Goal: Task Accomplishment & Management: Manage account settings

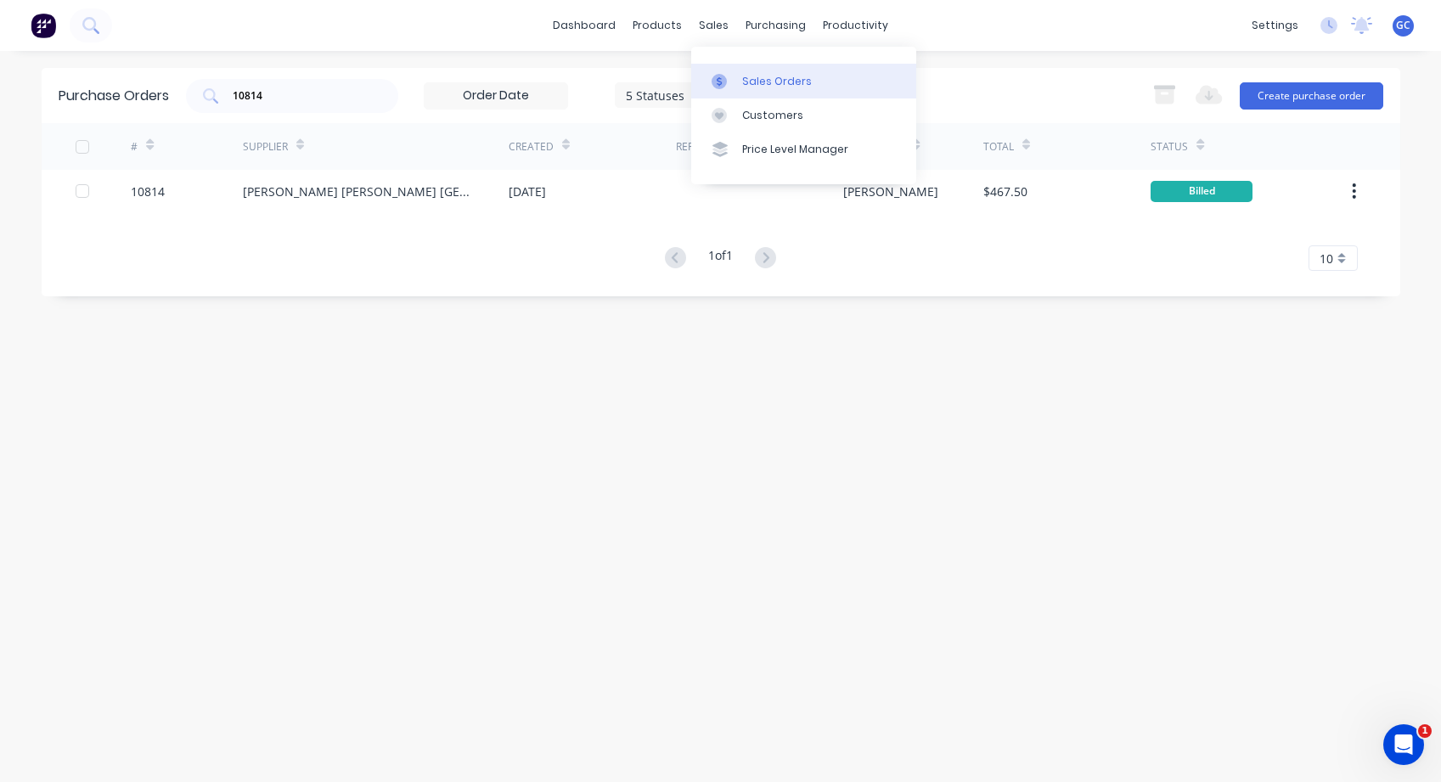
click at [749, 82] on div "Sales Orders" at bounding box center [777, 81] width 70 height 15
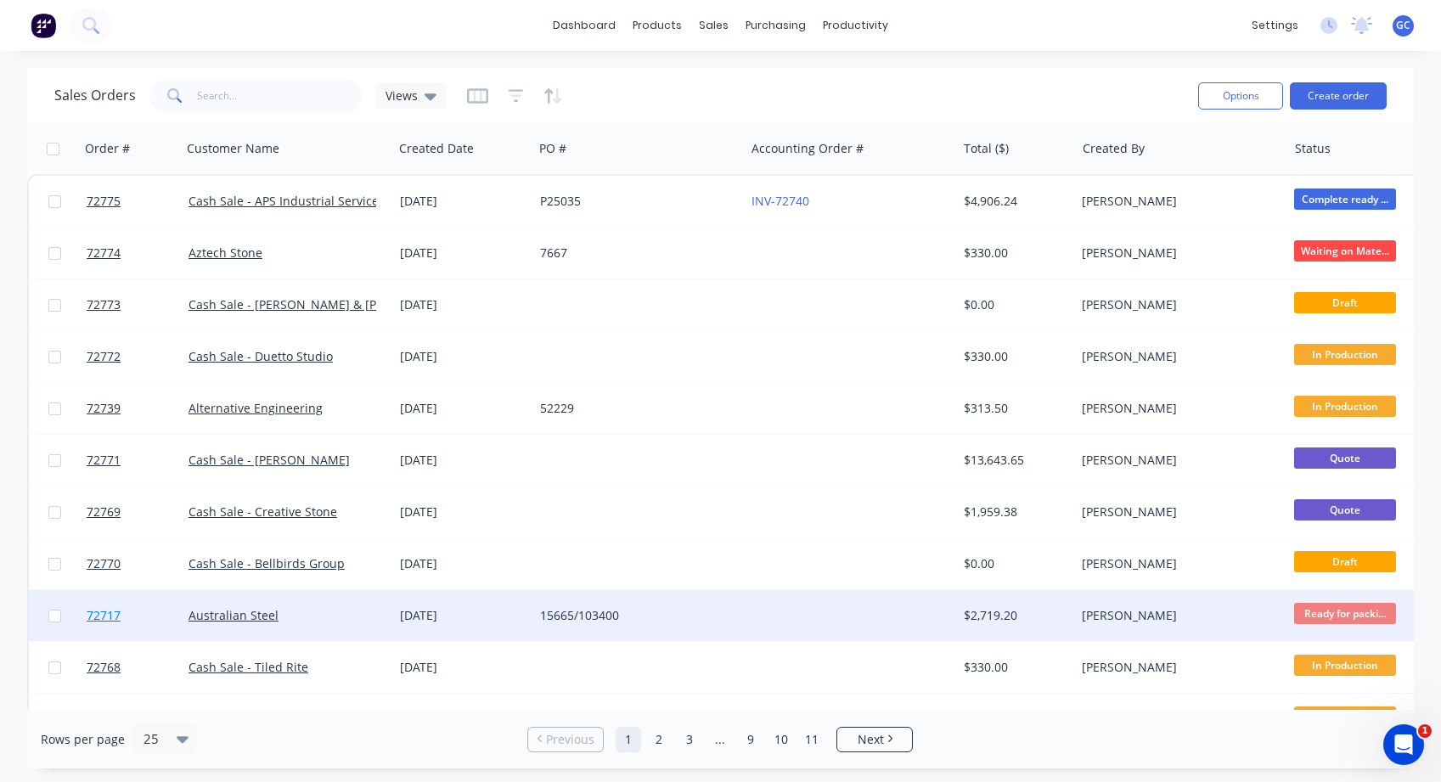
click at [99, 613] on span "72717" at bounding box center [104, 615] width 34 height 17
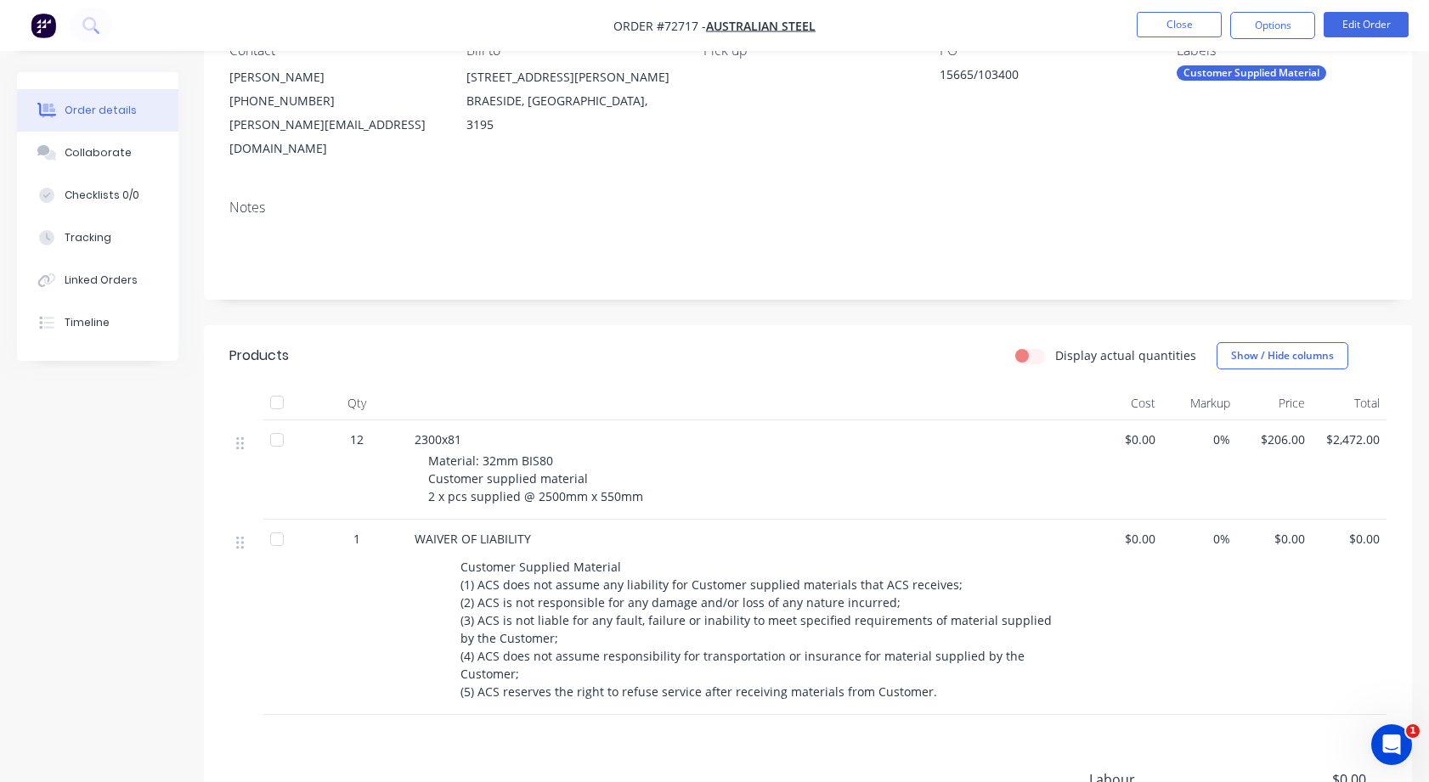
scroll to position [170, 0]
click at [1277, 25] on button "Options" at bounding box center [1272, 25] width 85 height 27
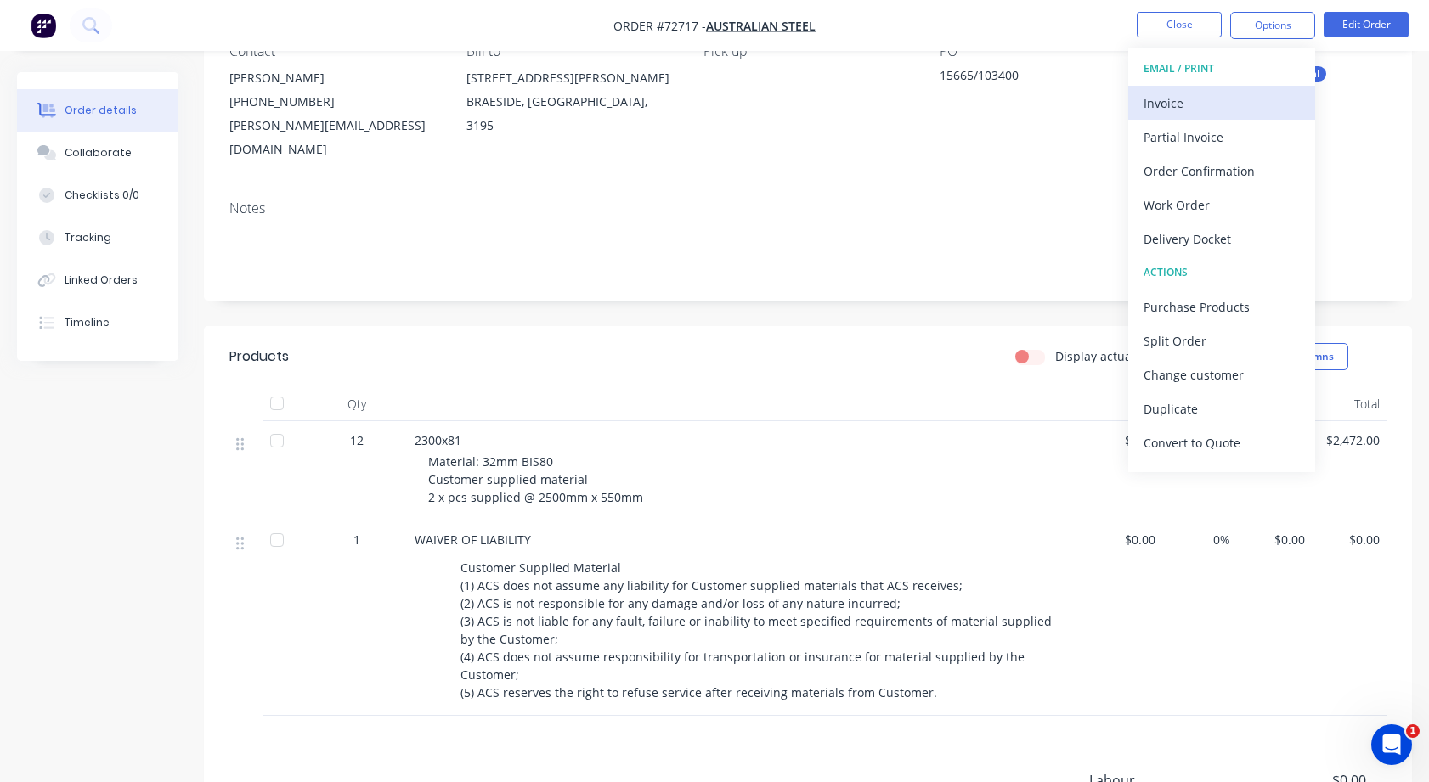
click at [1179, 100] on div "Invoice" at bounding box center [1221, 103] width 156 height 25
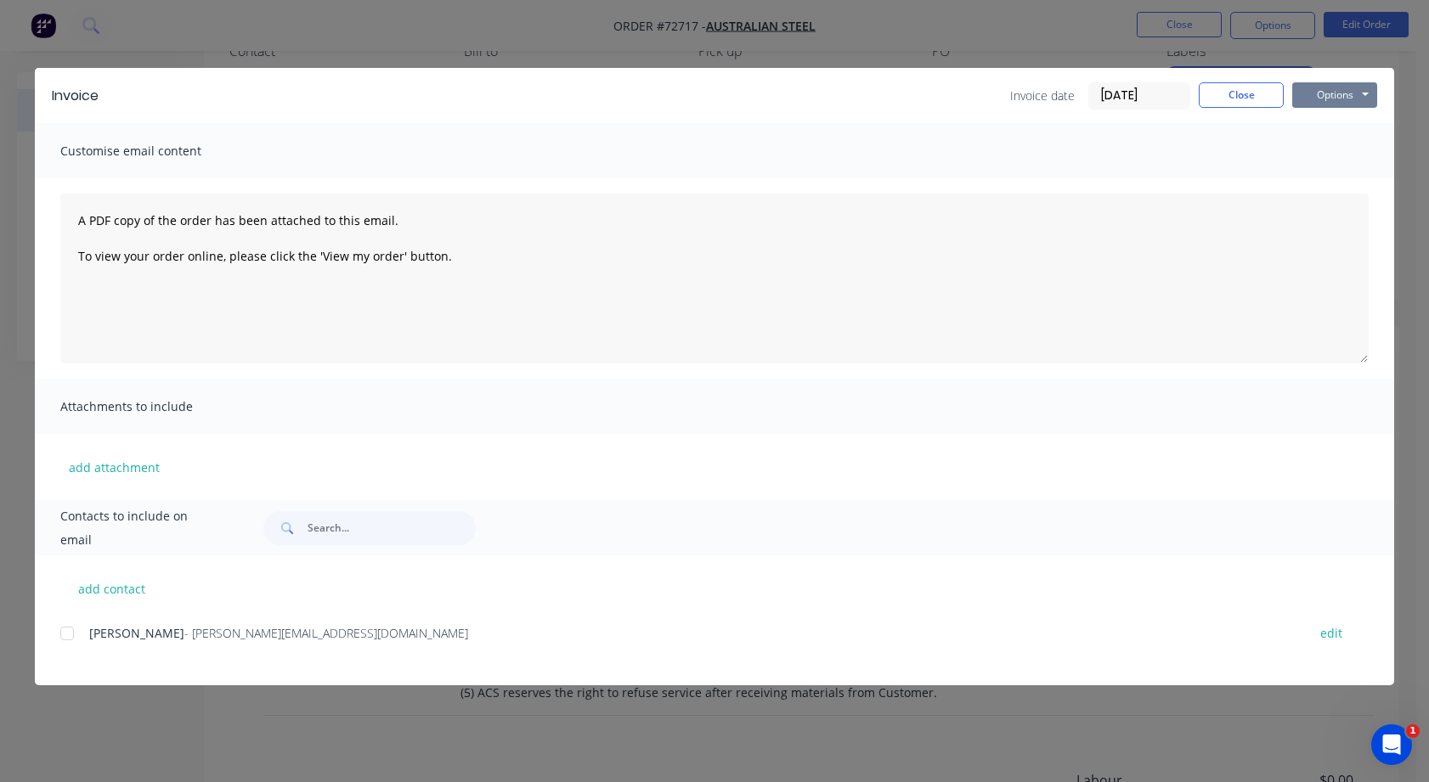
click at [1366, 93] on button "Options" at bounding box center [1334, 94] width 85 height 25
click at [1329, 152] on button "Print" at bounding box center [1346, 153] width 109 height 28
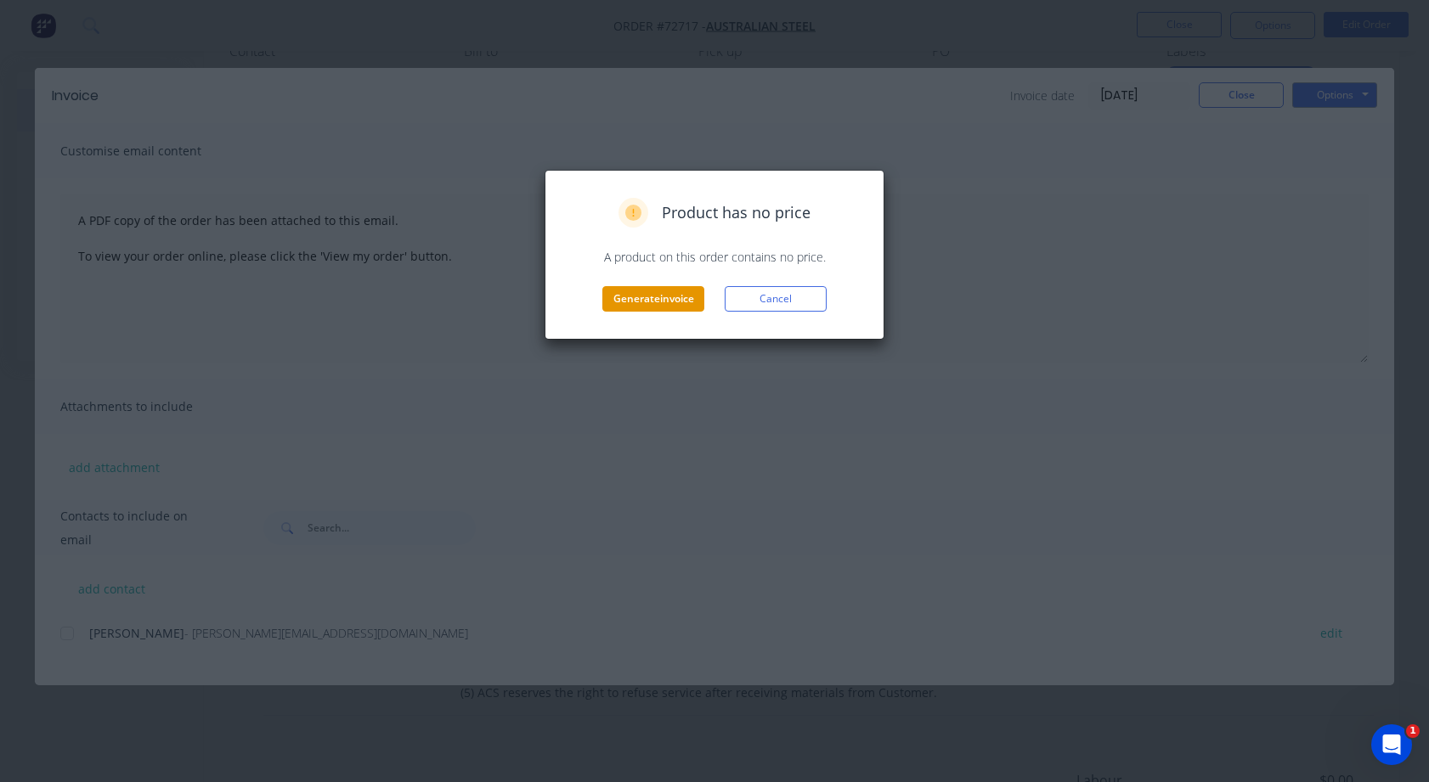
click at [661, 297] on button "Generate invoice" at bounding box center [653, 298] width 102 height 25
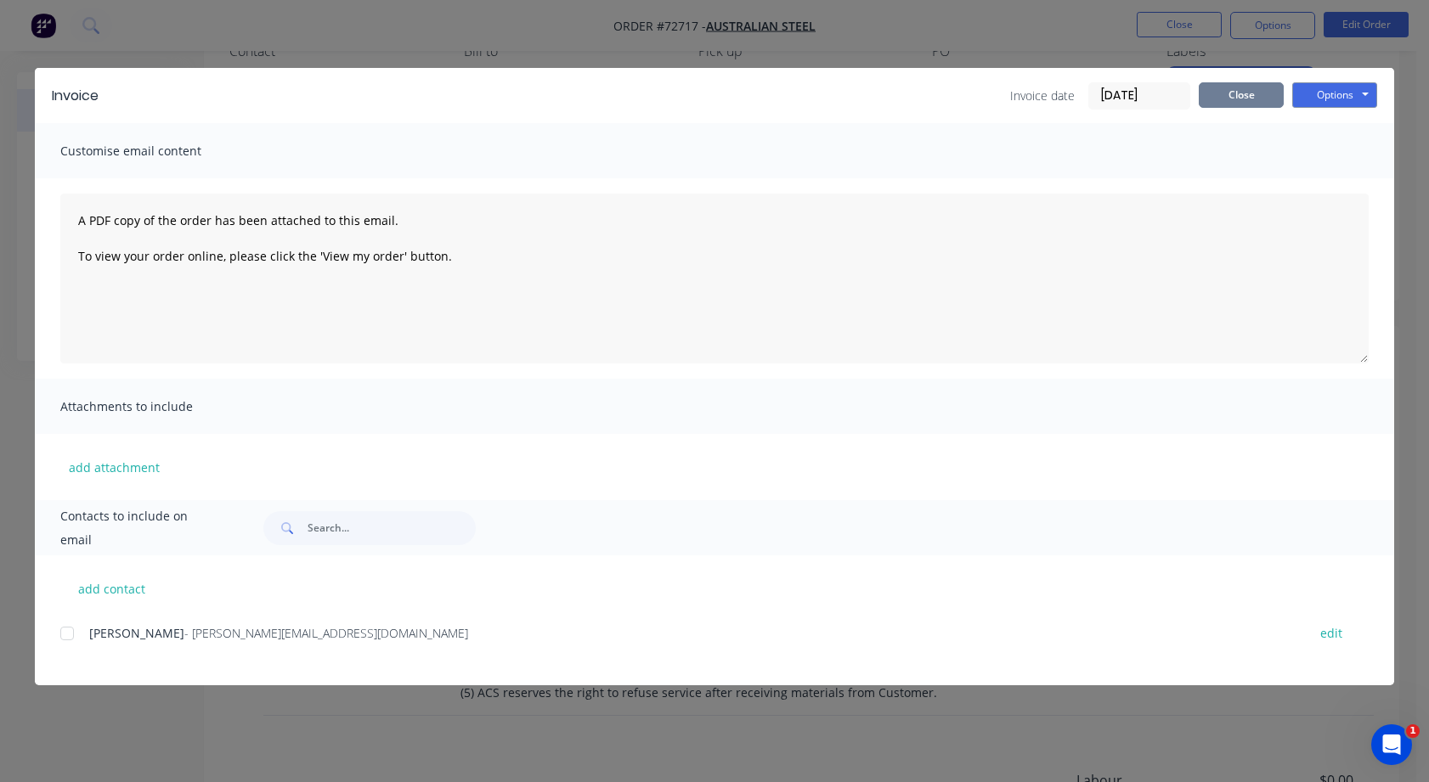
click at [1232, 96] on button "Close" at bounding box center [1240, 94] width 85 height 25
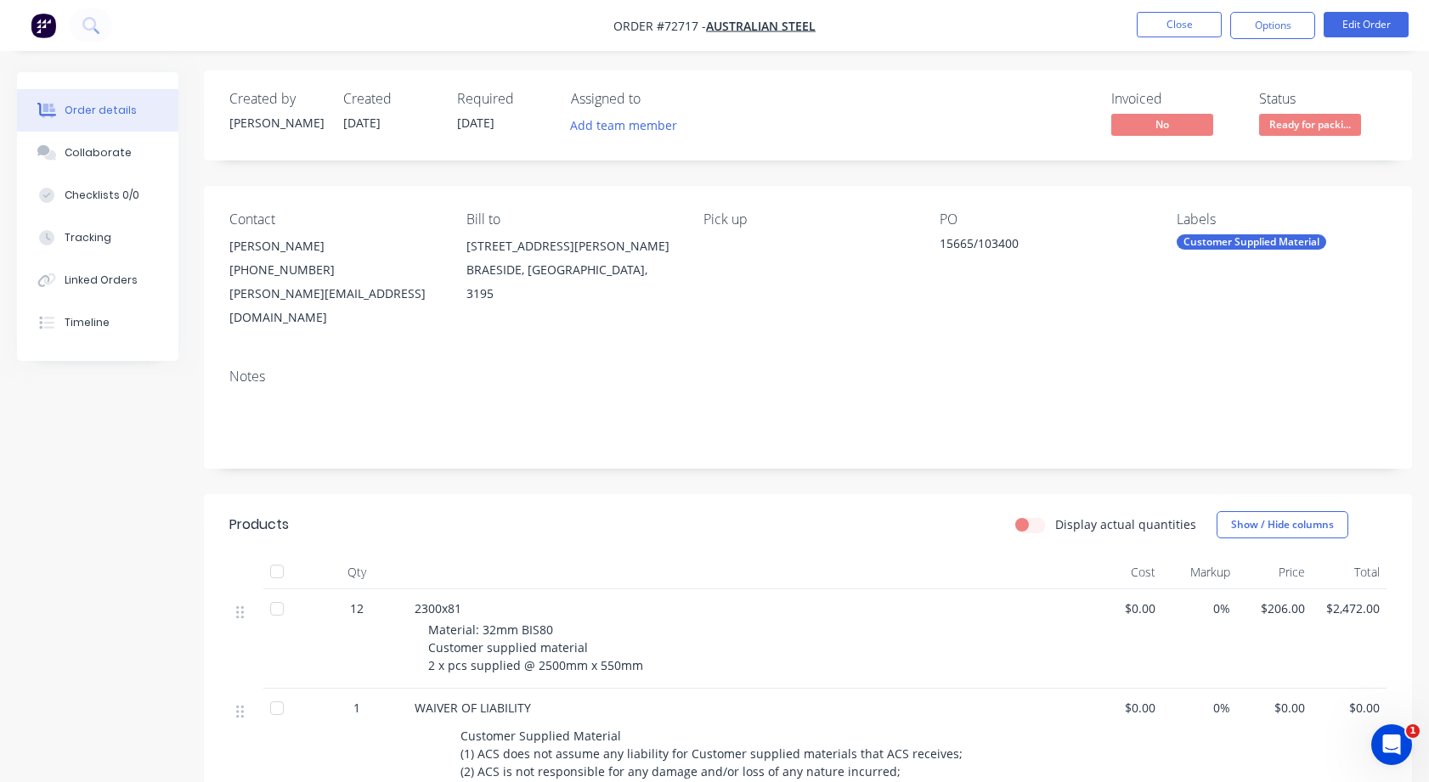
scroll to position [0, 0]
click at [1267, 22] on button "Options" at bounding box center [1272, 25] width 85 height 27
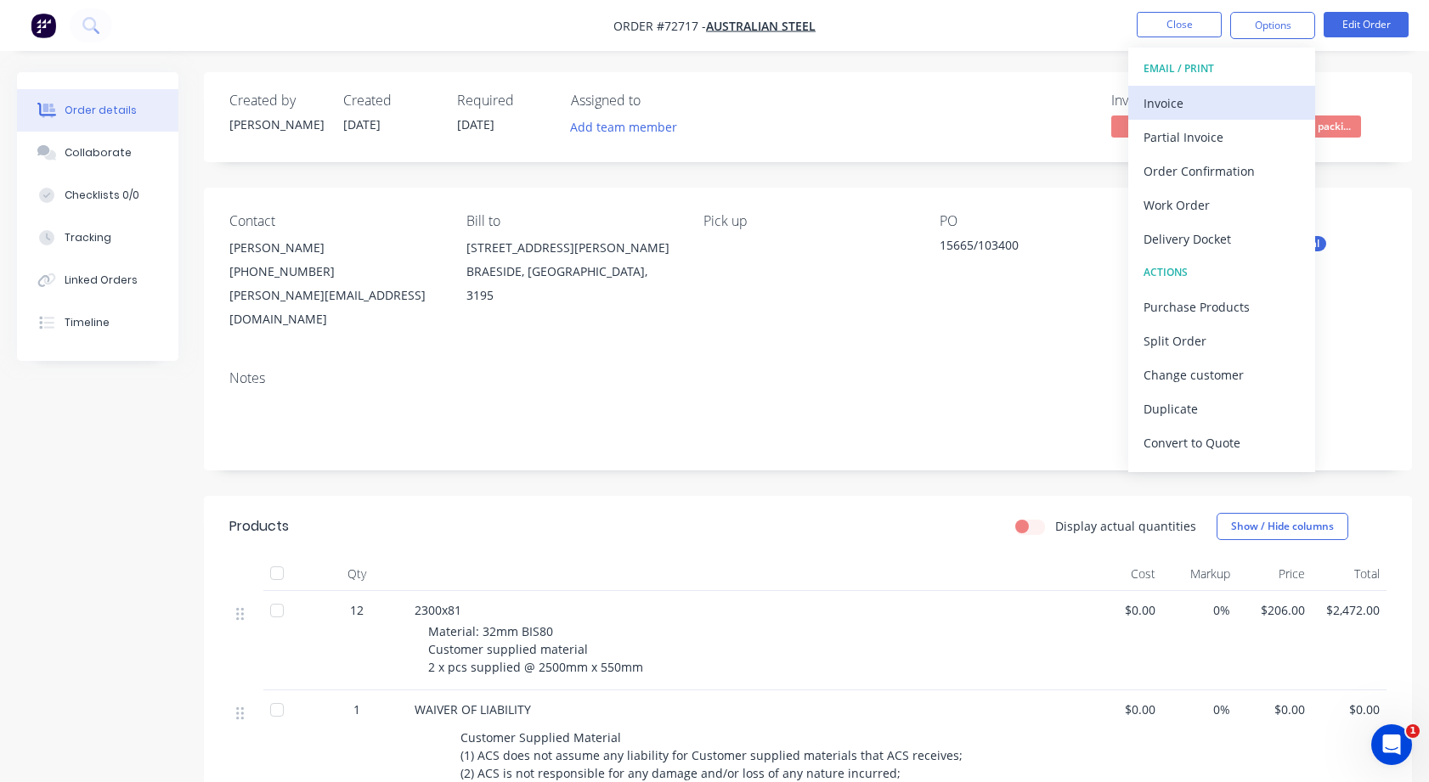
click at [1167, 103] on div "Invoice" at bounding box center [1221, 103] width 156 height 25
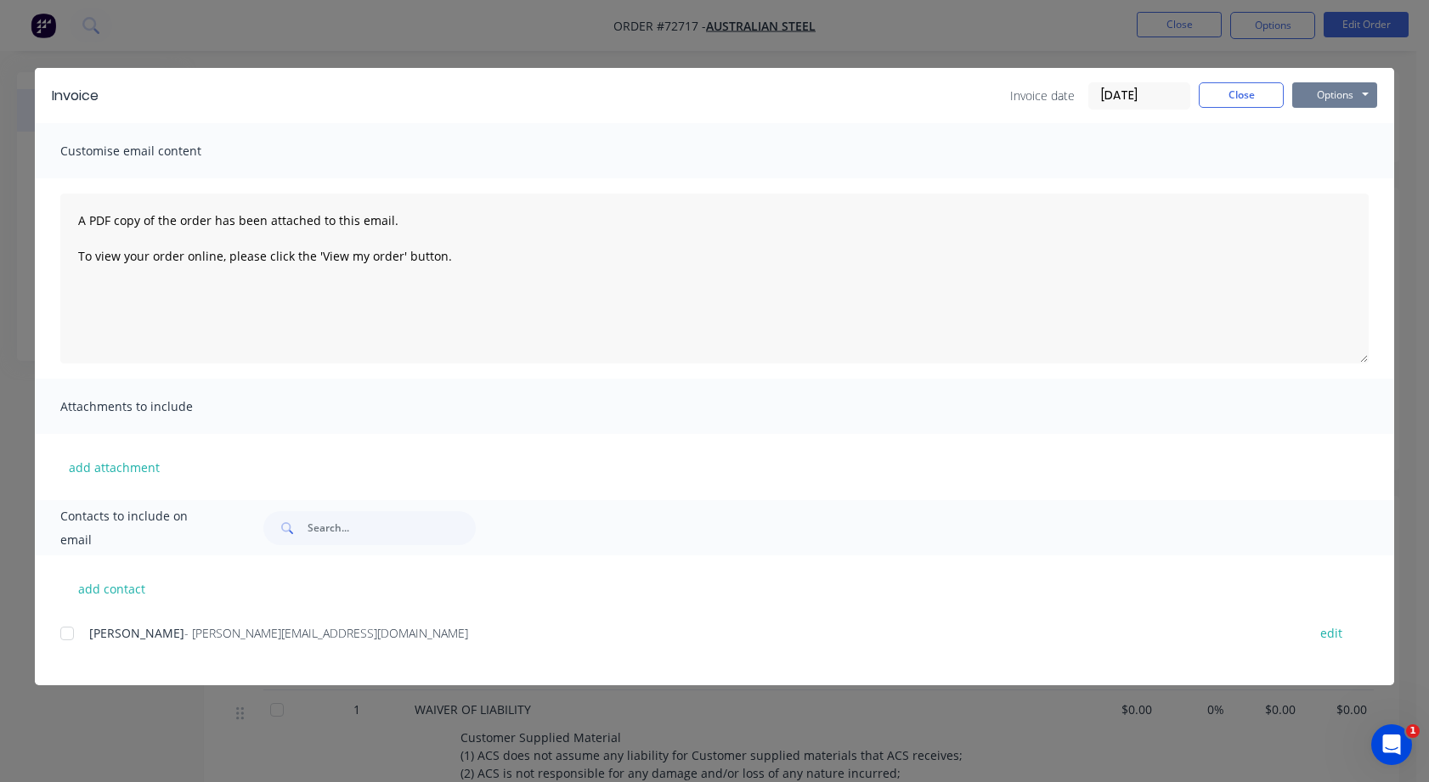
click at [1365, 89] on button "Options" at bounding box center [1334, 94] width 85 height 25
click at [1333, 150] on button "Print" at bounding box center [1346, 153] width 109 height 28
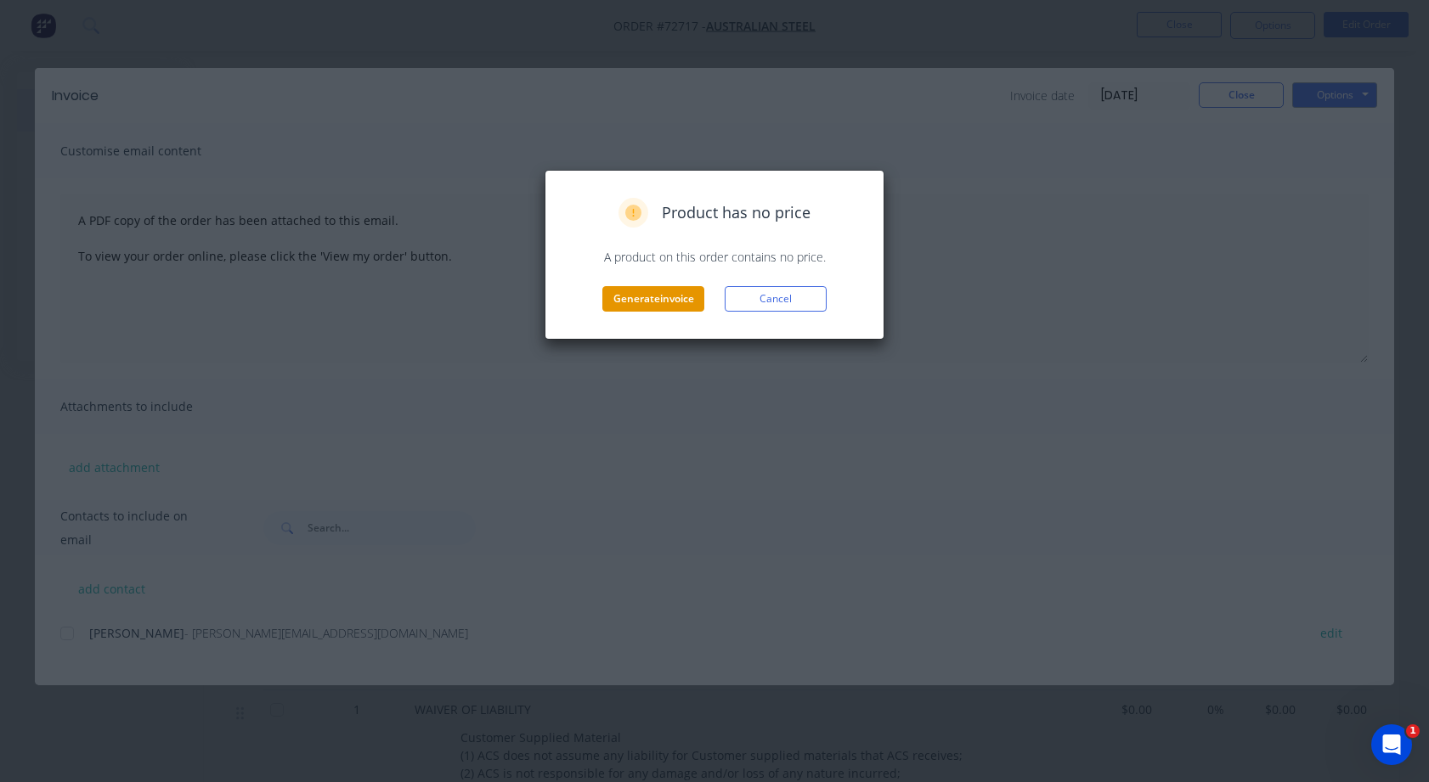
click at [661, 298] on button "Generate invoice" at bounding box center [653, 298] width 102 height 25
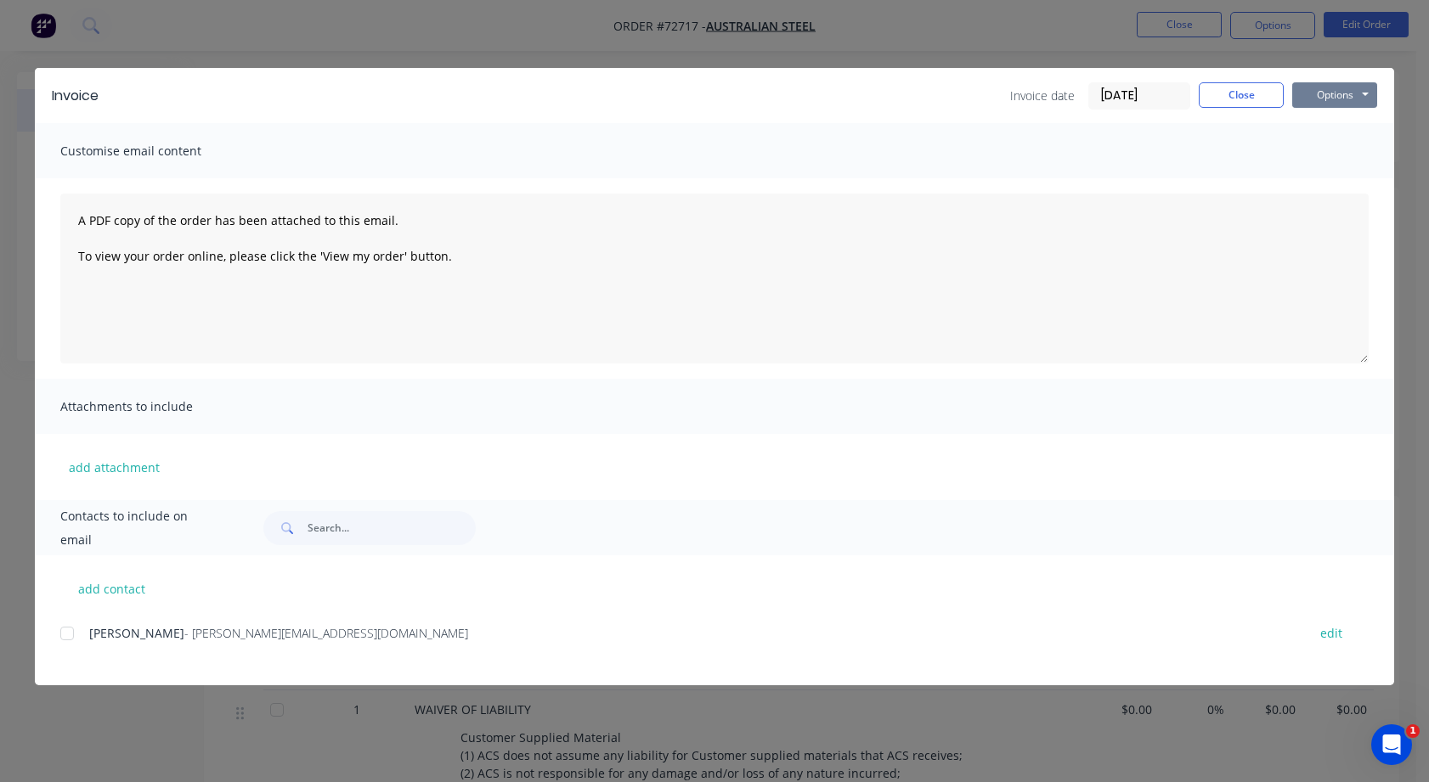
click at [1367, 92] on button "Options" at bounding box center [1334, 94] width 85 height 25
click at [1327, 153] on button "Print" at bounding box center [1346, 153] width 109 height 28
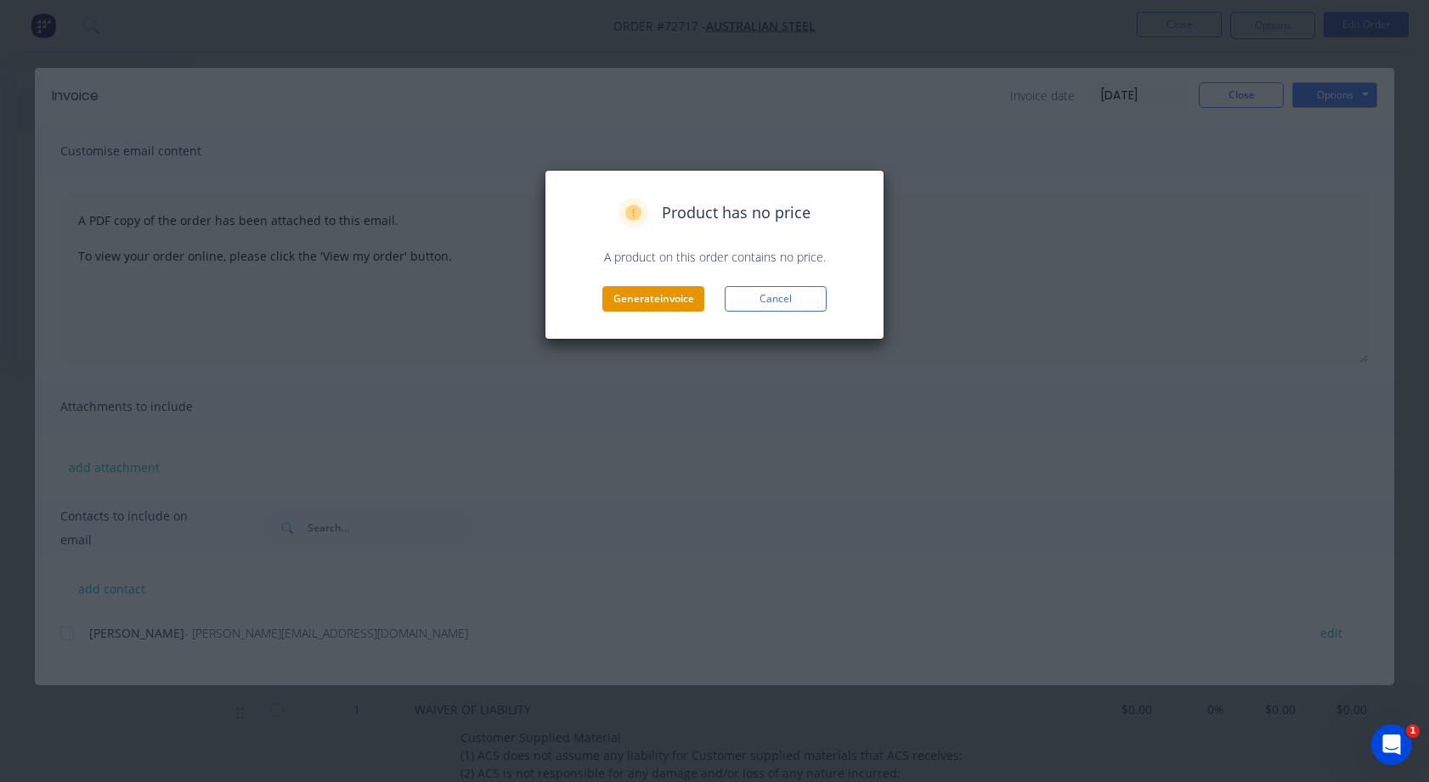
click at [663, 296] on button "Generate invoice" at bounding box center [653, 298] width 102 height 25
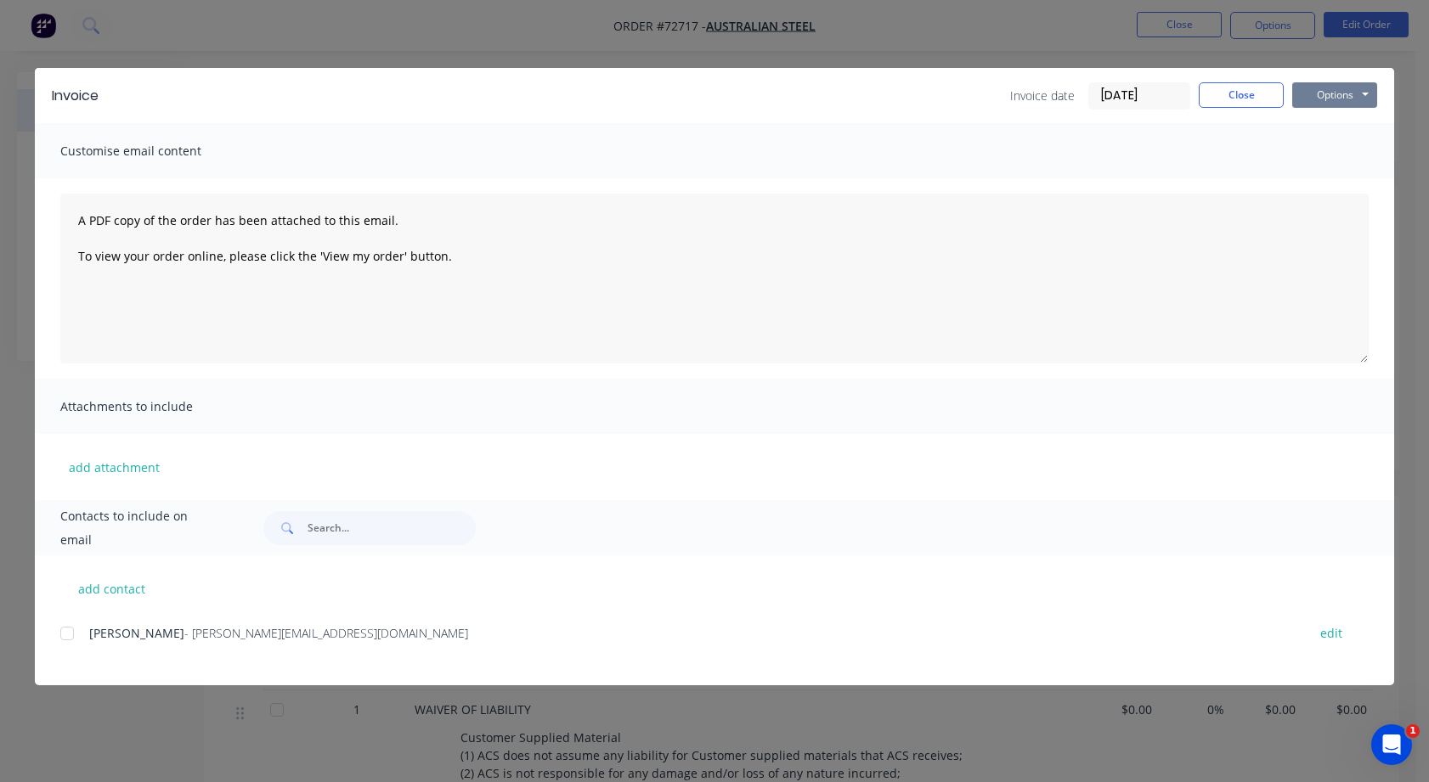
click at [1367, 91] on button "Options" at bounding box center [1334, 94] width 85 height 25
click at [1333, 123] on button "Preview" at bounding box center [1346, 125] width 109 height 28
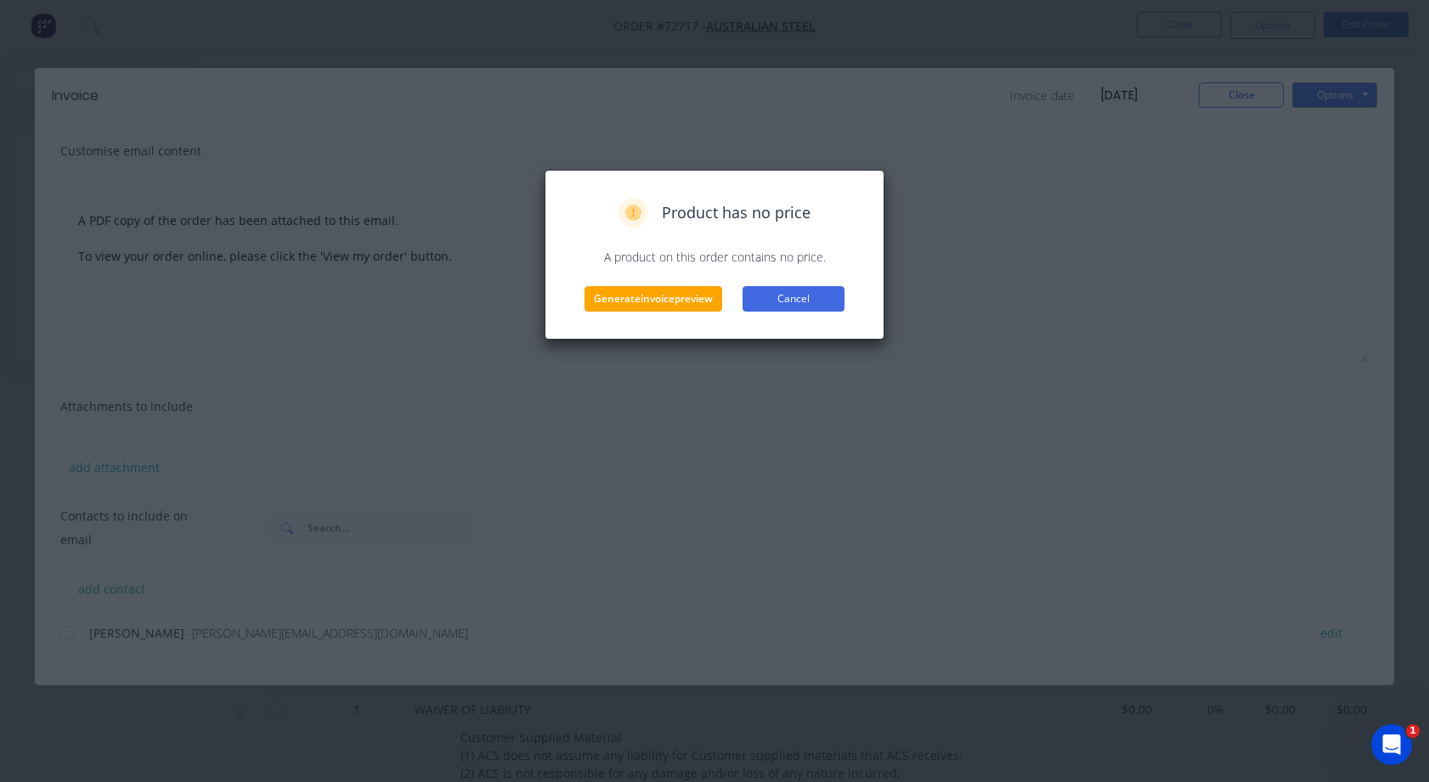
click at [791, 297] on button "Cancel" at bounding box center [793, 298] width 102 height 25
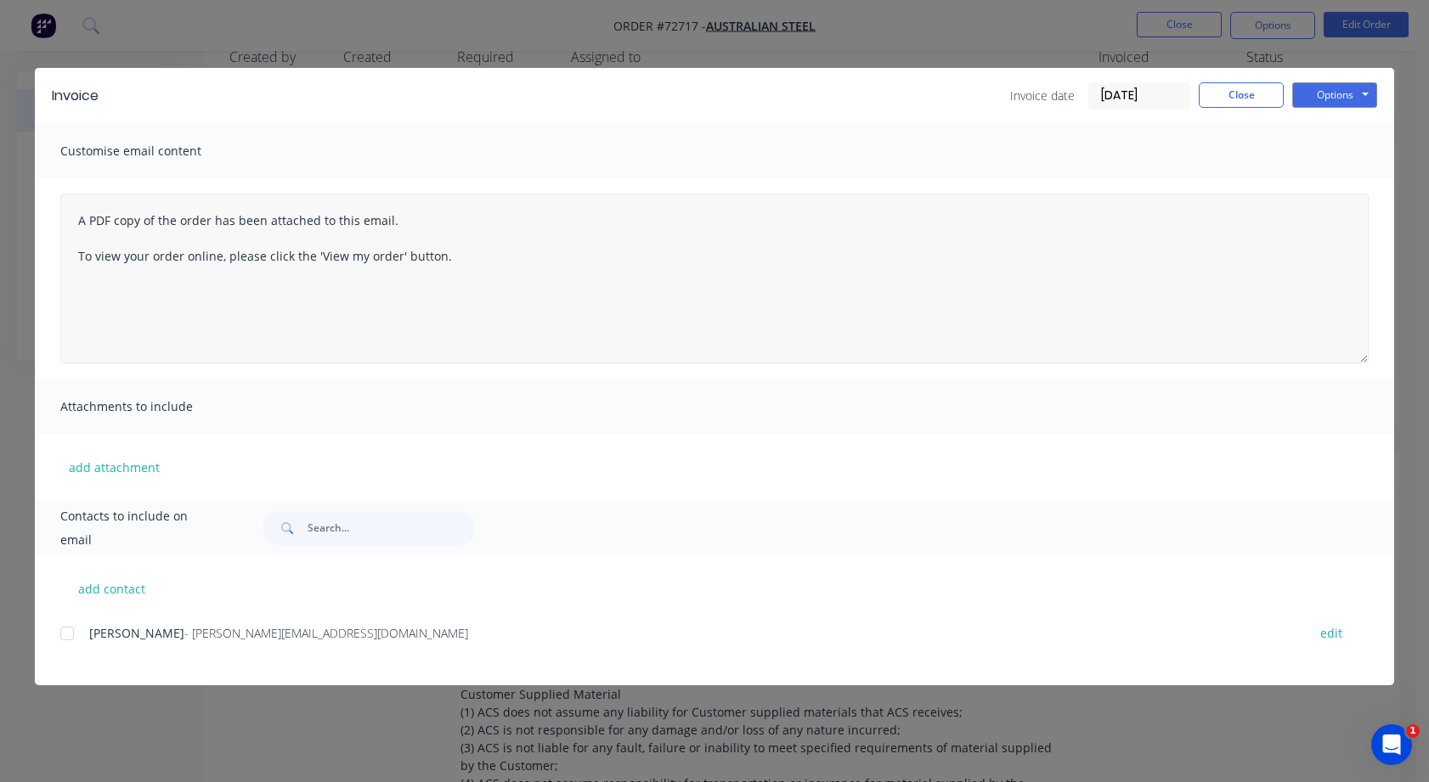
scroll to position [85, 0]
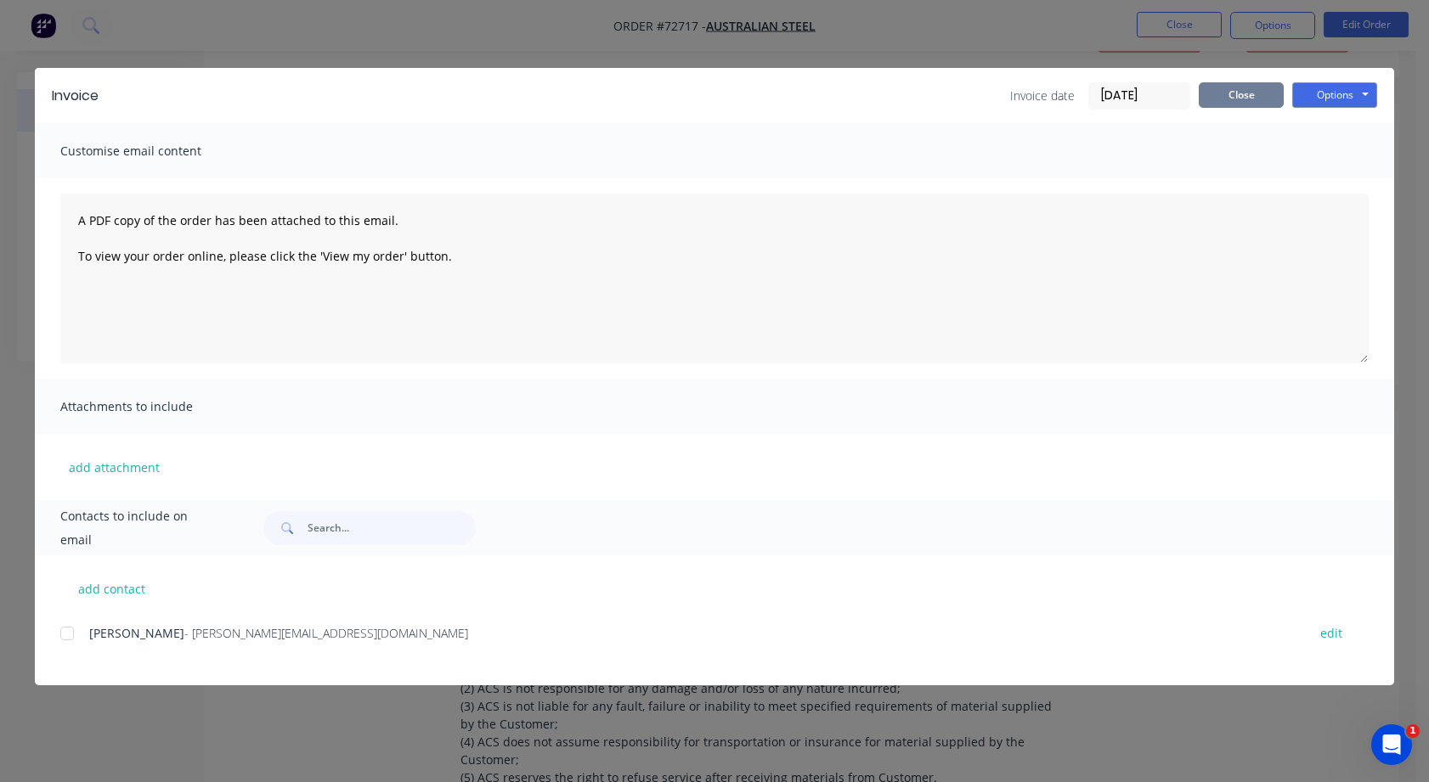
click at [1230, 97] on button "Close" at bounding box center [1240, 94] width 85 height 25
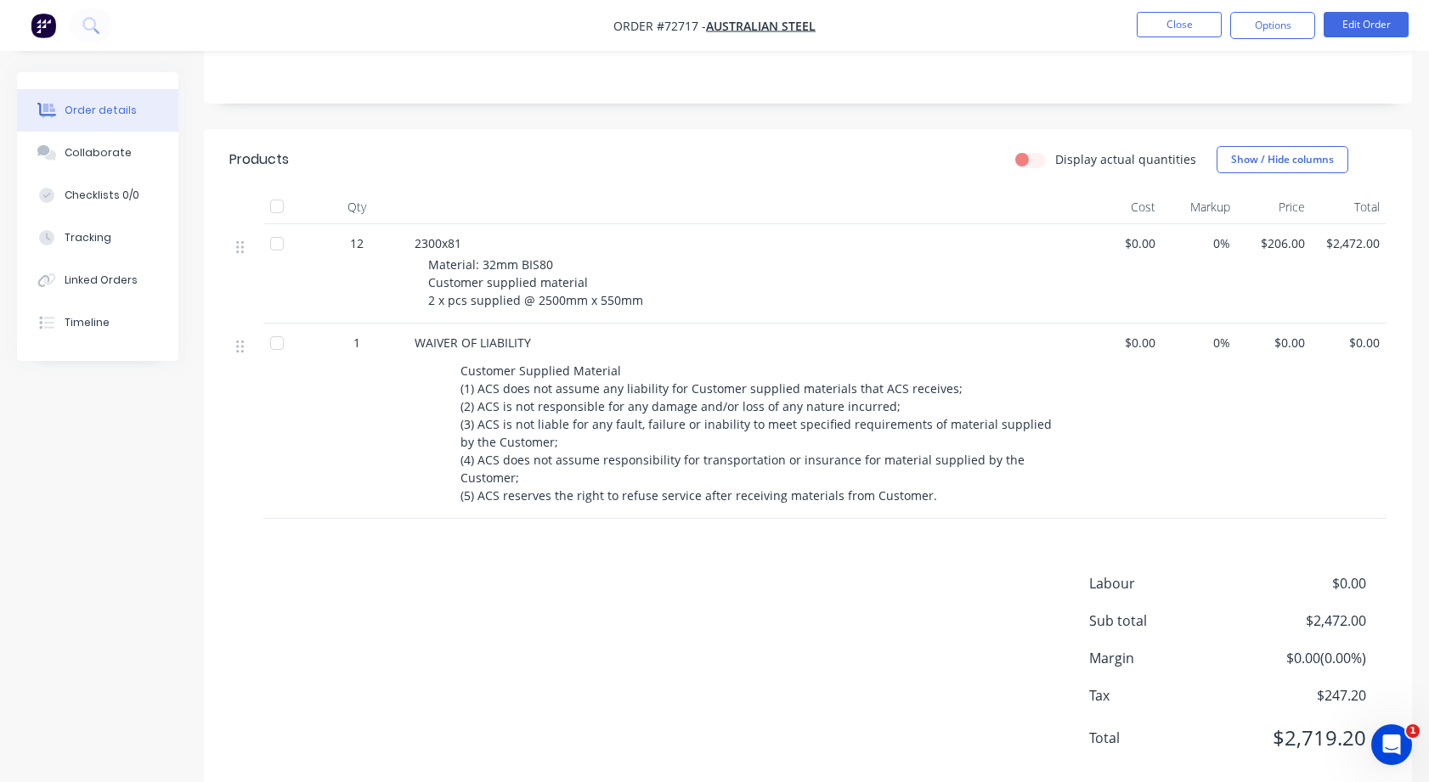
scroll to position [382, 0]
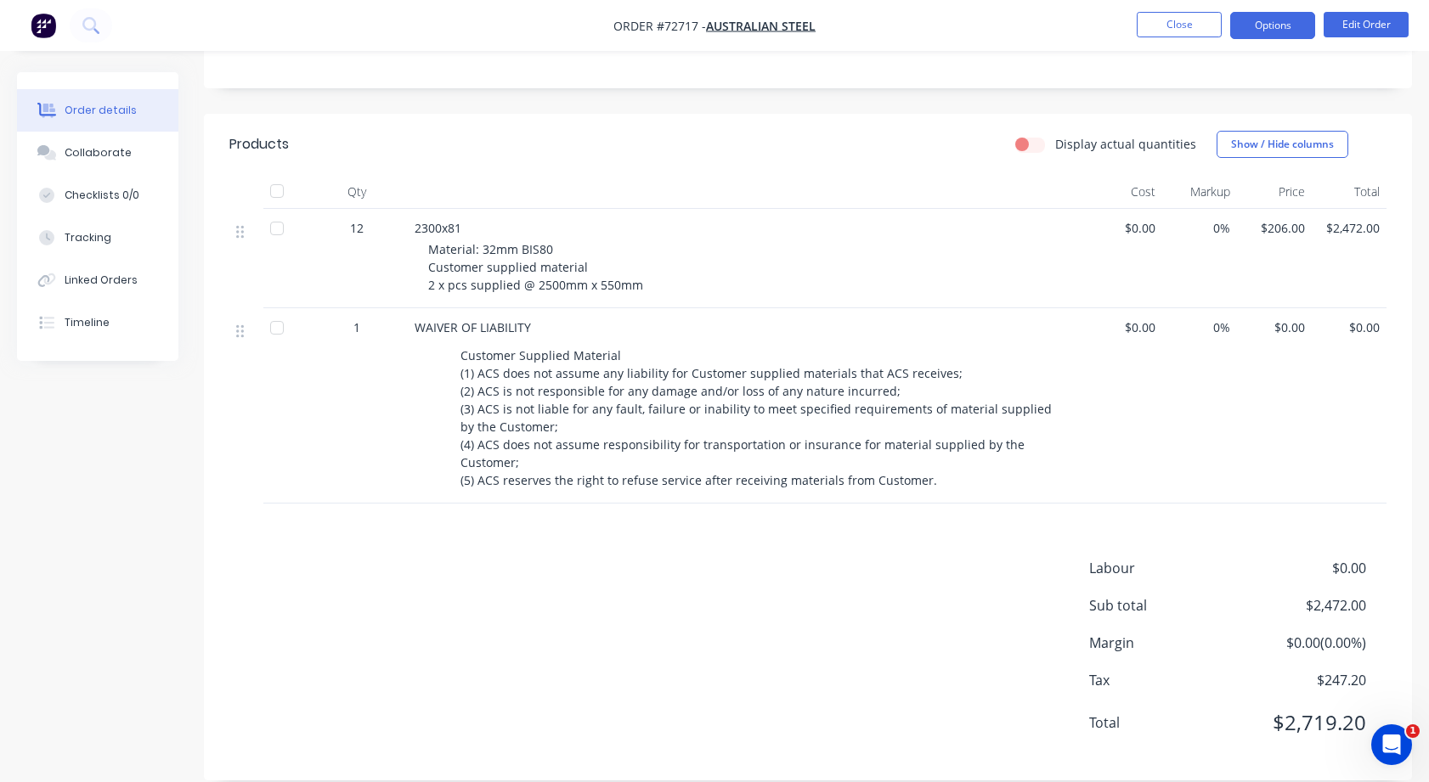
click at [1270, 22] on button "Options" at bounding box center [1272, 25] width 85 height 27
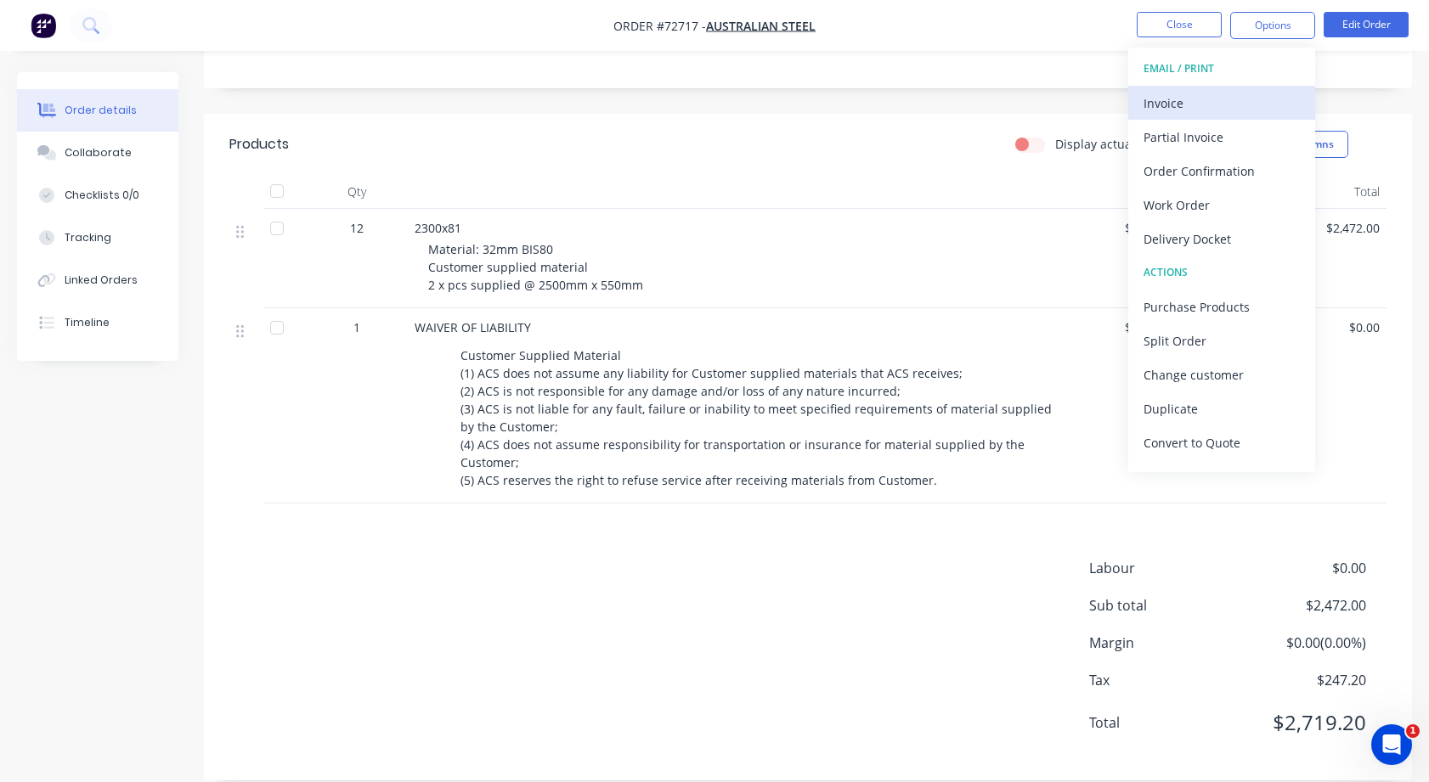
click at [1165, 101] on div "Invoice" at bounding box center [1221, 103] width 156 height 25
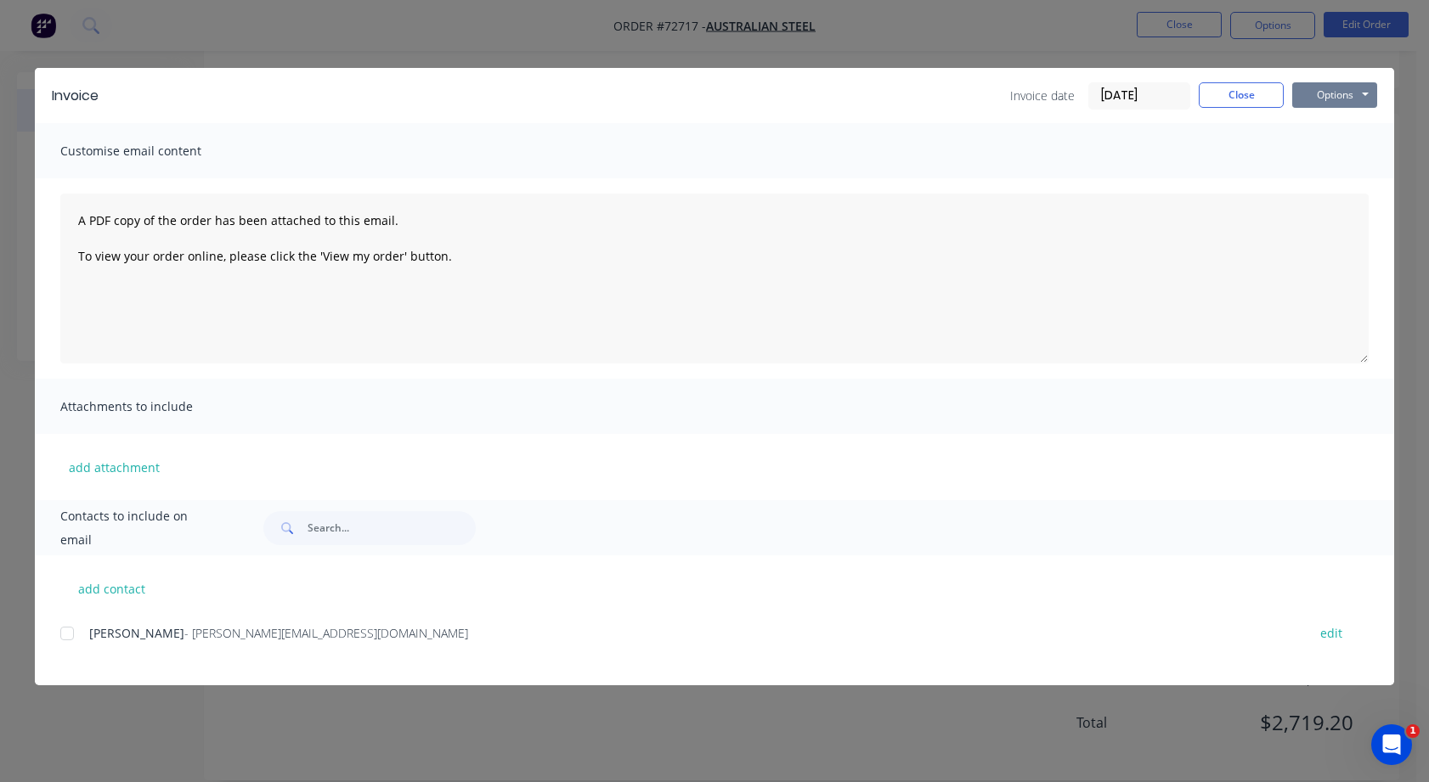
click at [1365, 89] on button "Options" at bounding box center [1334, 94] width 85 height 25
click at [1334, 149] on button "Print" at bounding box center [1346, 153] width 109 height 28
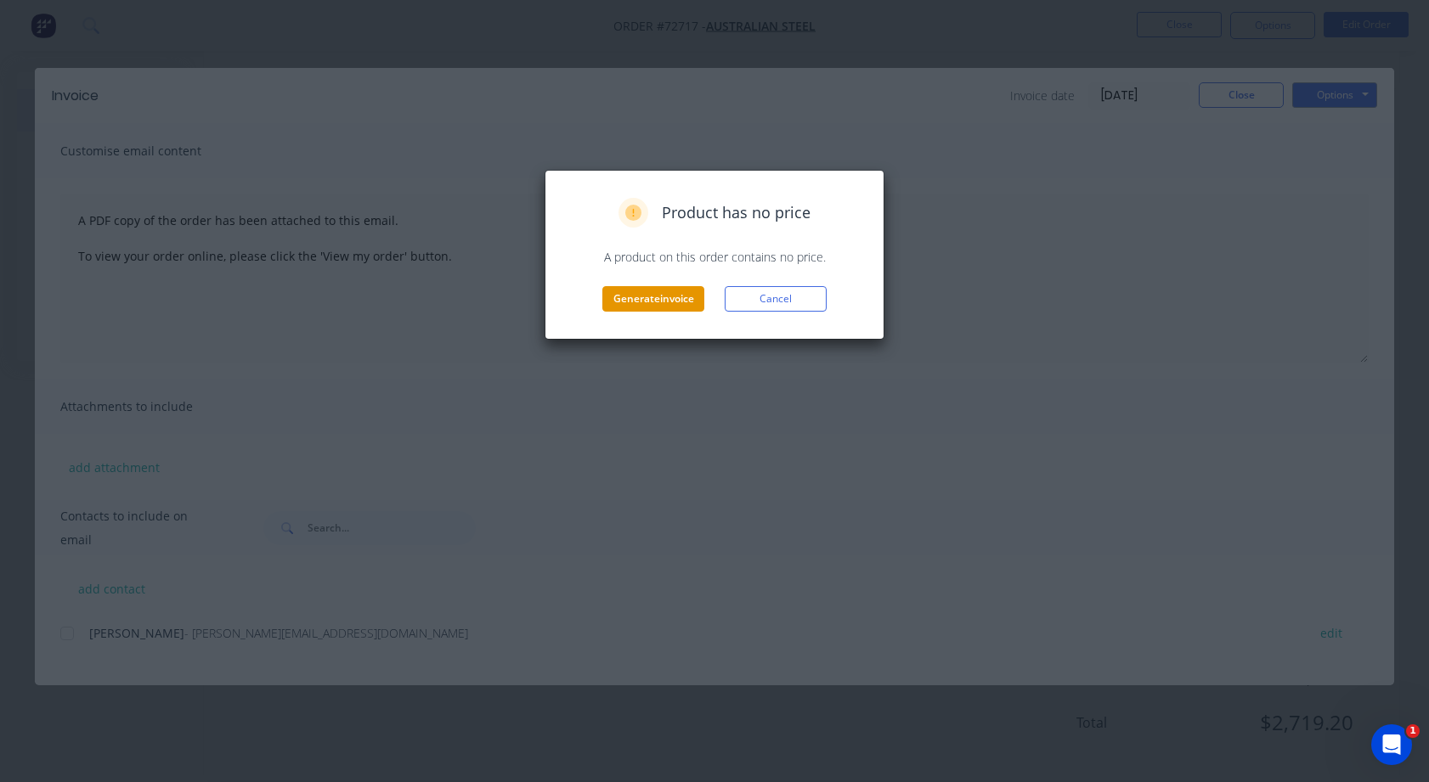
click at [676, 294] on button "Generate invoice" at bounding box center [653, 298] width 102 height 25
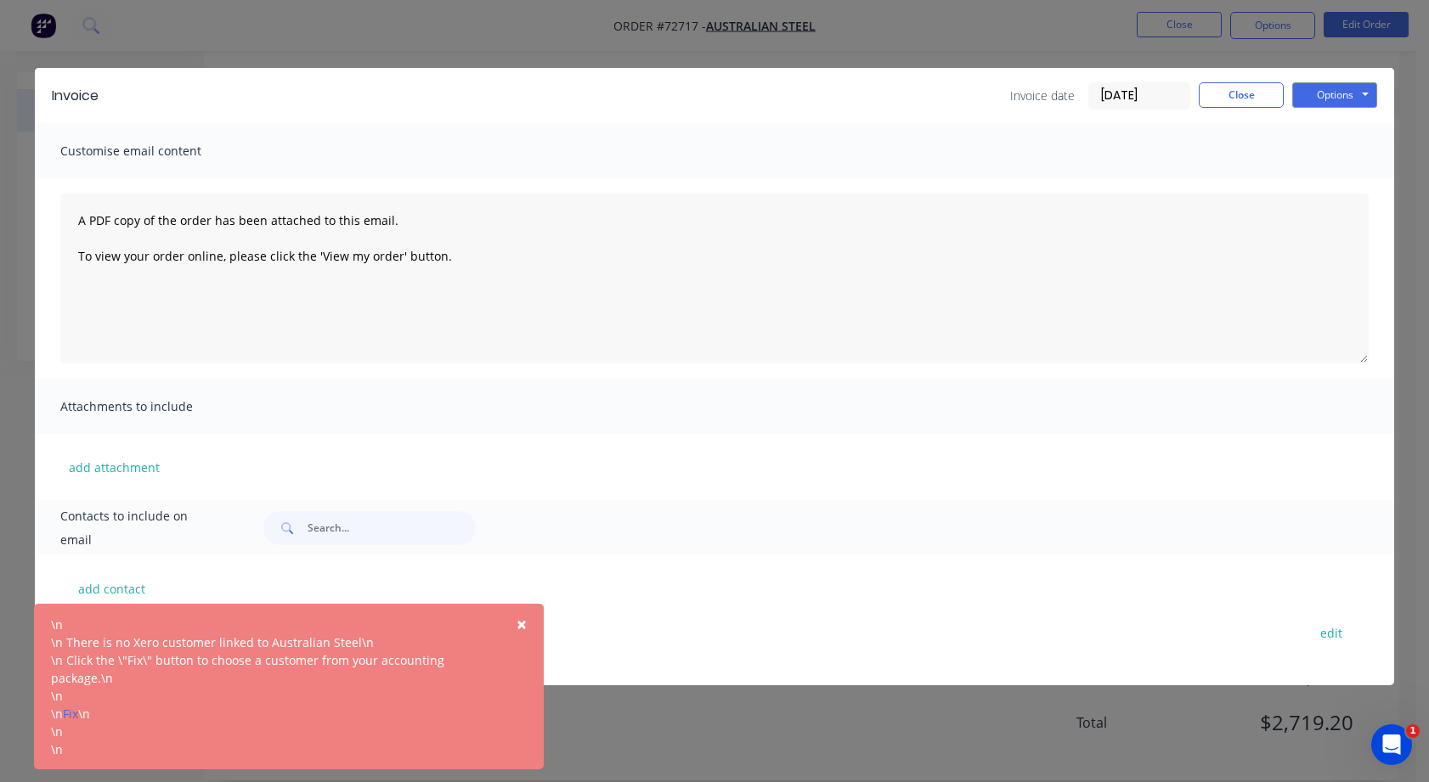
click at [520, 621] on span "×" at bounding box center [521, 624] width 10 height 24
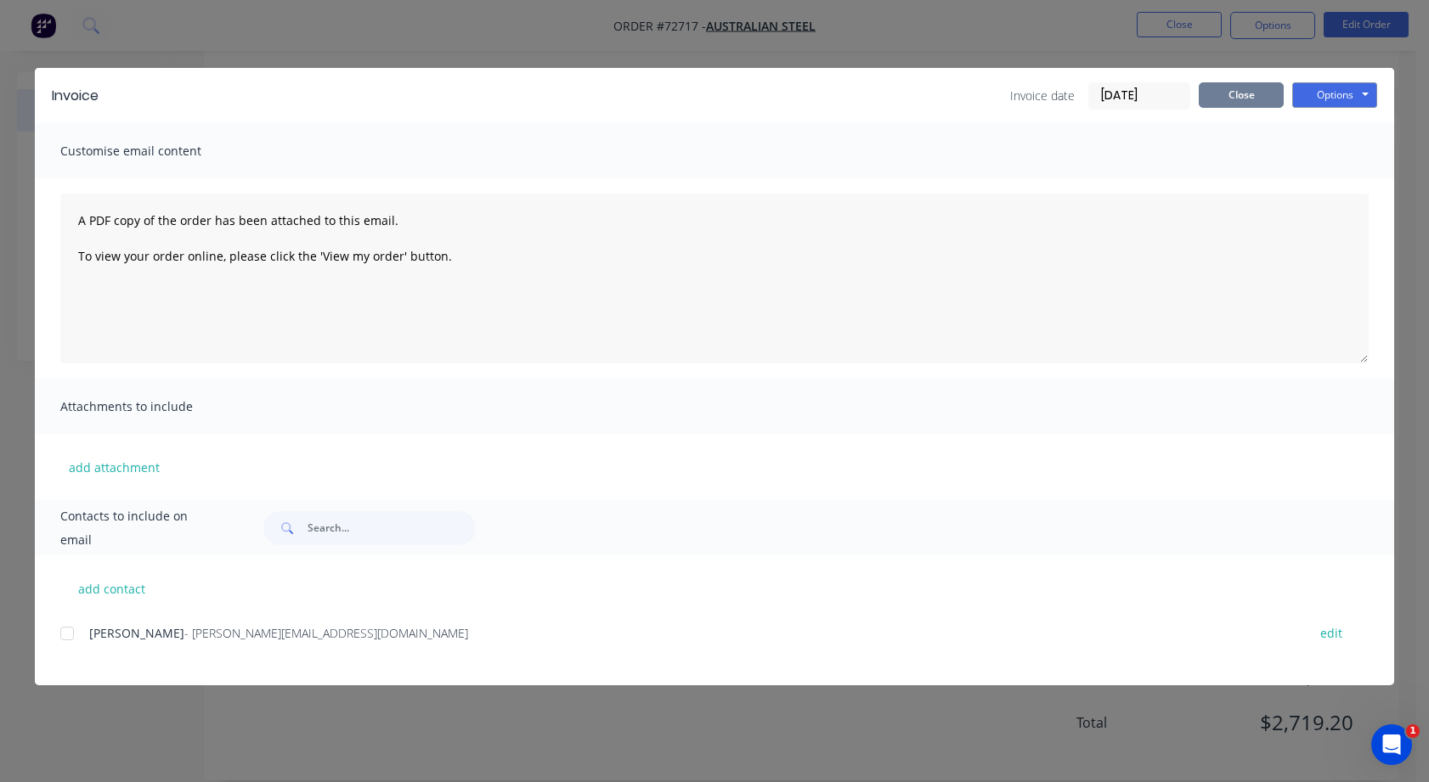
click at [1225, 92] on button "Close" at bounding box center [1240, 94] width 85 height 25
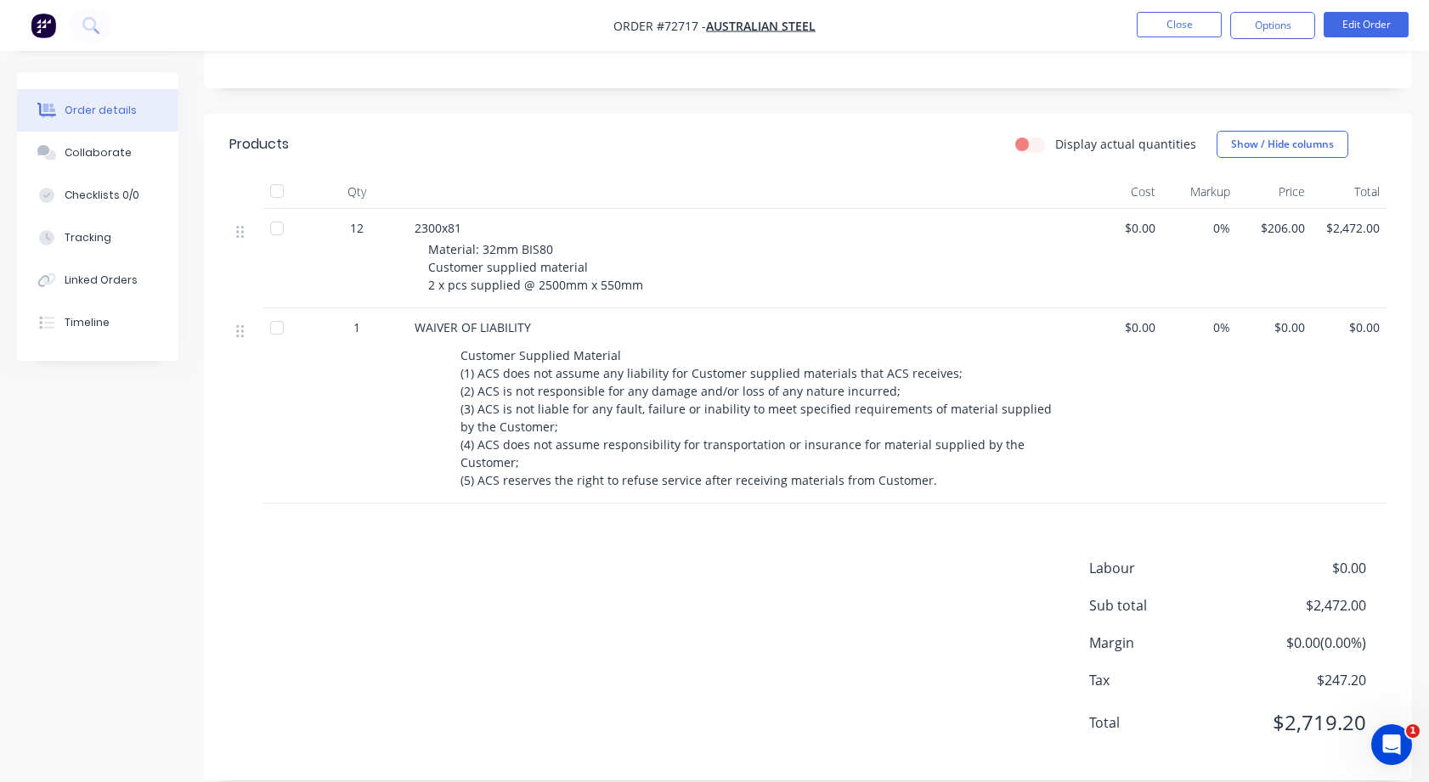
click at [278, 311] on div at bounding box center [277, 328] width 34 height 34
click at [279, 311] on div at bounding box center [277, 328] width 34 height 34
click at [1272, 24] on button "Options" at bounding box center [1272, 25] width 85 height 27
click at [271, 311] on div at bounding box center [277, 328] width 34 height 34
click at [1273, 20] on button "Options" at bounding box center [1272, 25] width 85 height 27
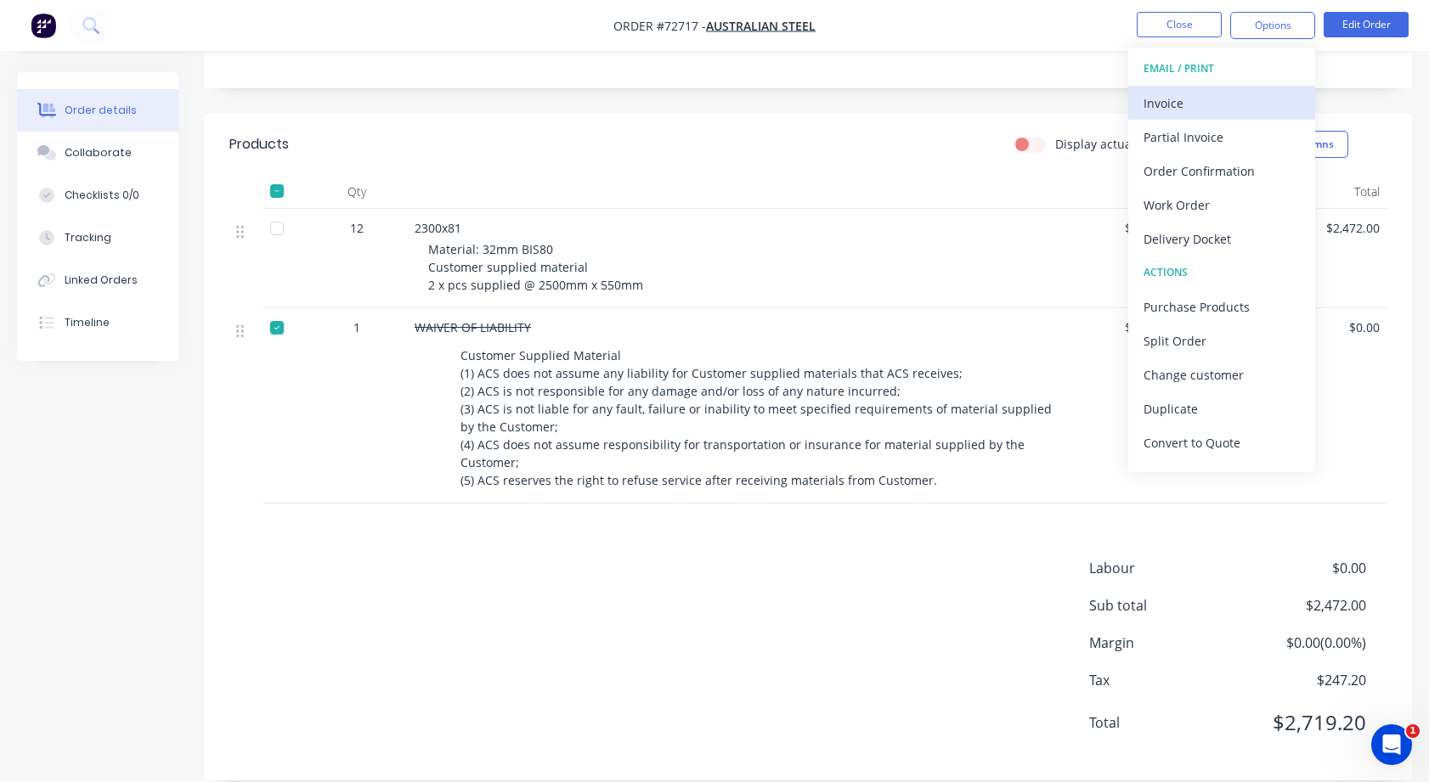
click at [1179, 101] on div "Invoice" at bounding box center [1221, 103] width 156 height 25
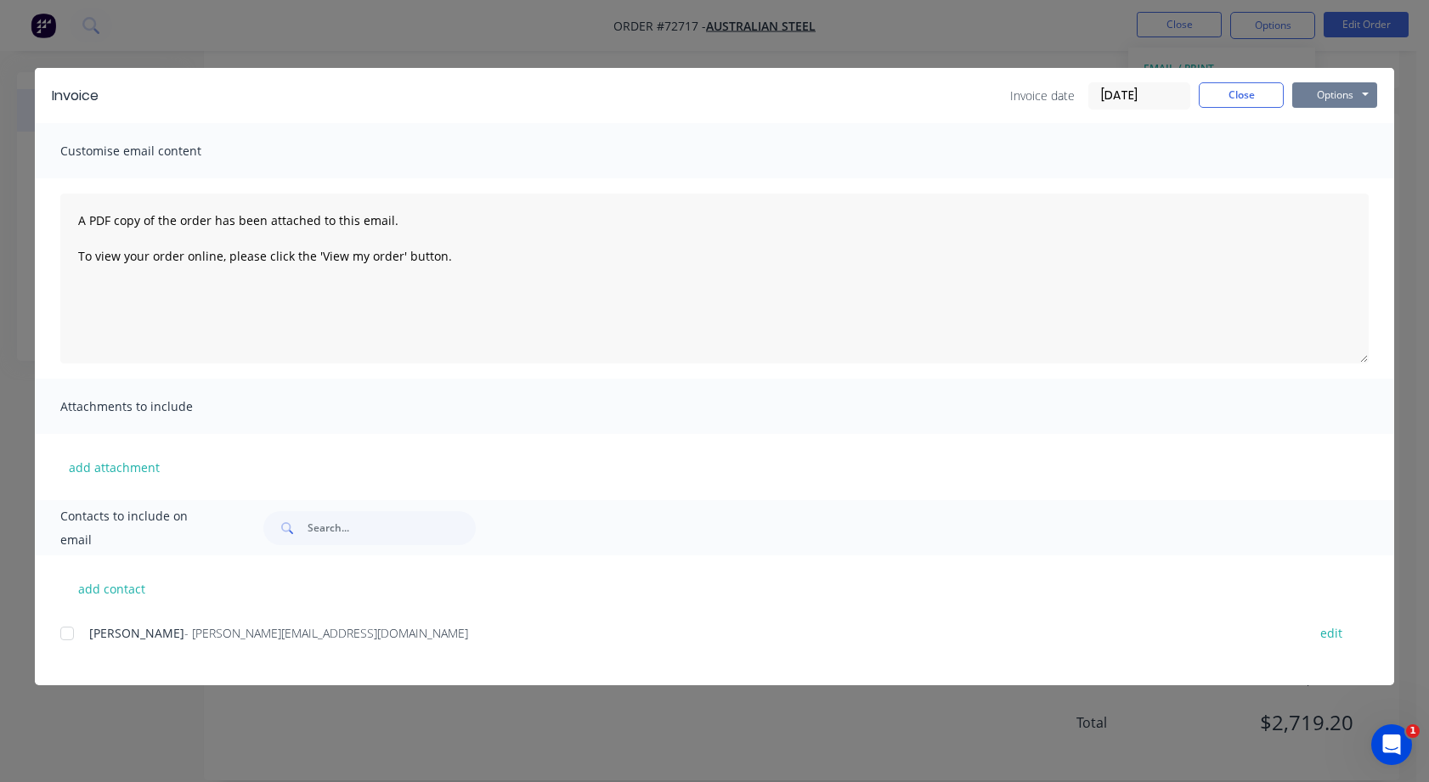
click at [1367, 87] on button "Options" at bounding box center [1334, 94] width 85 height 25
click at [1328, 151] on button "Print" at bounding box center [1346, 153] width 109 height 28
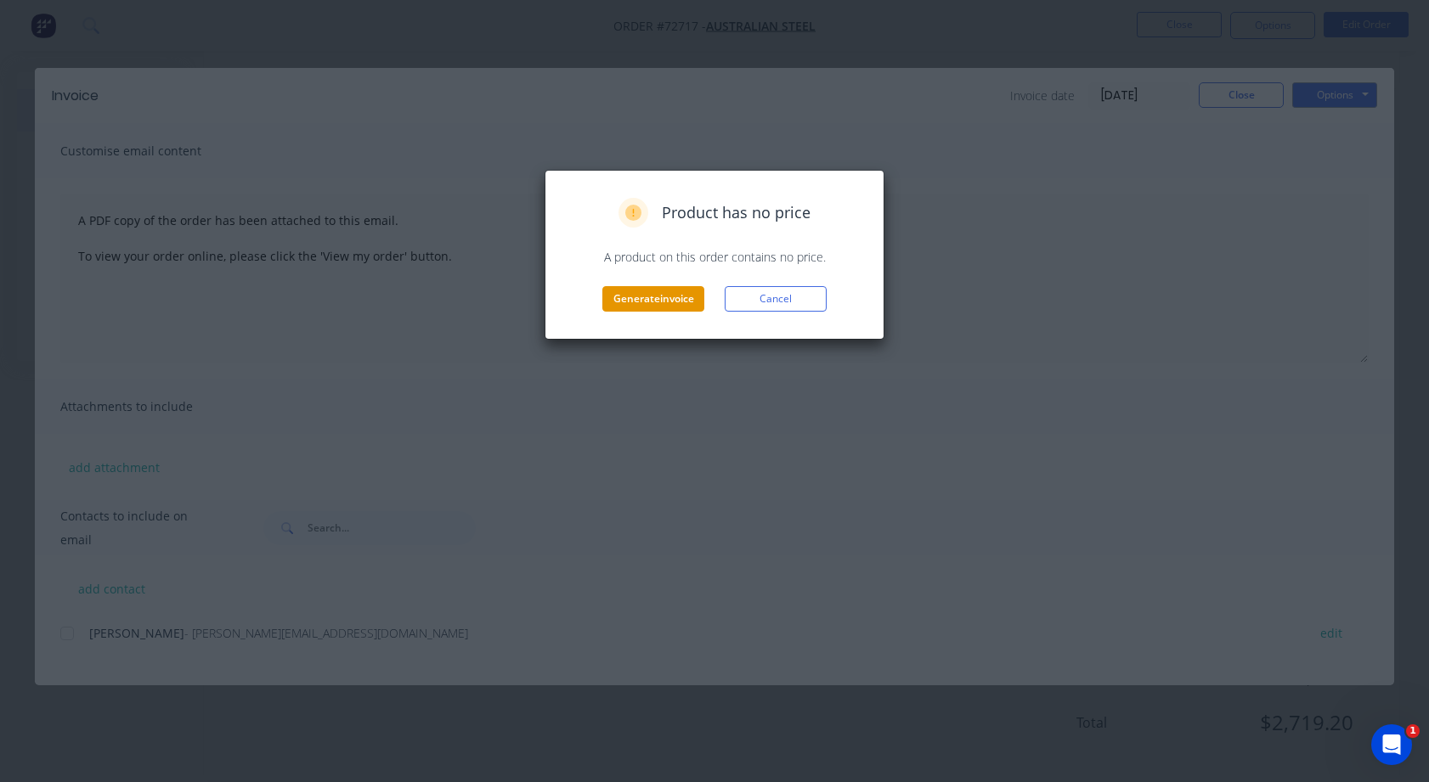
click at [675, 299] on button "Generate invoice" at bounding box center [653, 298] width 102 height 25
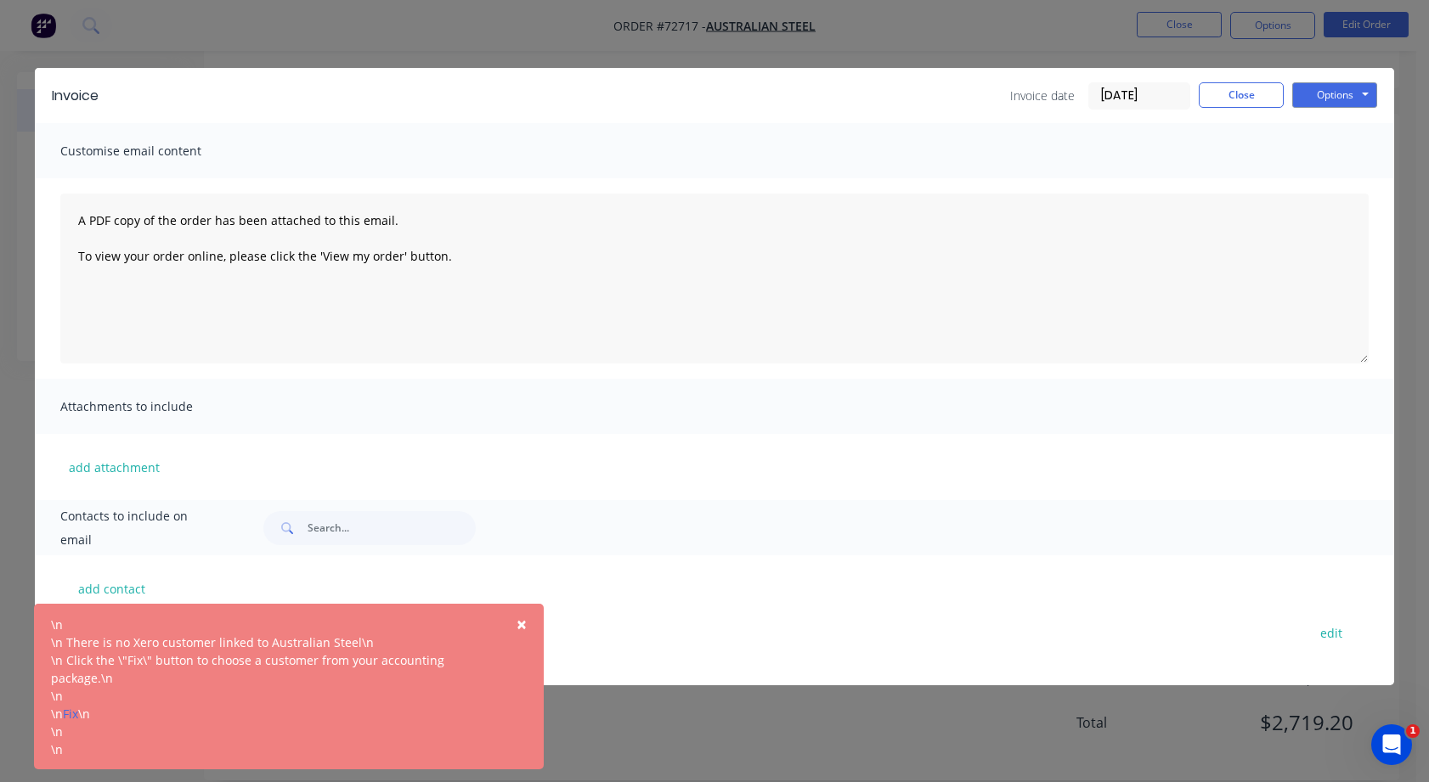
click at [525, 625] on span "×" at bounding box center [521, 624] width 10 height 24
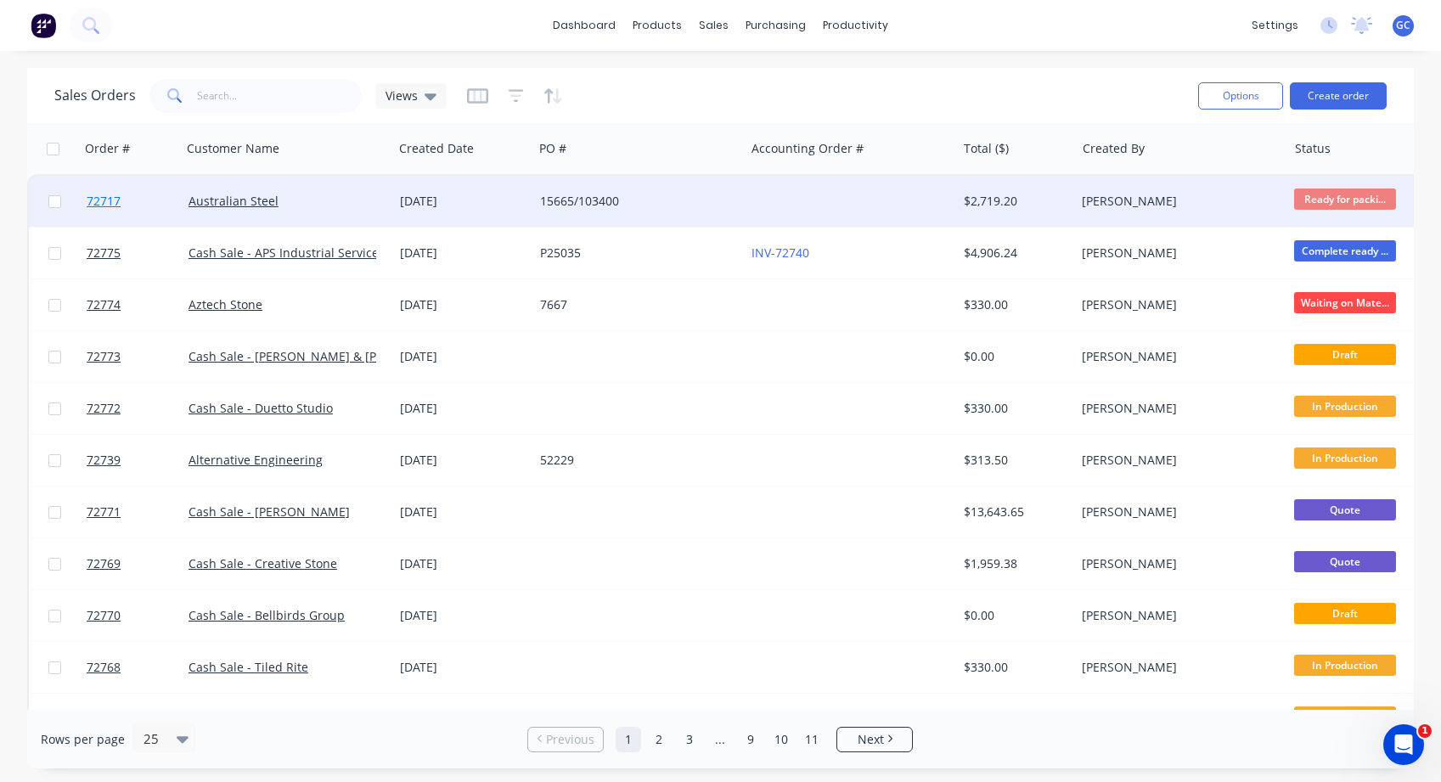
click at [110, 202] on span "72717" at bounding box center [104, 201] width 34 height 17
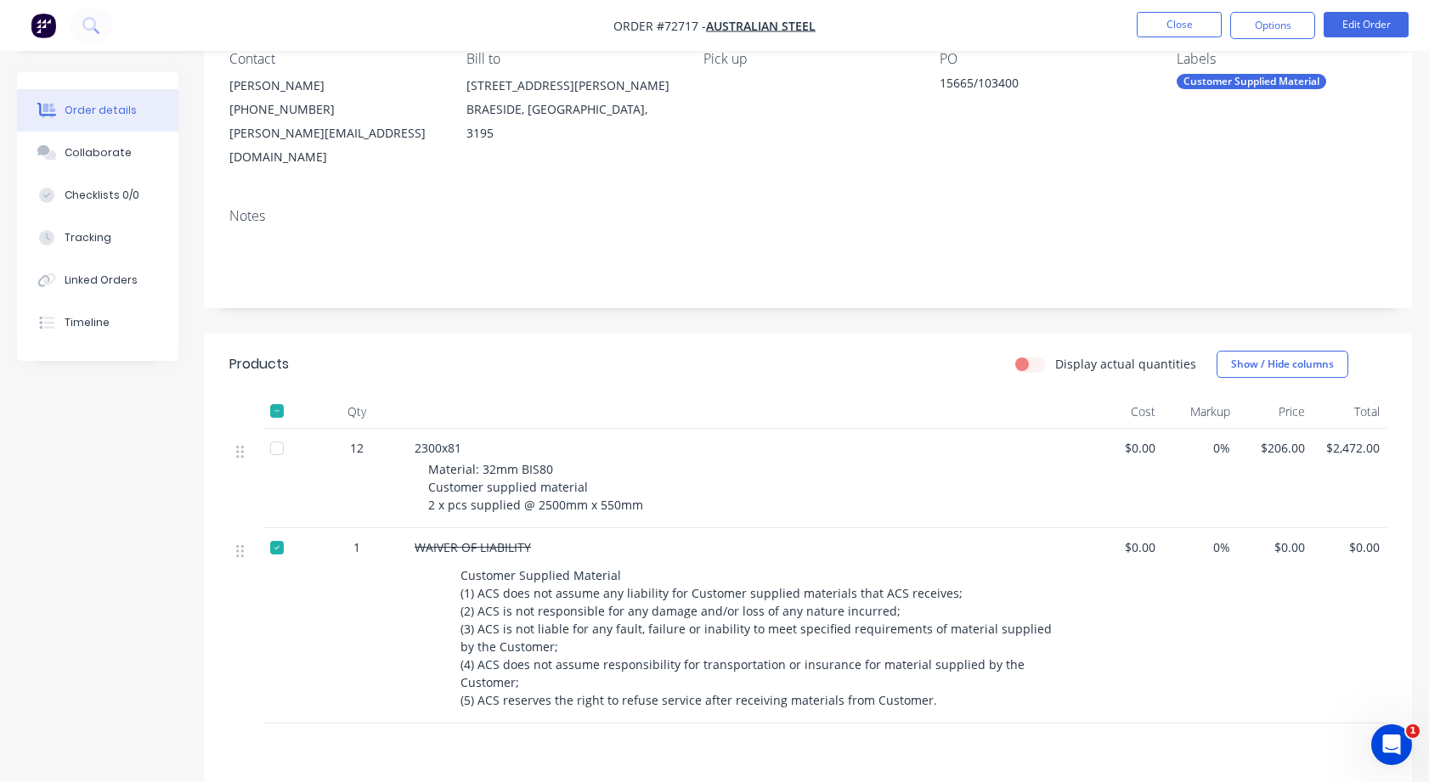
scroll to position [170, 0]
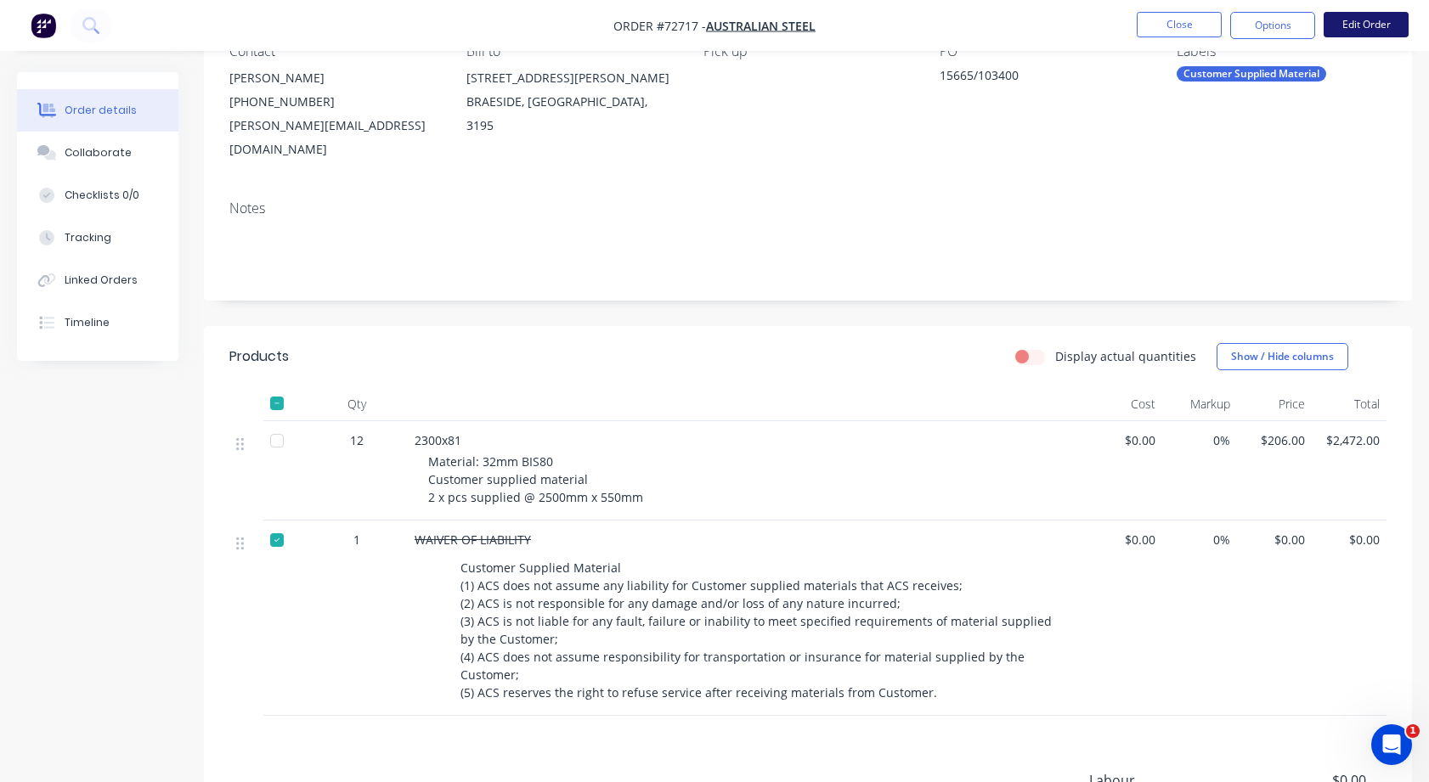
click at [1370, 21] on button "Edit Order" at bounding box center [1365, 24] width 85 height 25
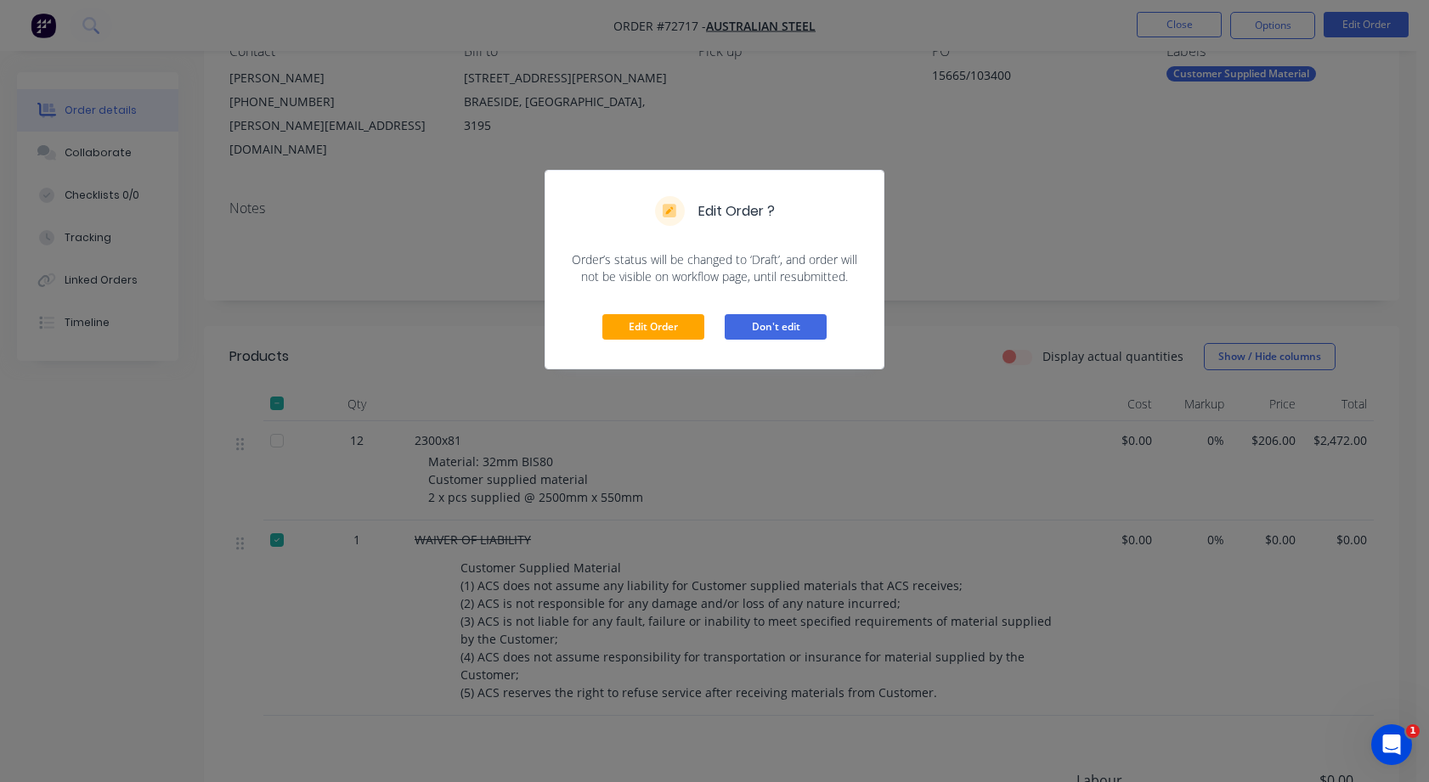
click at [763, 319] on button "Don't edit" at bounding box center [775, 326] width 102 height 25
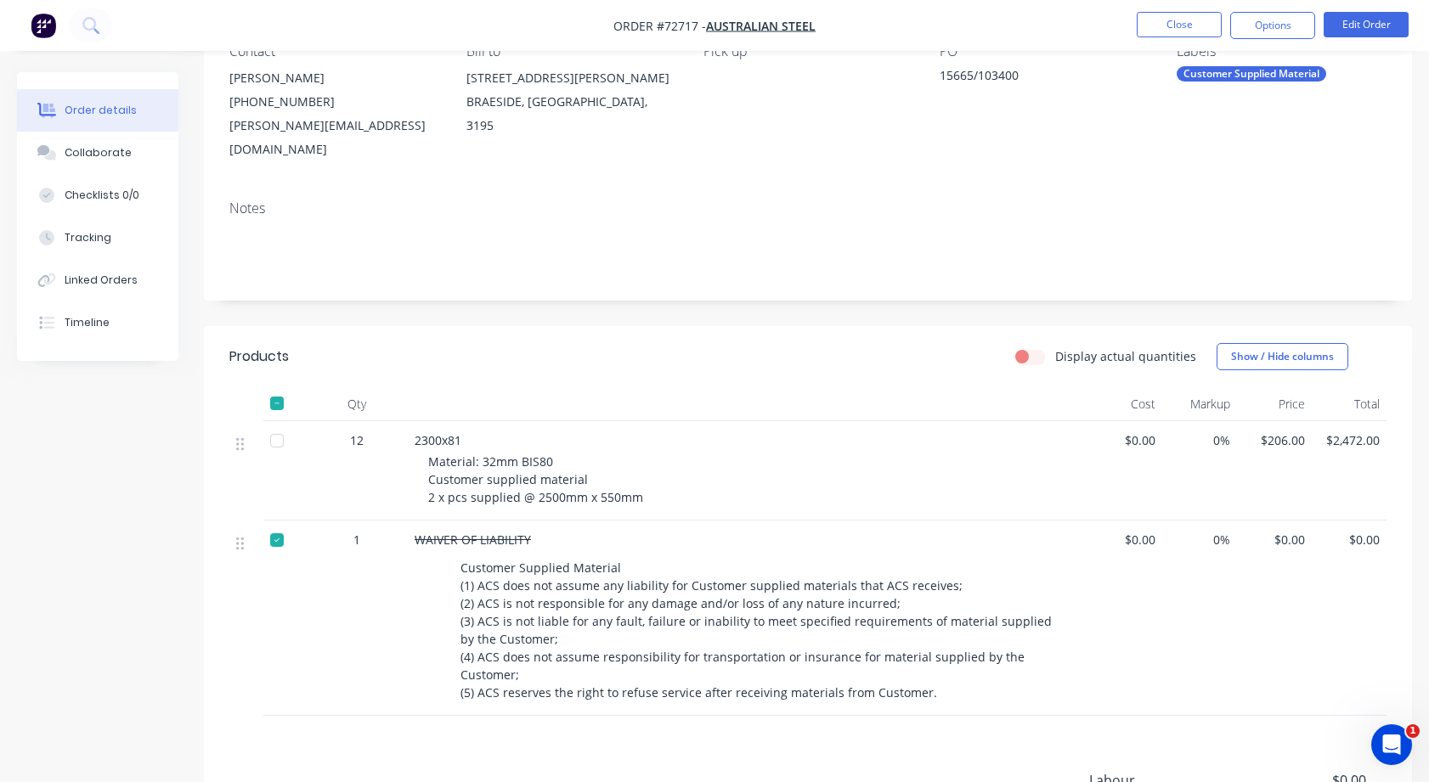
click at [280, 523] on div at bounding box center [277, 540] width 34 height 34
drag, startPoint x: 1027, startPoint y: 335, endPoint x: 1041, endPoint y: 332, distance: 14.8
click at [1055, 347] on label "Display actual quantities" at bounding box center [1125, 356] width 141 height 18
click at [1026, 347] on input "Display actual quantities" at bounding box center [1022, 355] width 14 height 16
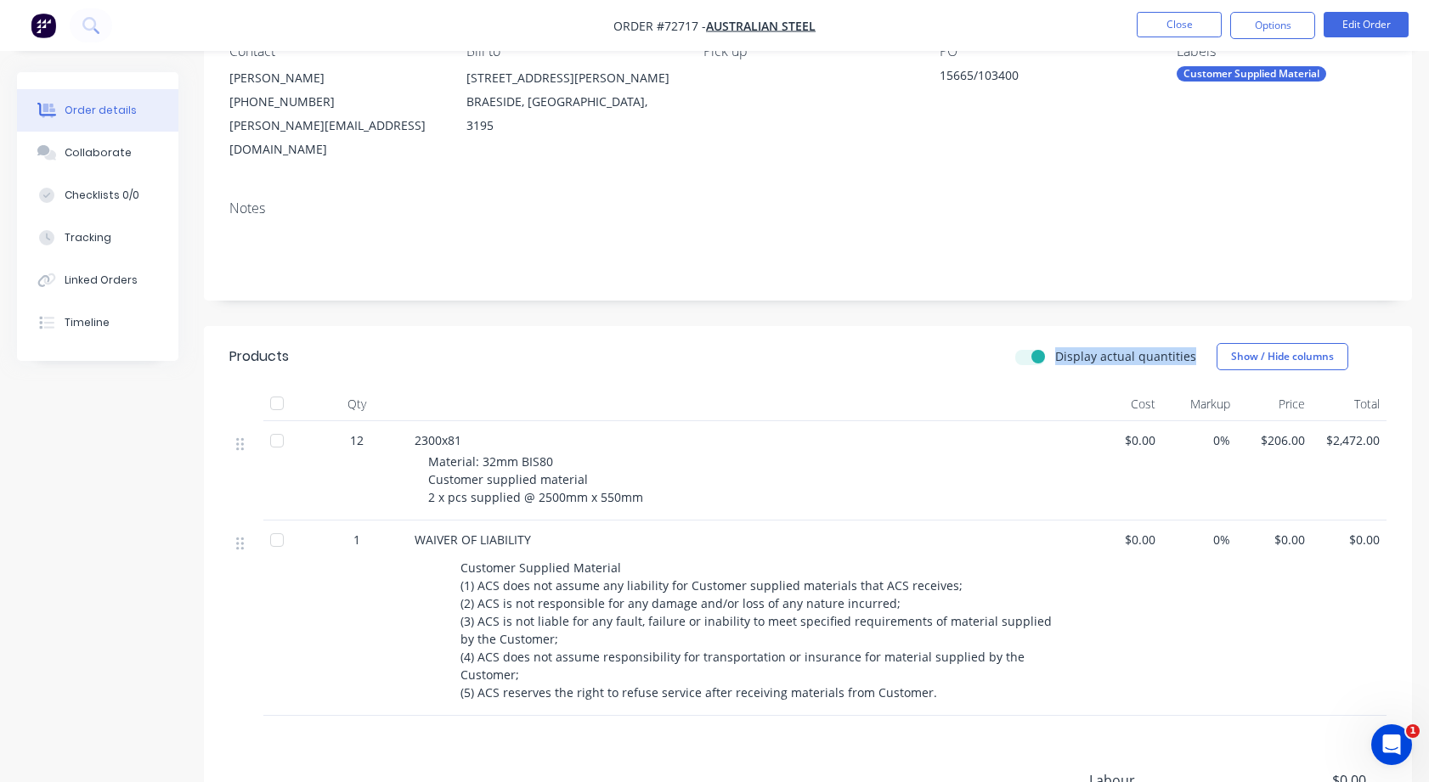
checkbox input "true"
click at [324, 536] on icon "button" at bounding box center [323, 543] width 15 height 15
click at [273, 523] on div at bounding box center [277, 540] width 34 height 34
click at [323, 536] on icon "button" at bounding box center [323, 543] width 15 height 15
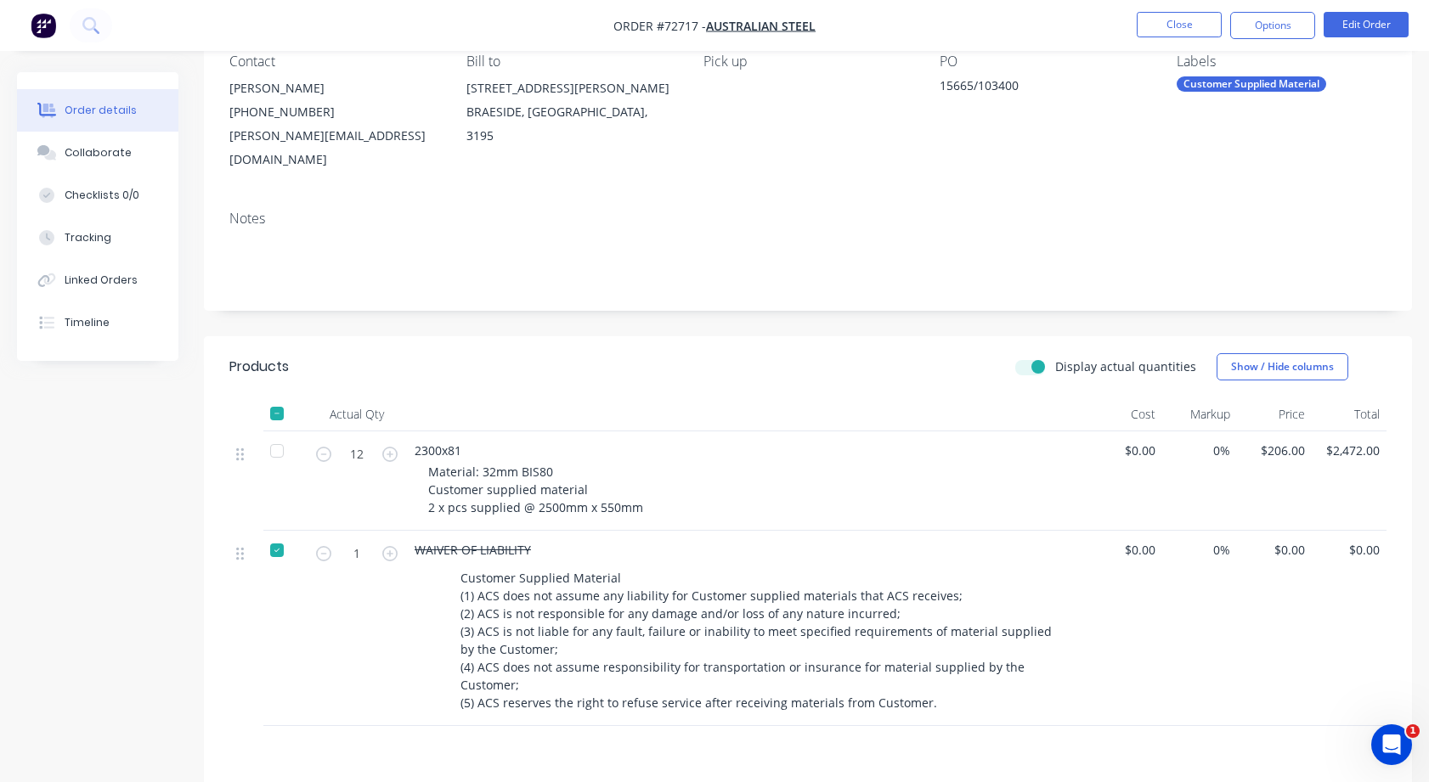
scroll to position [130, 0]
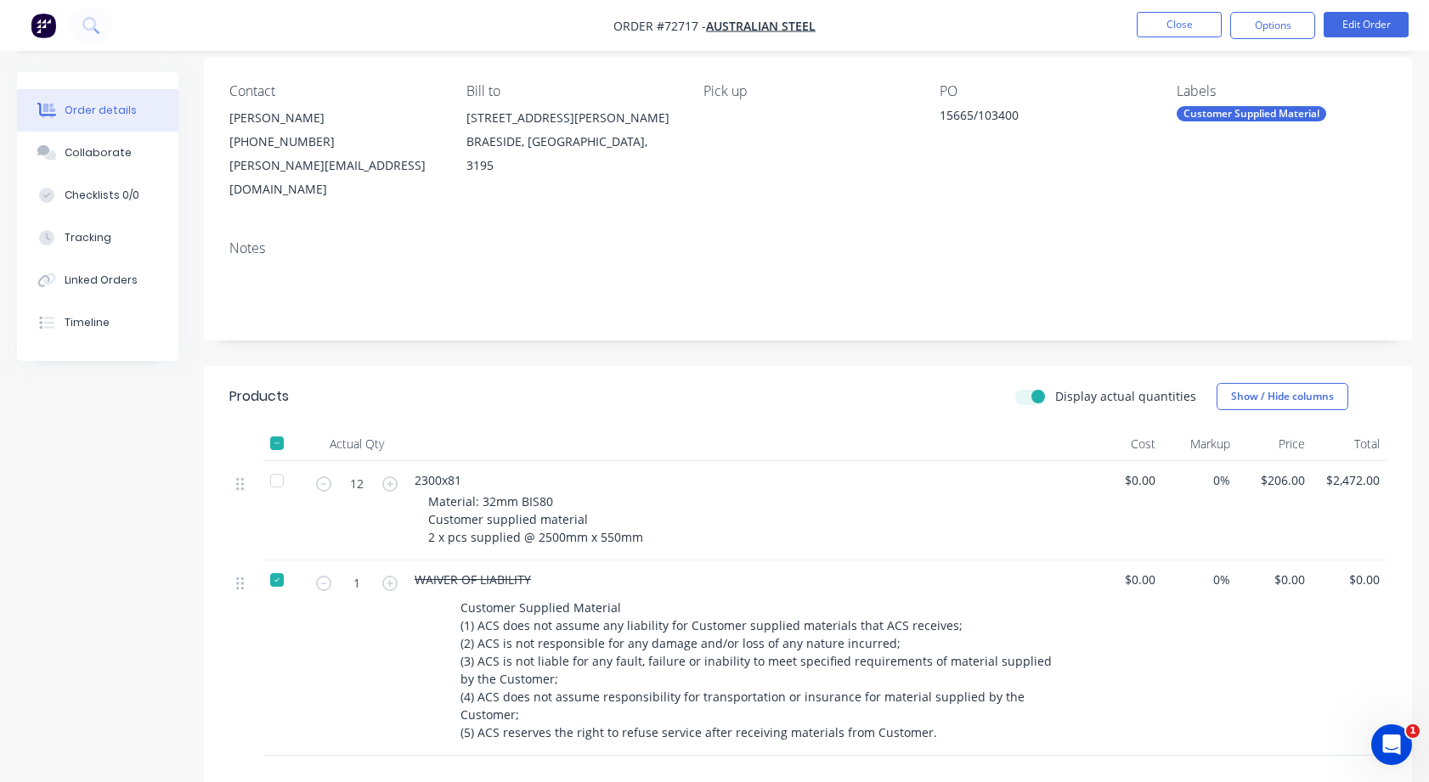
click at [278, 563] on div at bounding box center [277, 580] width 34 height 34
click at [277, 563] on div at bounding box center [277, 580] width 34 height 34
click at [273, 563] on div at bounding box center [277, 580] width 34 height 34
click at [1365, 22] on button "Edit Order" at bounding box center [1365, 24] width 85 height 25
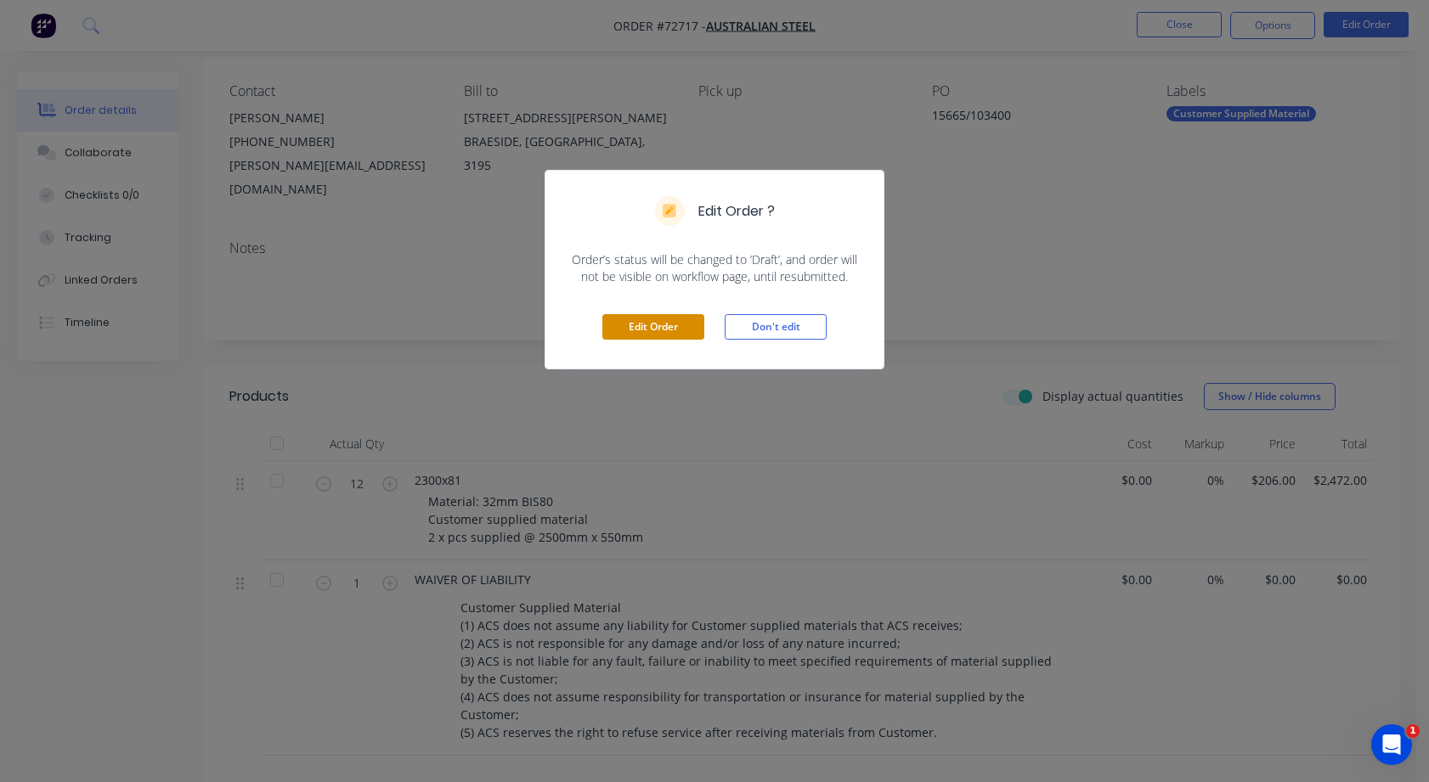
click at [647, 328] on button "Edit Order" at bounding box center [653, 326] width 102 height 25
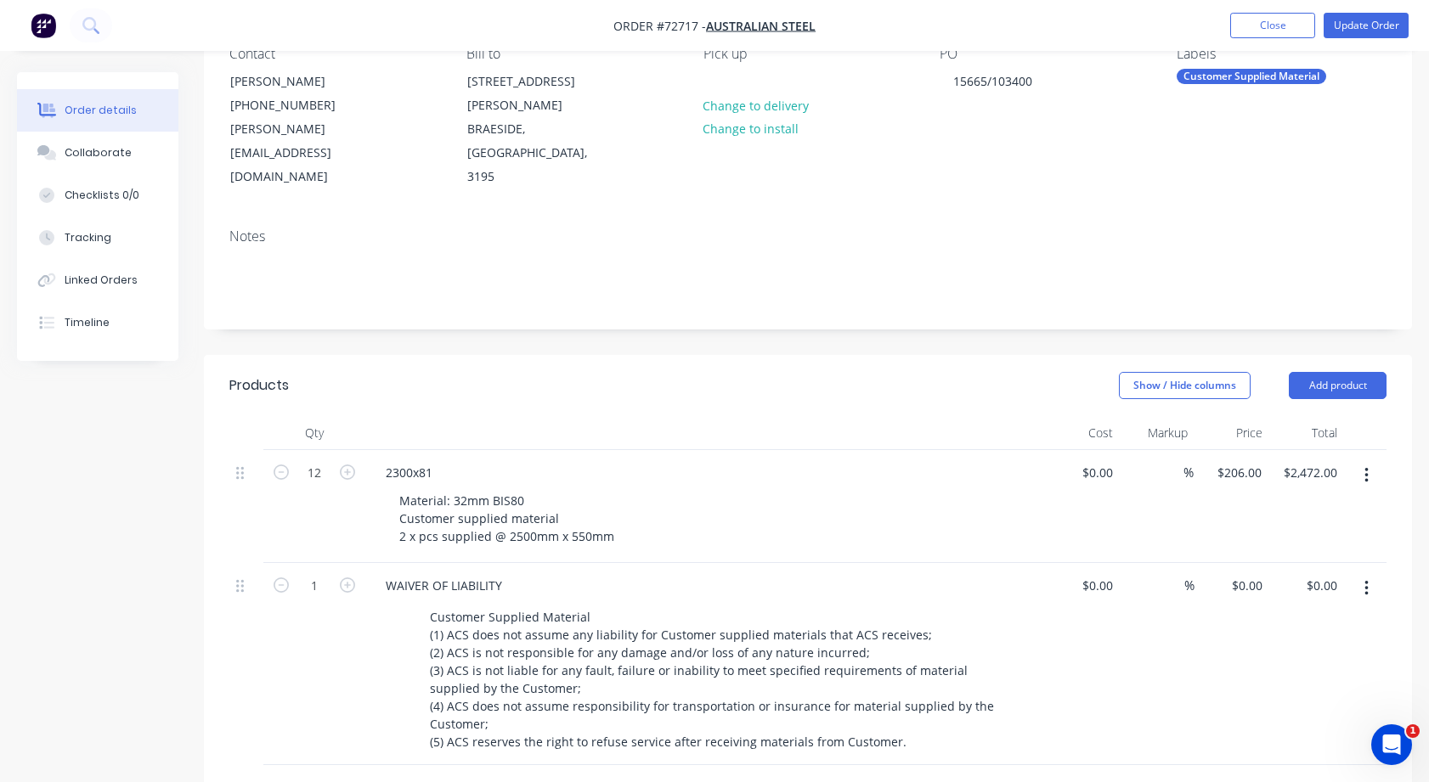
scroll to position [170, 0]
click at [1367, 579] on icon "button" at bounding box center [1365, 586] width 3 height 15
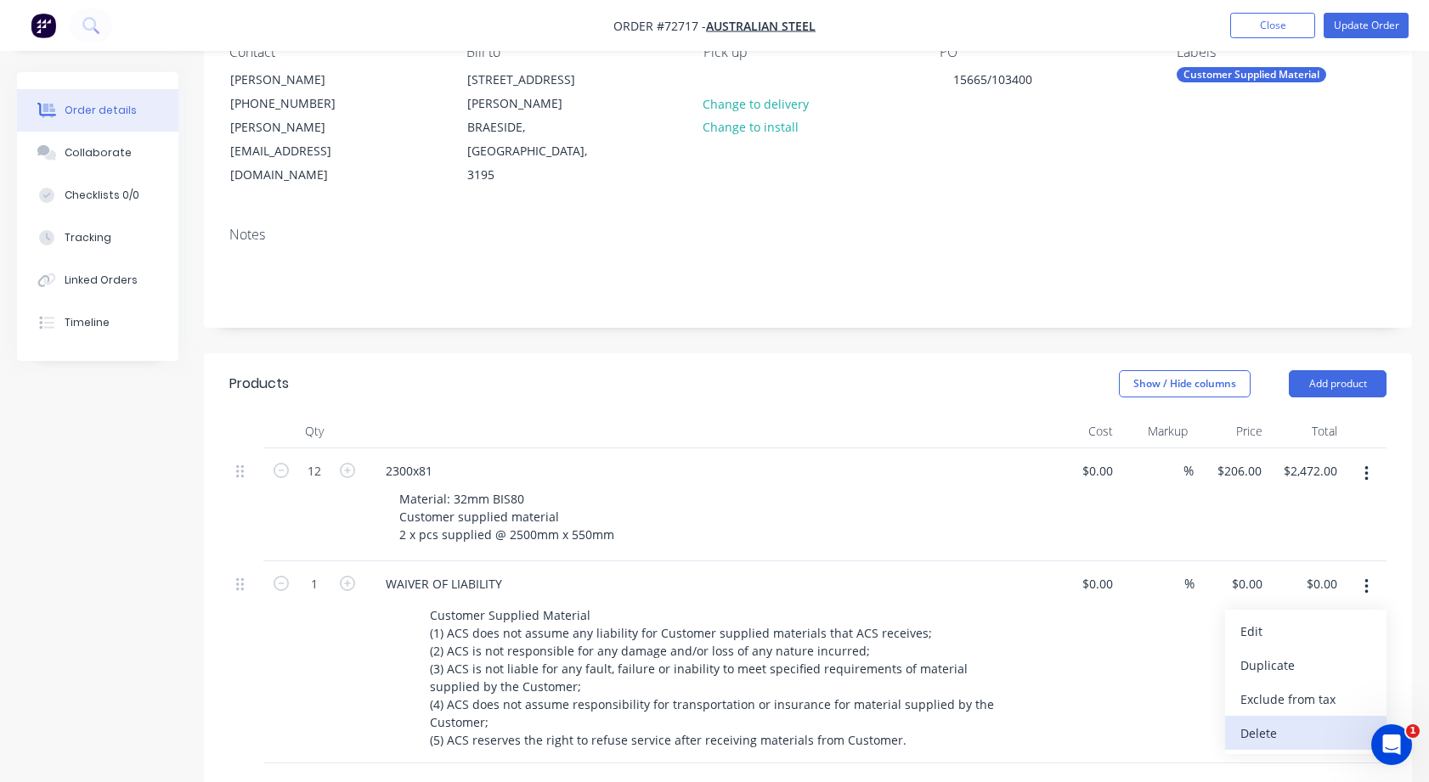
click at [1265, 721] on div "Delete" at bounding box center [1305, 733] width 131 height 25
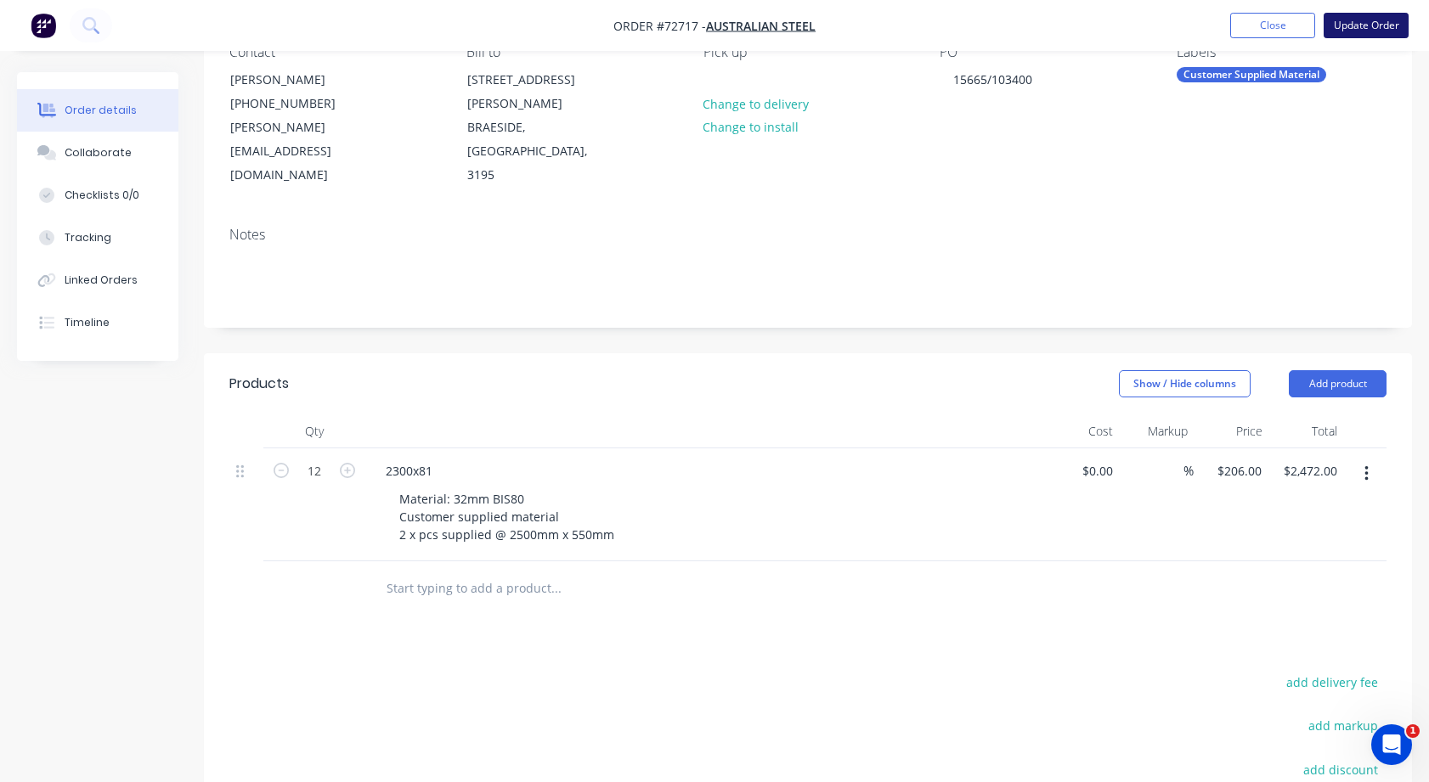
click at [1362, 22] on button "Update Order" at bounding box center [1365, 25] width 85 height 25
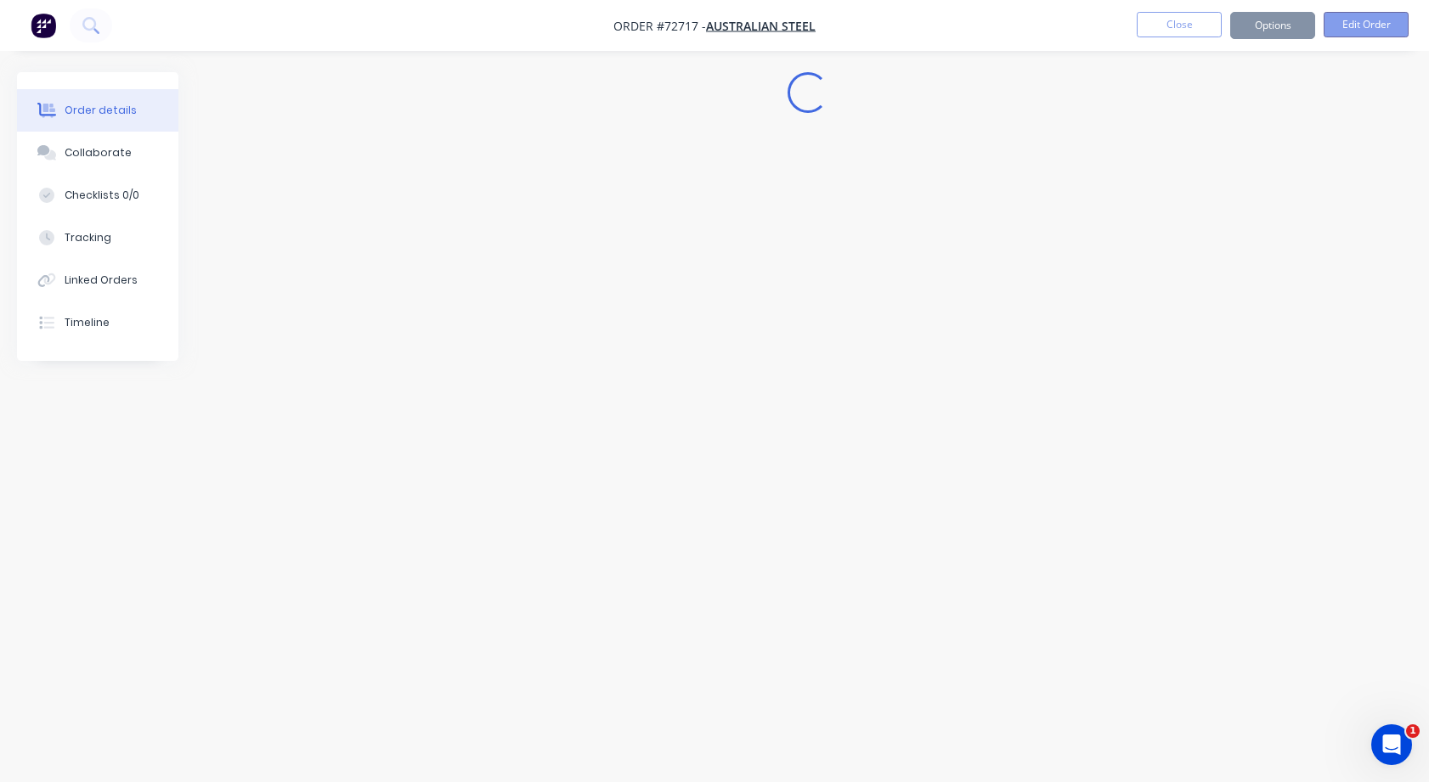
scroll to position [0, 0]
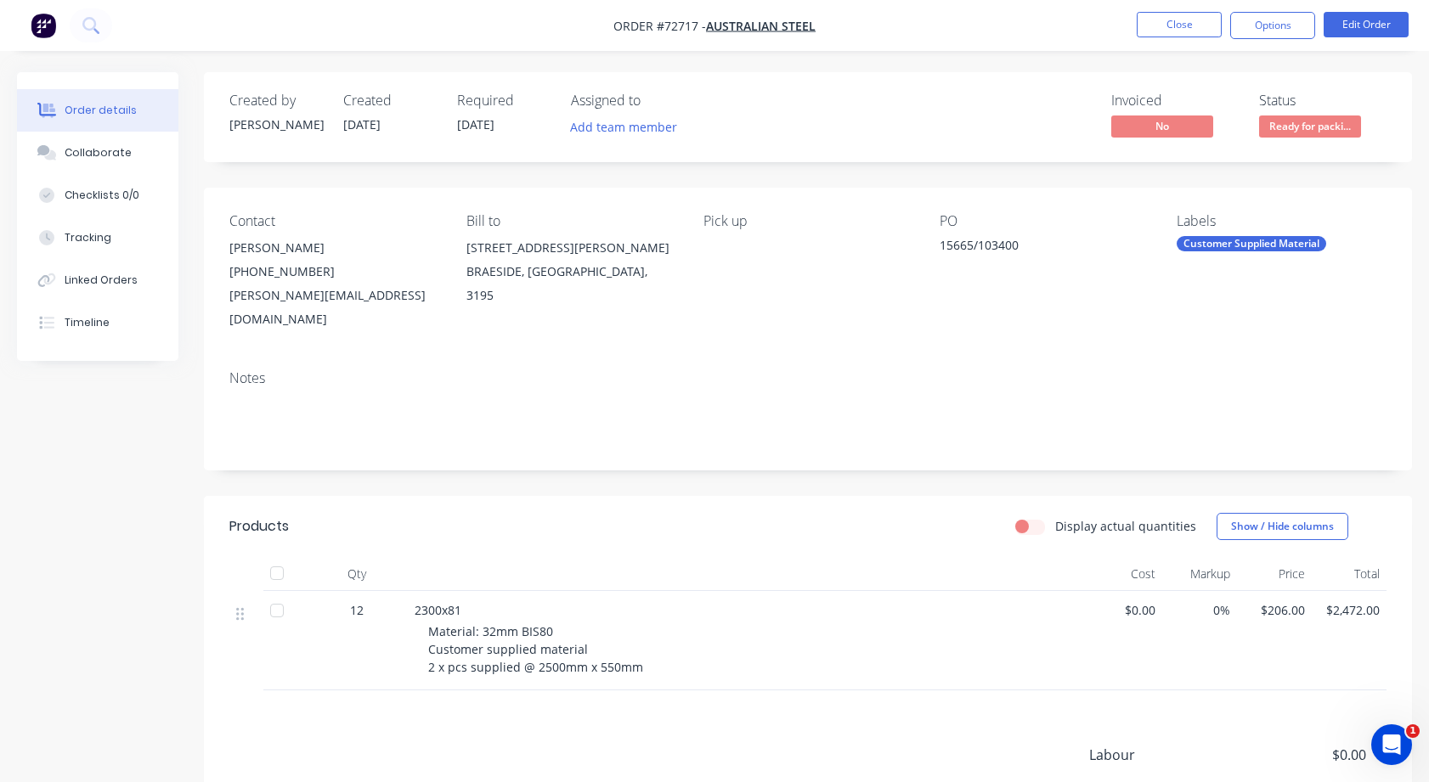
click at [278, 594] on div at bounding box center [277, 611] width 34 height 34
click at [1286, 24] on button "Options" at bounding box center [1272, 25] width 85 height 27
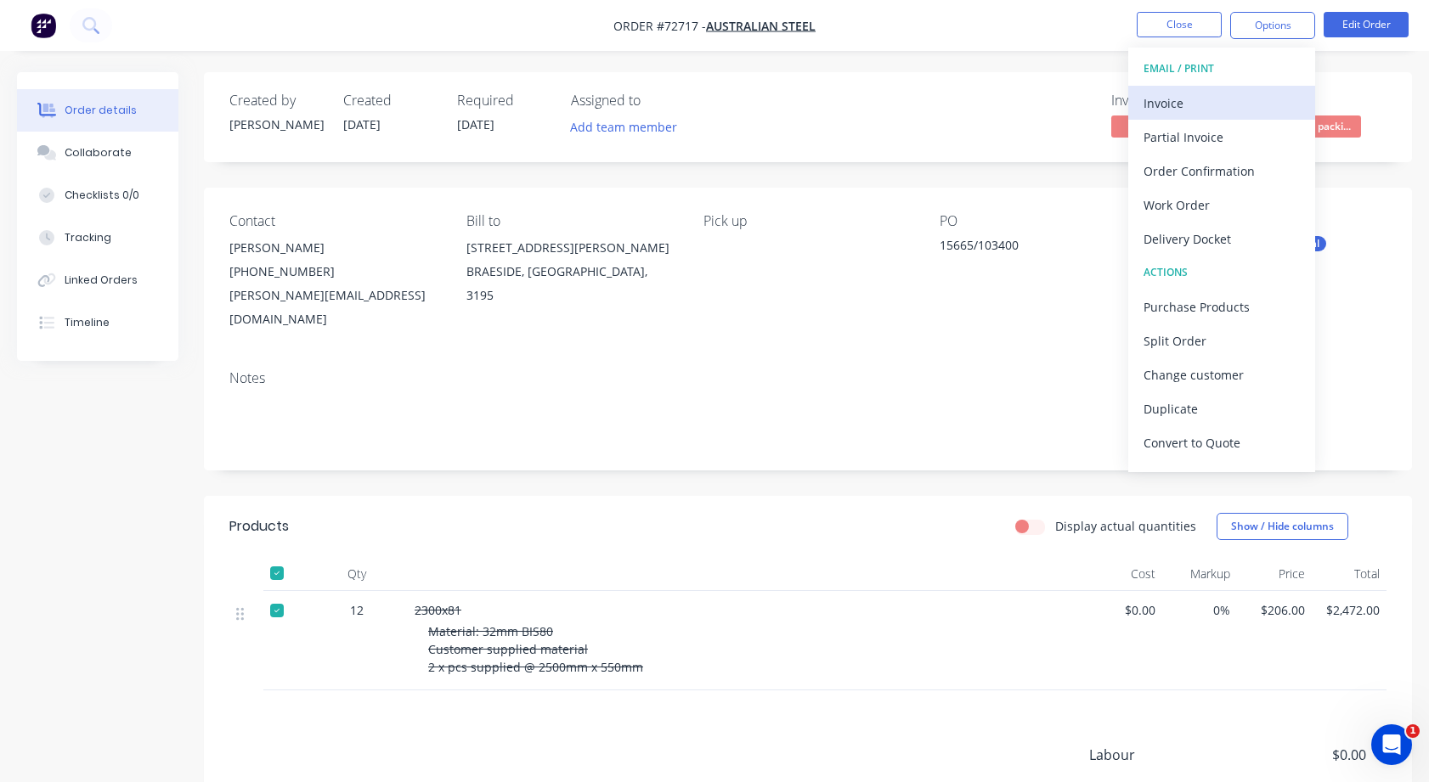
click at [1173, 101] on div "Invoice" at bounding box center [1221, 103] width 156 height 25
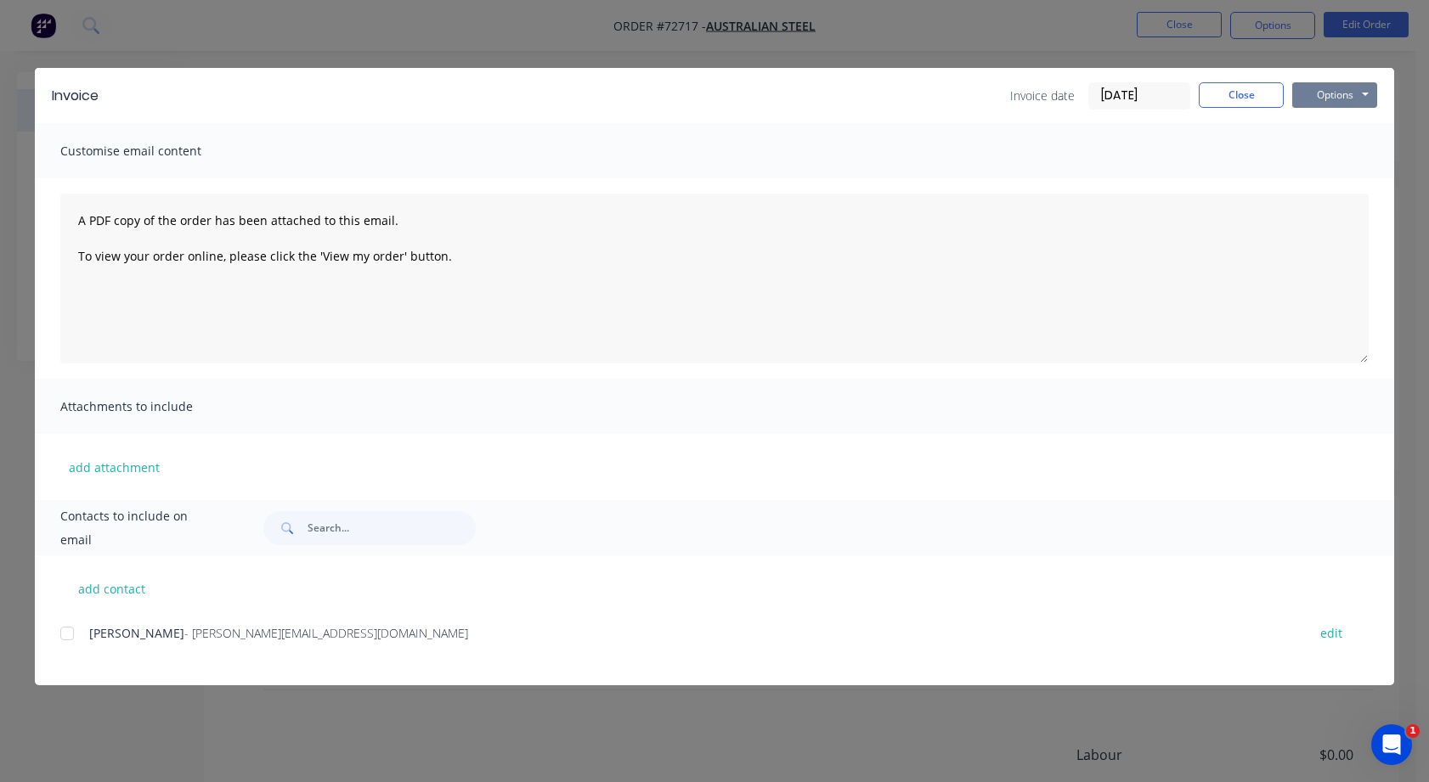
click at [1367, 92] on button "Options" at bounding box center [1334, 94] width 85 height 25
click at [1333, 153] on button "Print" at bounding box center [1346, 153] width 109 height 28
click at [63, 639] on div at bounding box center [67, 634] width 34 height 34
click at [1366, 90] on button "Options" at bounding box center [1334, 94] width 85 height 25
click at [1331, 153] on button "Print" at bounding box center [1346, 153] width 109 height 28
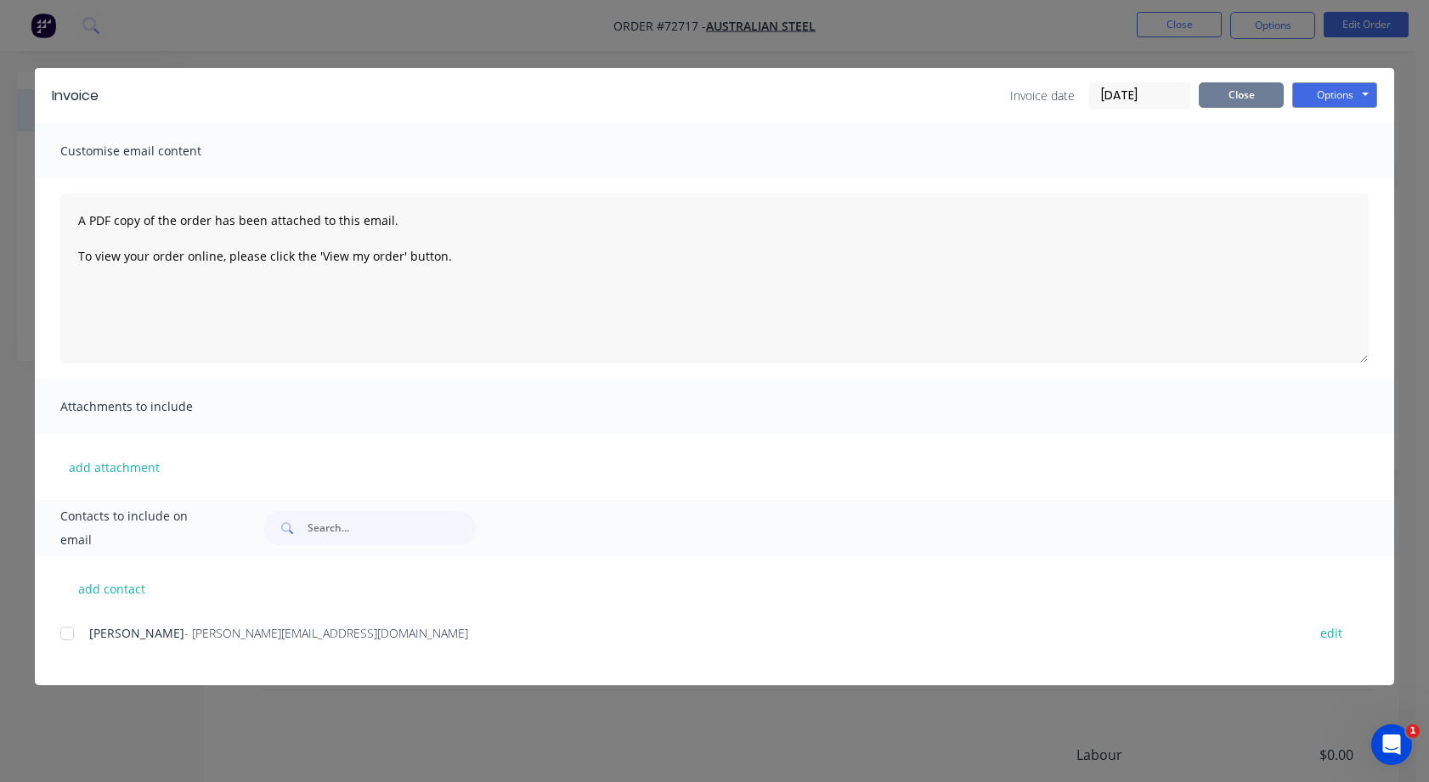
click at [1232, 96] on button "Close" at bounding box center [1240, 94] width 85 height 25
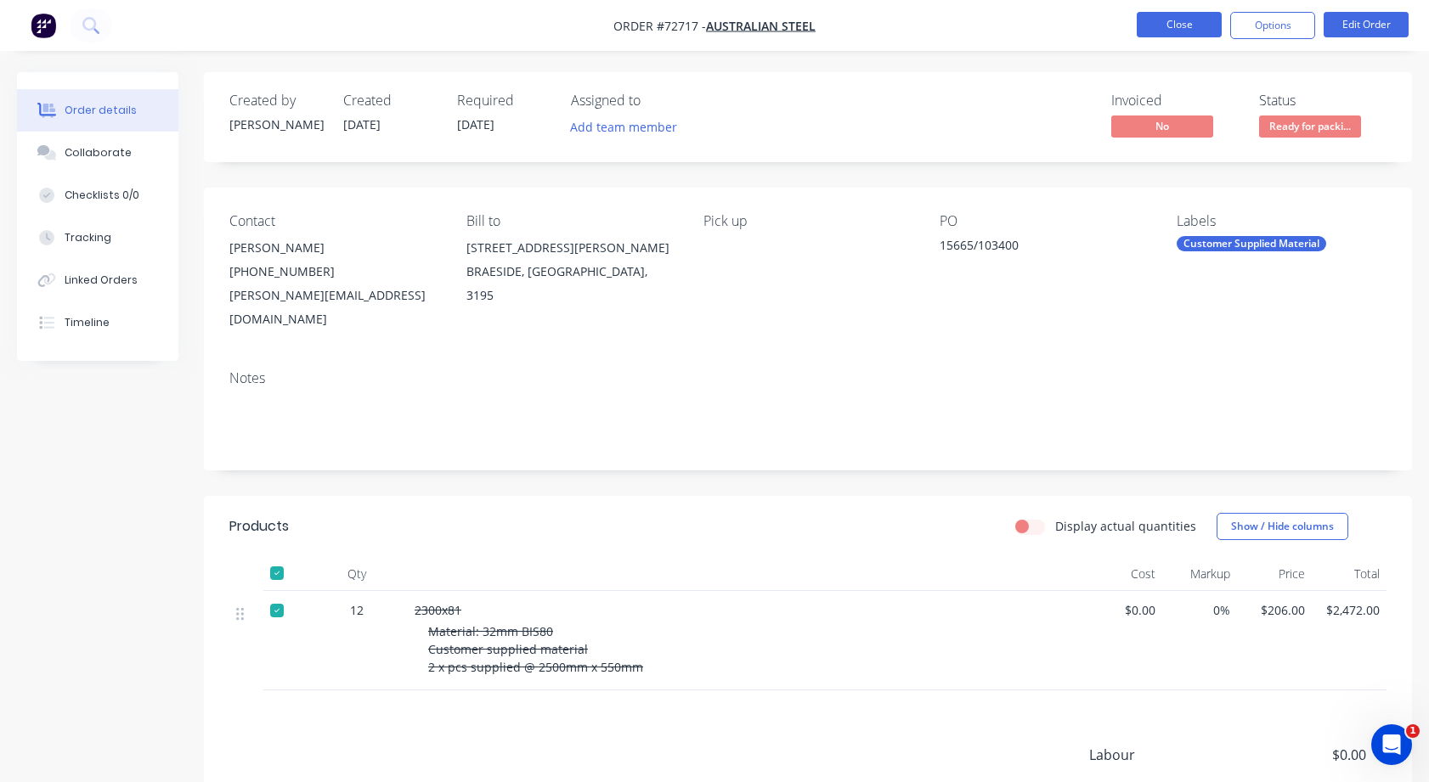
click at [1171, 22] on button "Close" at bounding box center [1178, 24] width 85 height 25
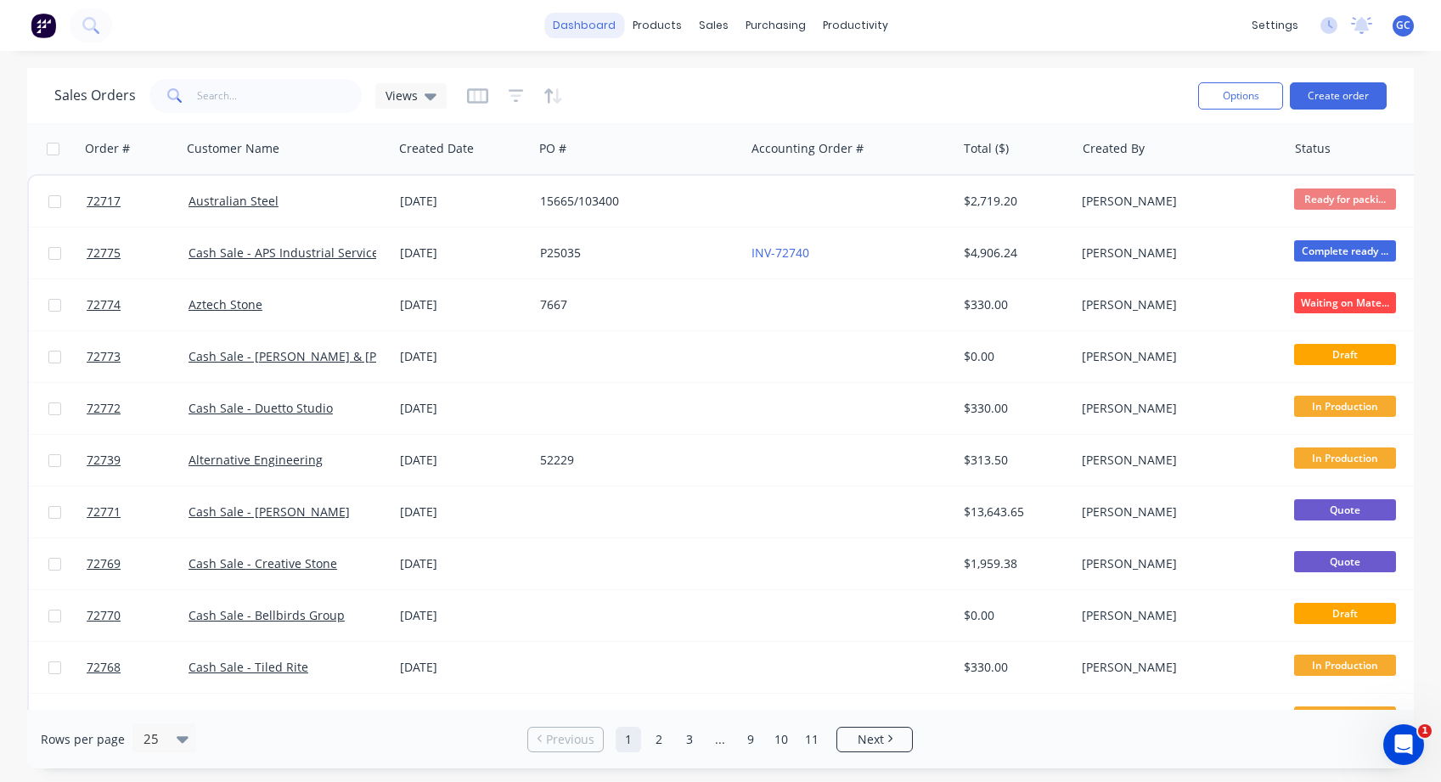
click at [595, 27] on link "dashboard" at bounding box center [584, 25] width 80 height 25
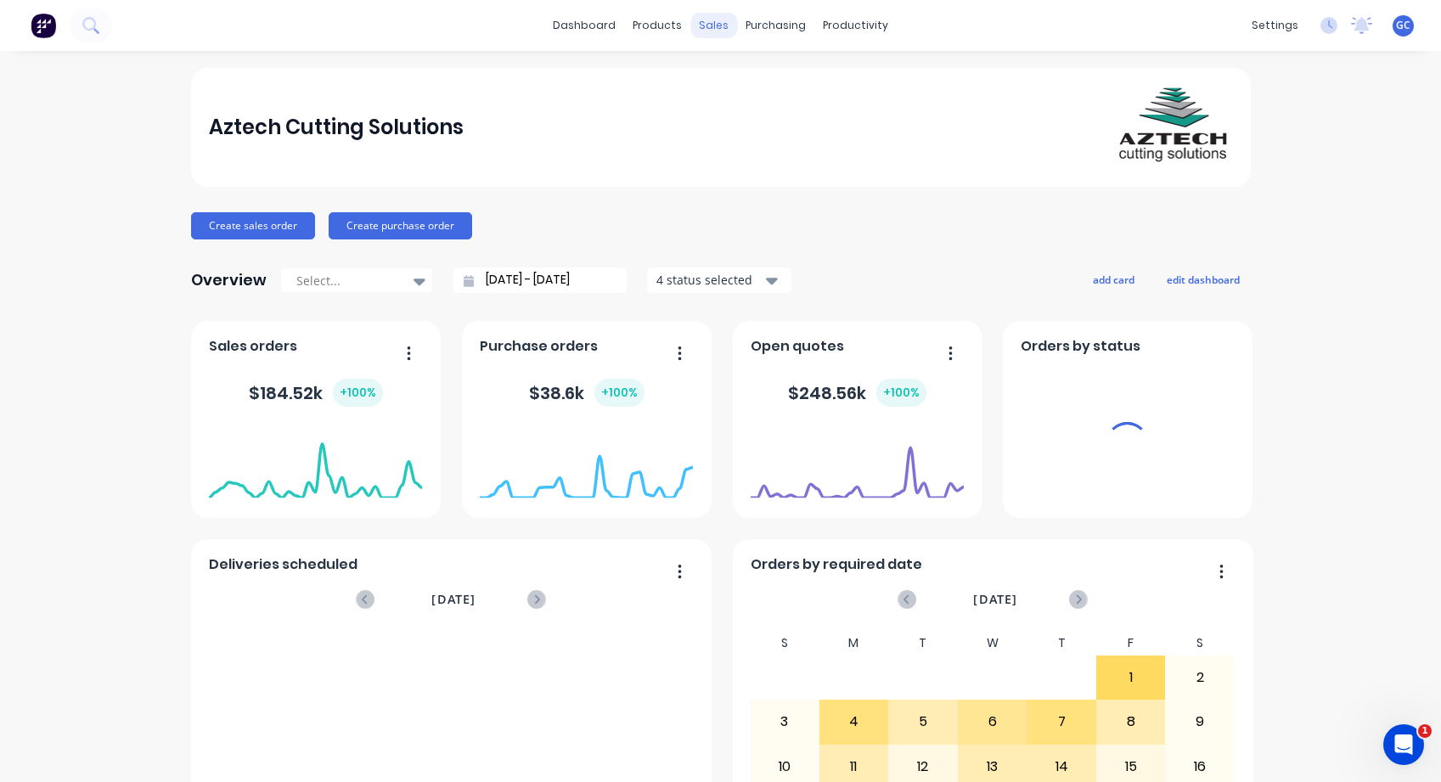
click at [704, 24] on div "sales" at bounding box center [714, 25] width 47 height 25
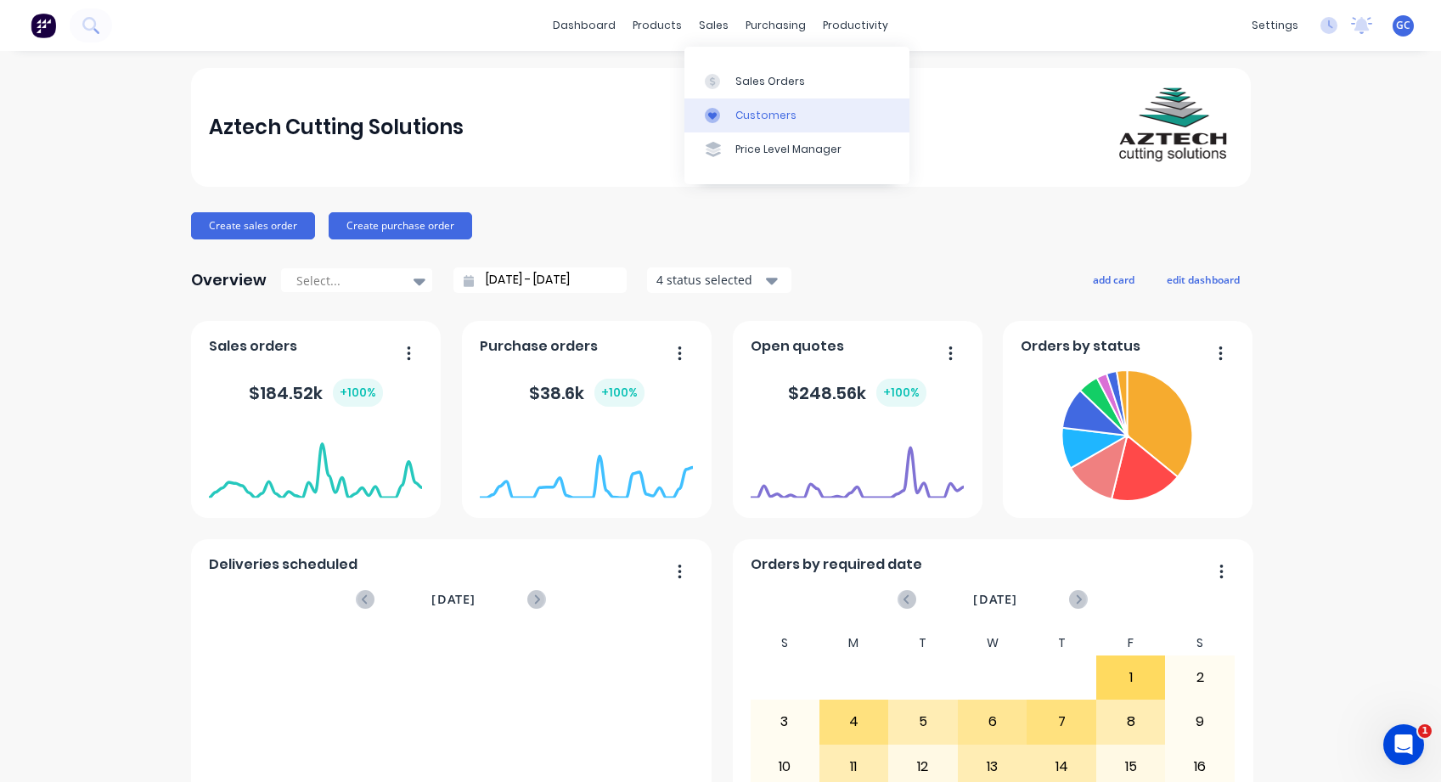
click at [754, 114] on div "Customers" at bounding box center [766, 115] width 61 height 15
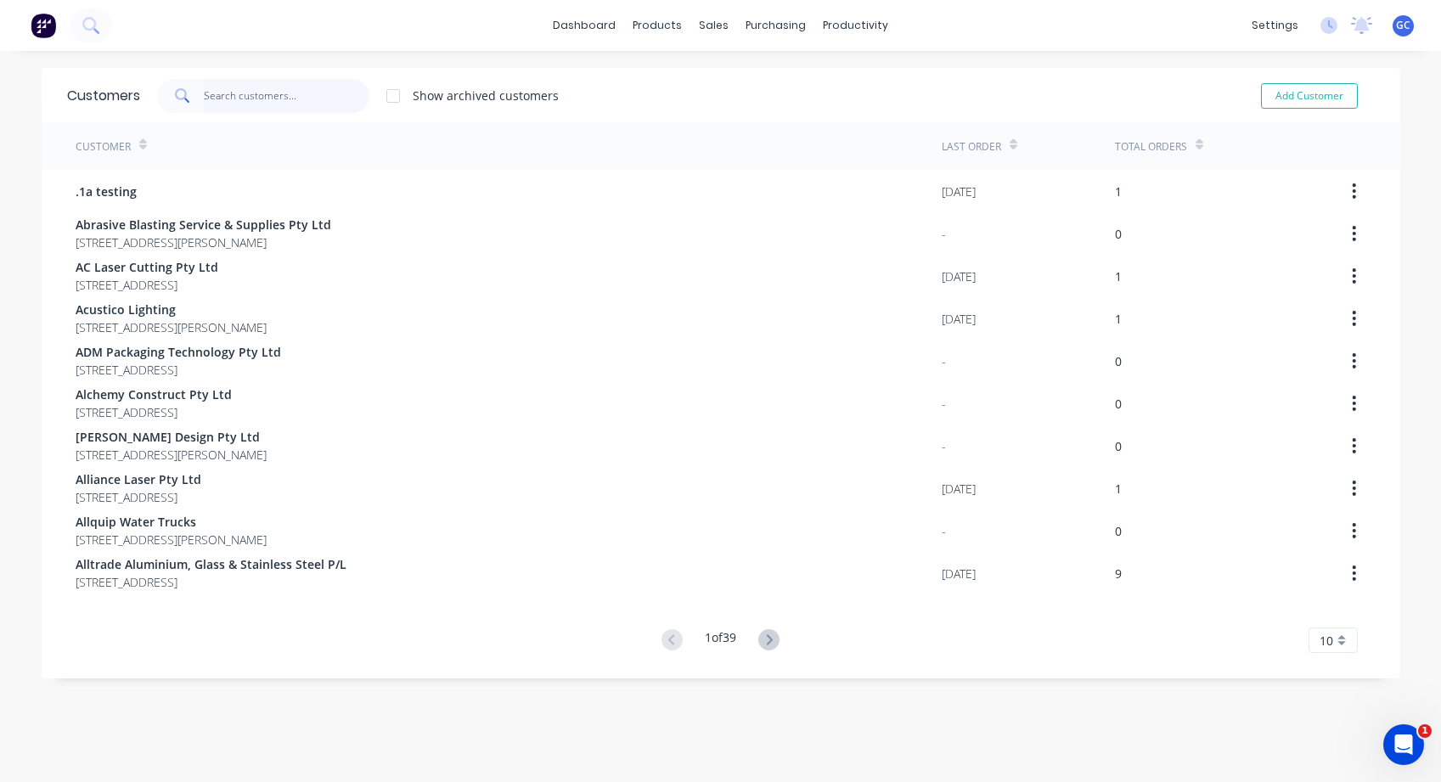
click at [204, 91] on input "text" at bounding box center [287, 96] width 166 height 34
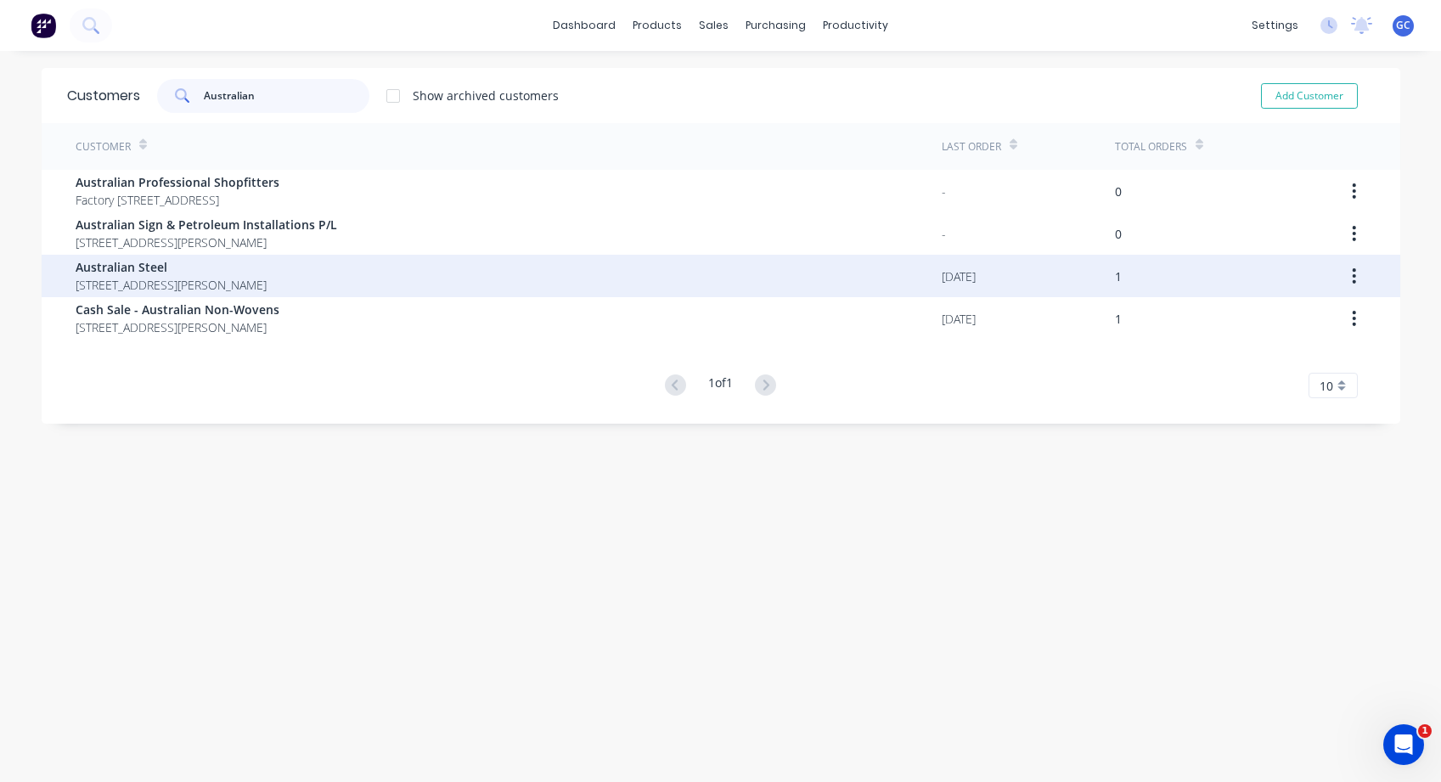
type input "Australian"
click at [149, 273] on span "Australian Steel" at bounding box center [171, 267] width 191 height 18
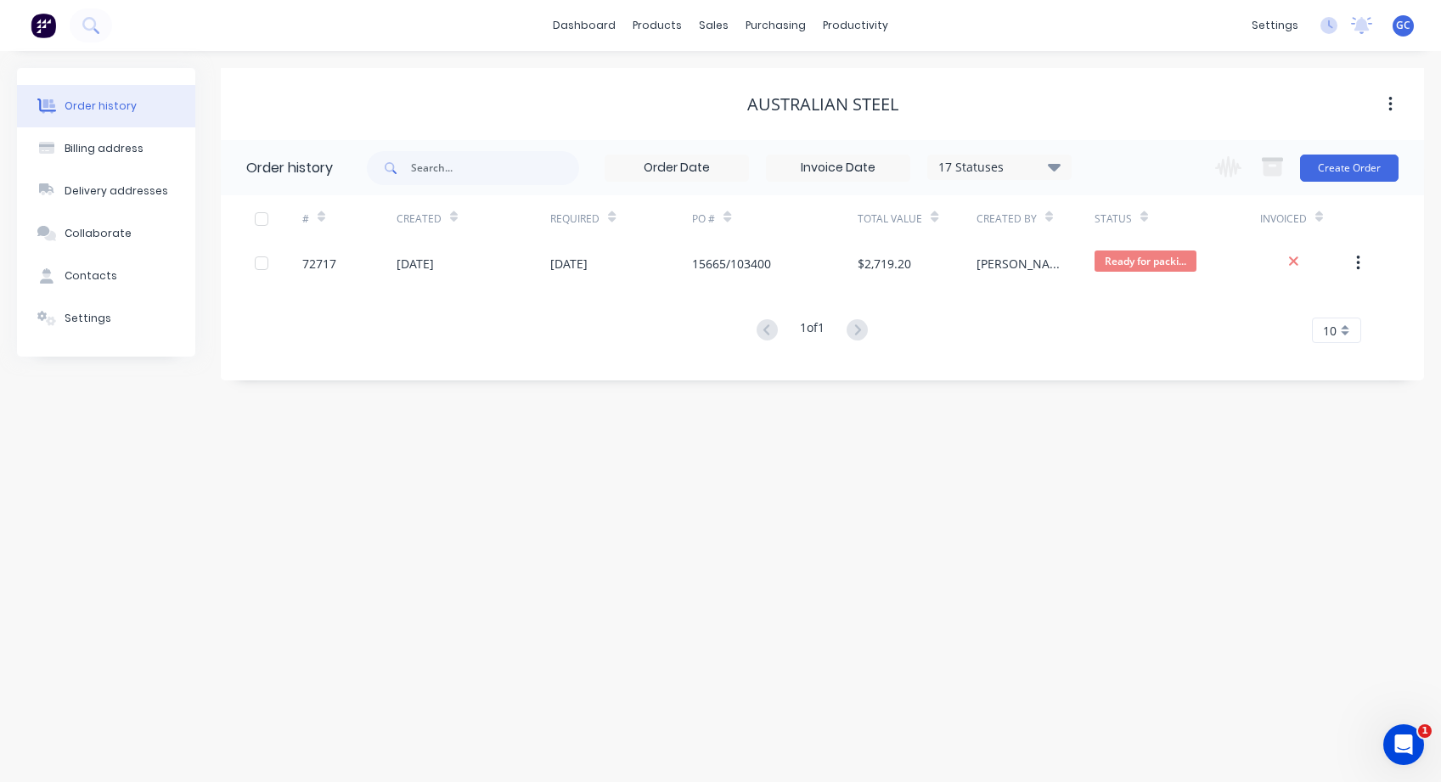
click at [1391, 104] on icon "button" at bounding box center [1390, 104] width 3 height 15
click at [1081, 519] on div "Order history Billing address Delivery addresses Collaborate Contacts Settings …" at bounding box center [720, 416] width 1441 height 731
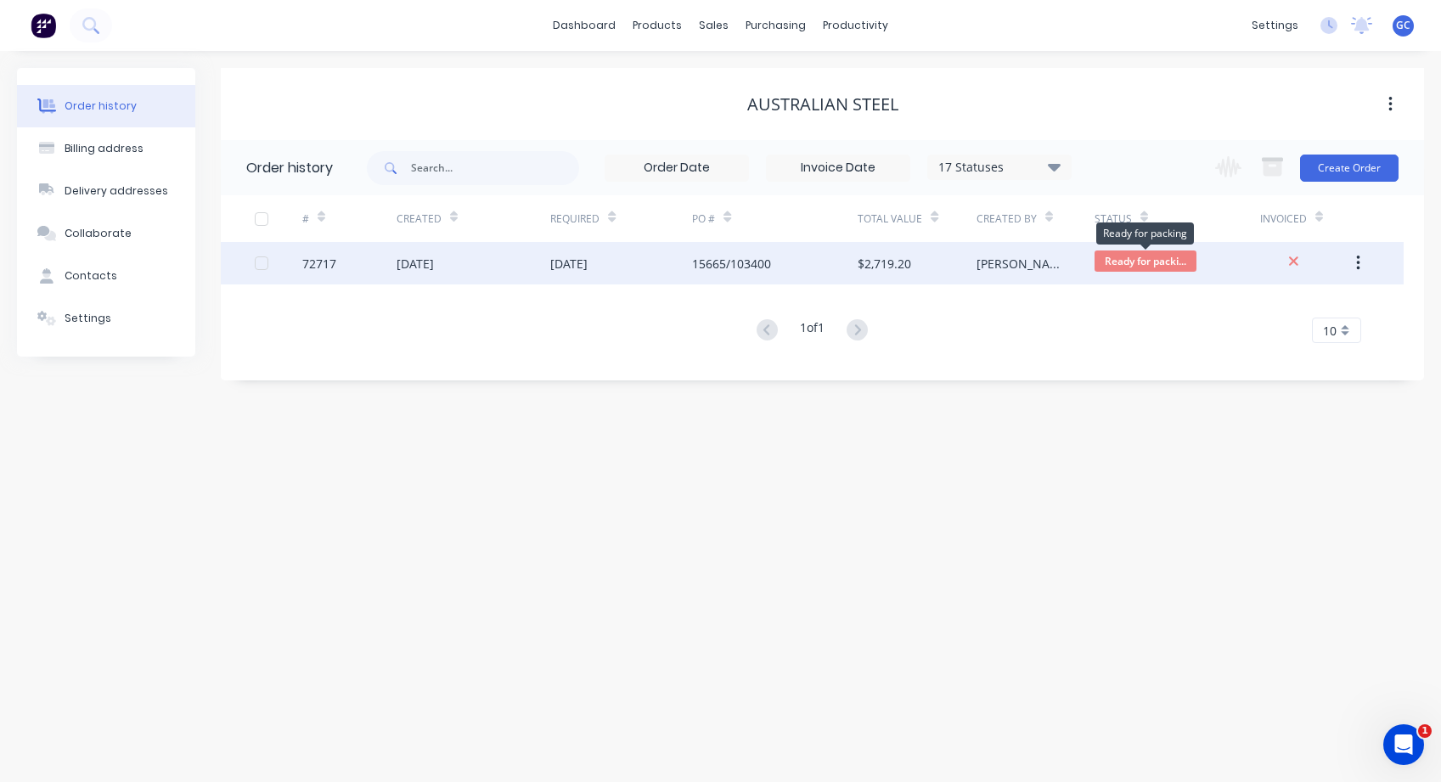
click at [1114, 259] on span "Ready for packi..." at bounding box center [1146, 261] width 102 height 21
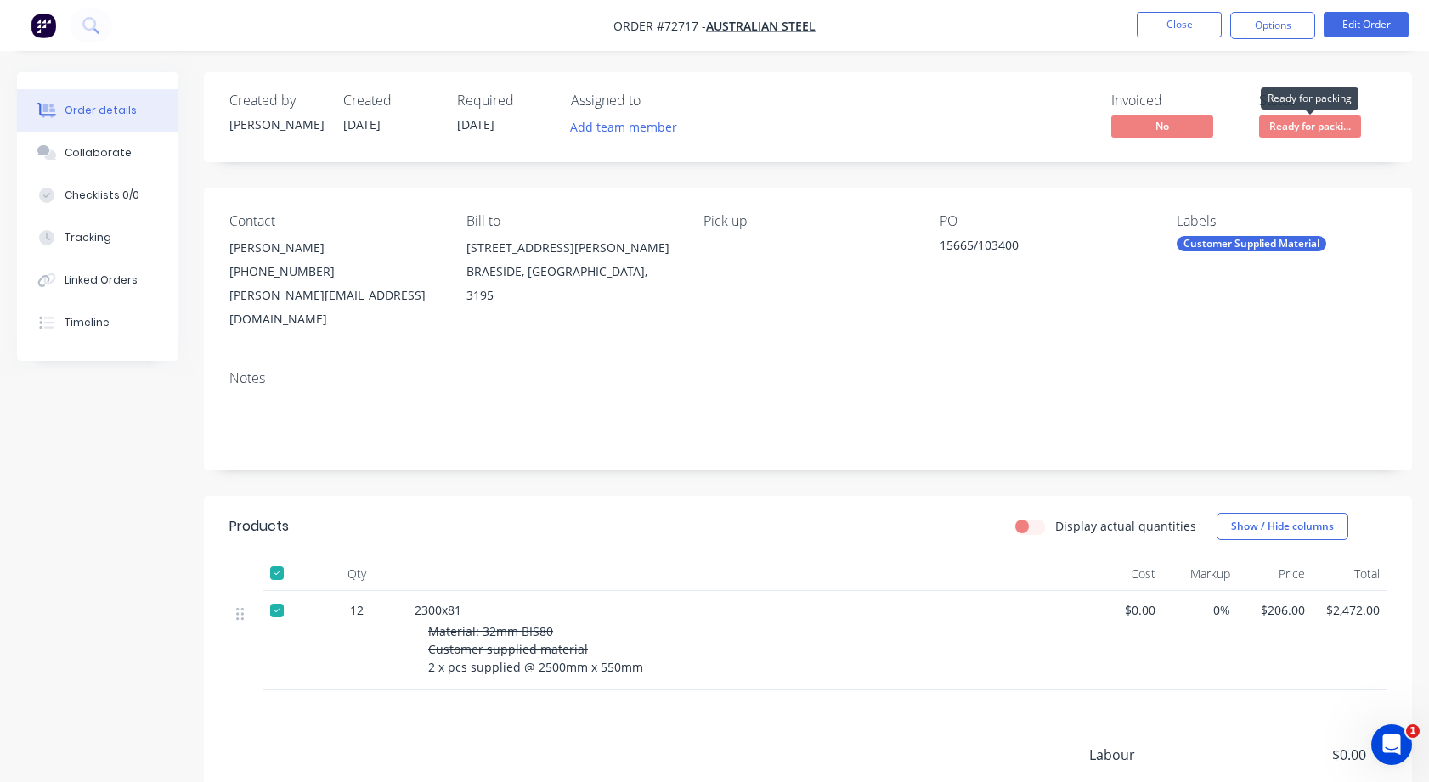
click at [1294, 127] on span "Ready for packi..." at bounding box center [1310, 126] width 102 height 21
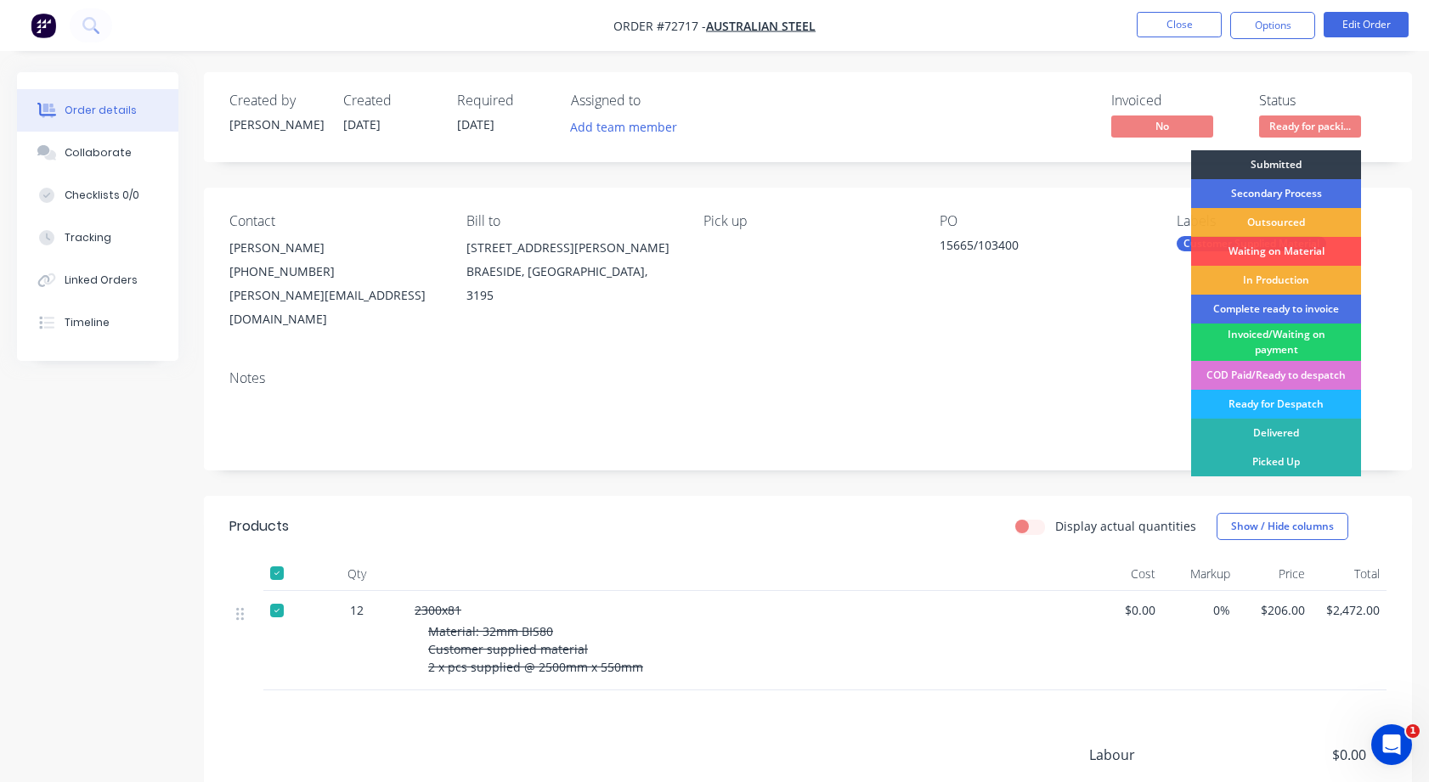
click at [1277, 399] on div "Ready for Despatch" at bounding box center [1276, 404] width 170 height 29
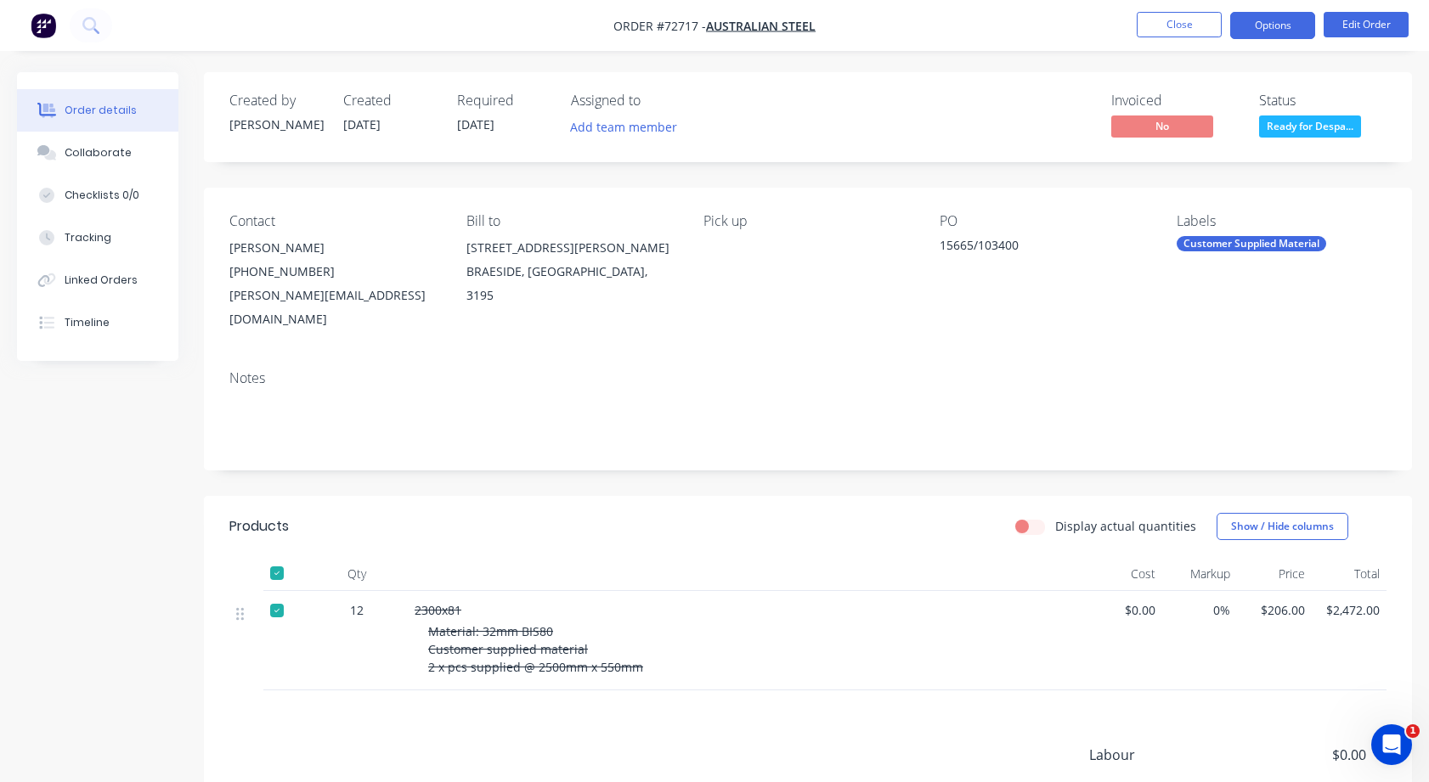
click at [1259, 31] on button "Options" at bounding box center [1272, 25] width 85 height 27
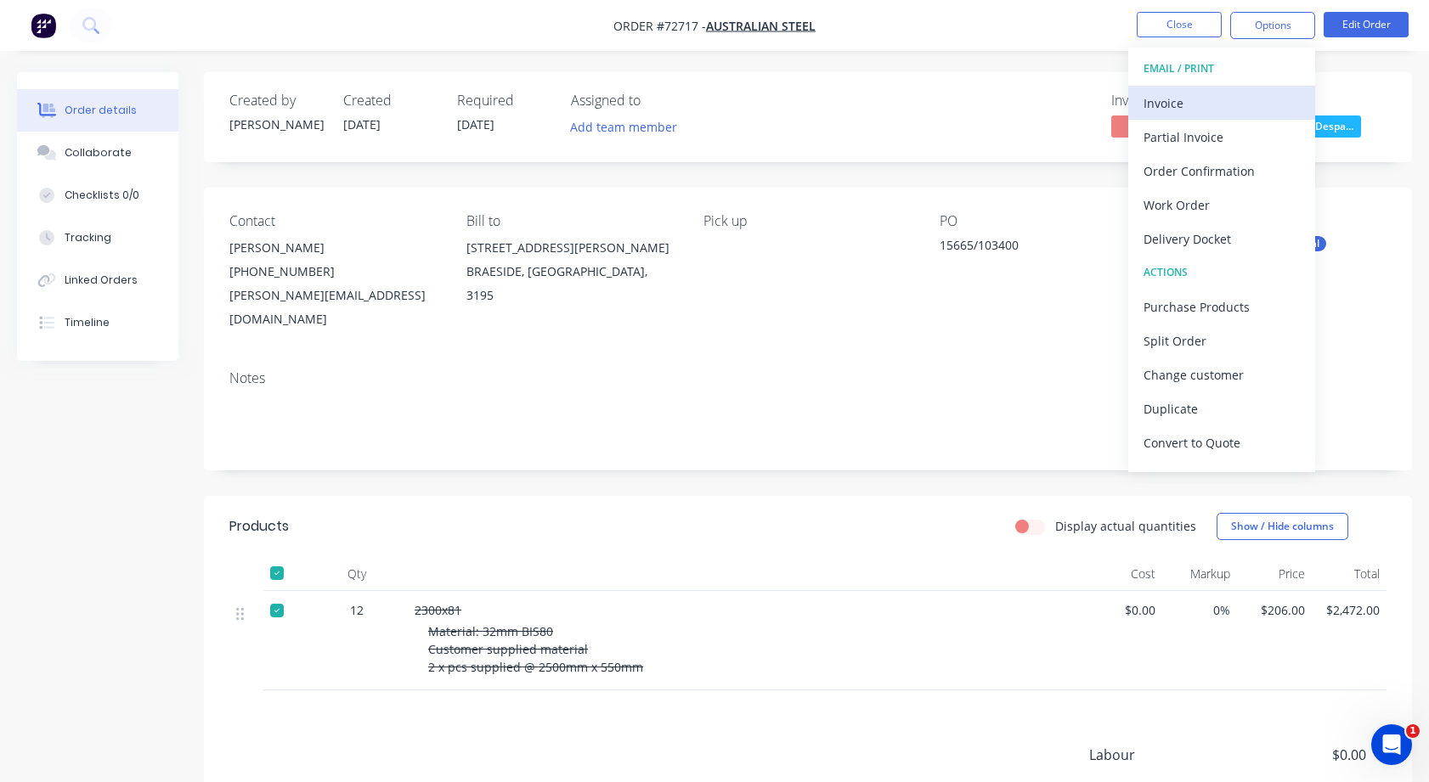
click at [1208, 97] on div "Invoice" at bounding box center [1221, 103] width 156 height 25
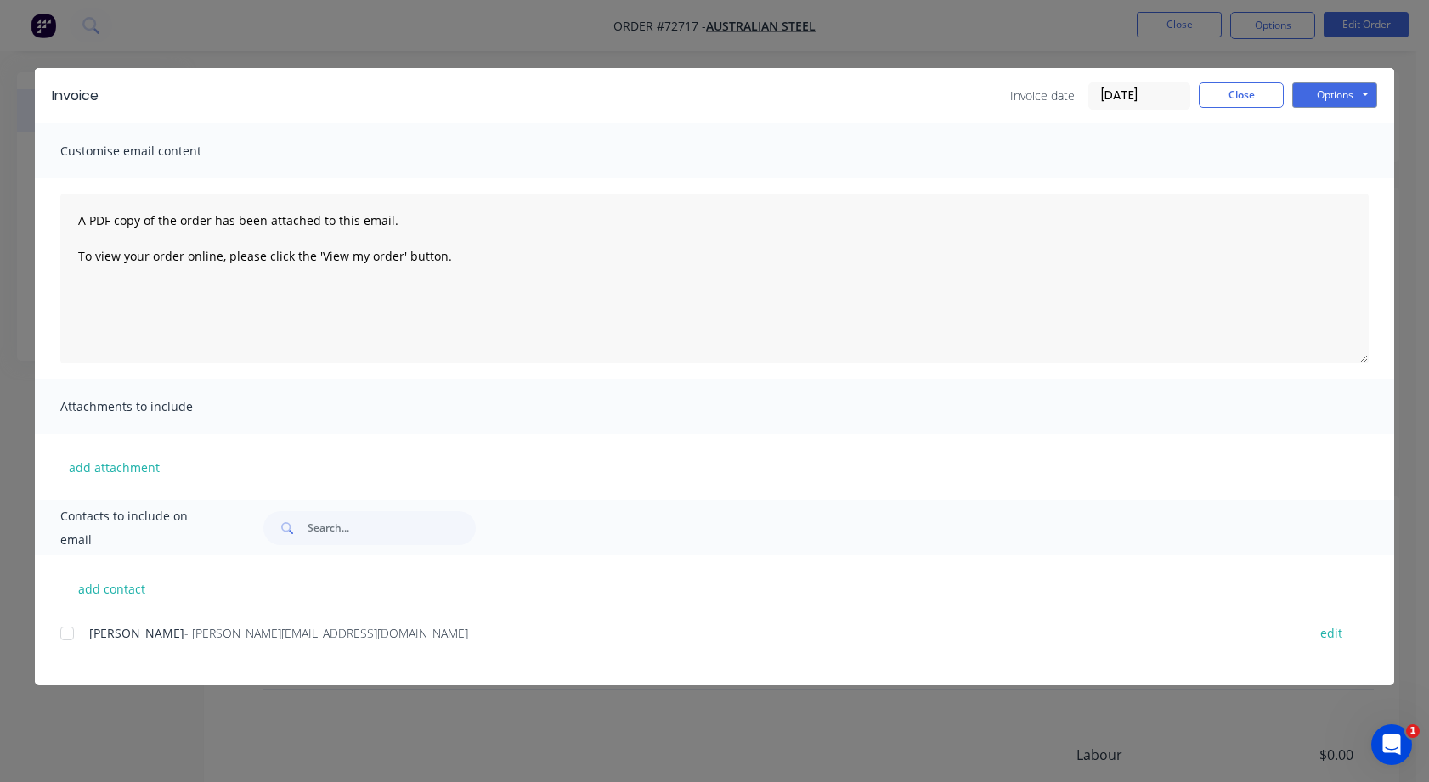
click at [67, 633] on div at bounding box center [67, 634] width 34 height 34
click at [1311, 99] on button "Options" at bounding box center [1334, 94] width 85 height 25
click at [1339, 149] on button "Print" at bounding box center [1346, 153] width 109 height 28
click at [70, 630] on div at bounding box center [67, 634] width 34 height 34
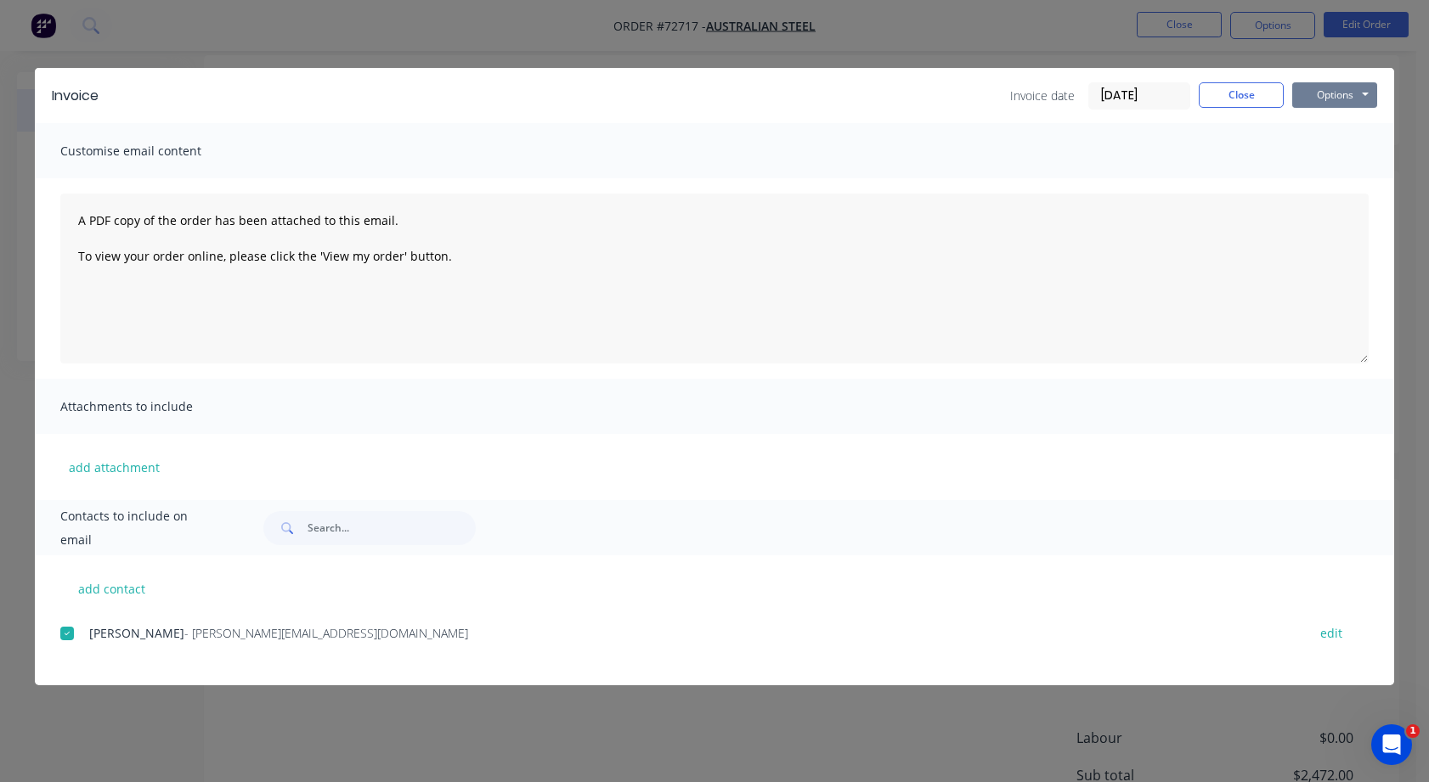
click at [1337, 103] on button "Options" at bounding box center [1334, 94] width 85 height 25
click at [1328, 119] on button "Preview" at bounding box center [1346, 125] width 109 height 28
click at [1322, 100] on button "Options" at bounding box center [1334, 94] width 85 height 25
click at [1339, 125] on button "Preview" at bounding box center [1346, 125] width 109 height 28
click at [1338, 633] on button "edit" at bounding box center [1331, 633] width 42 height 23
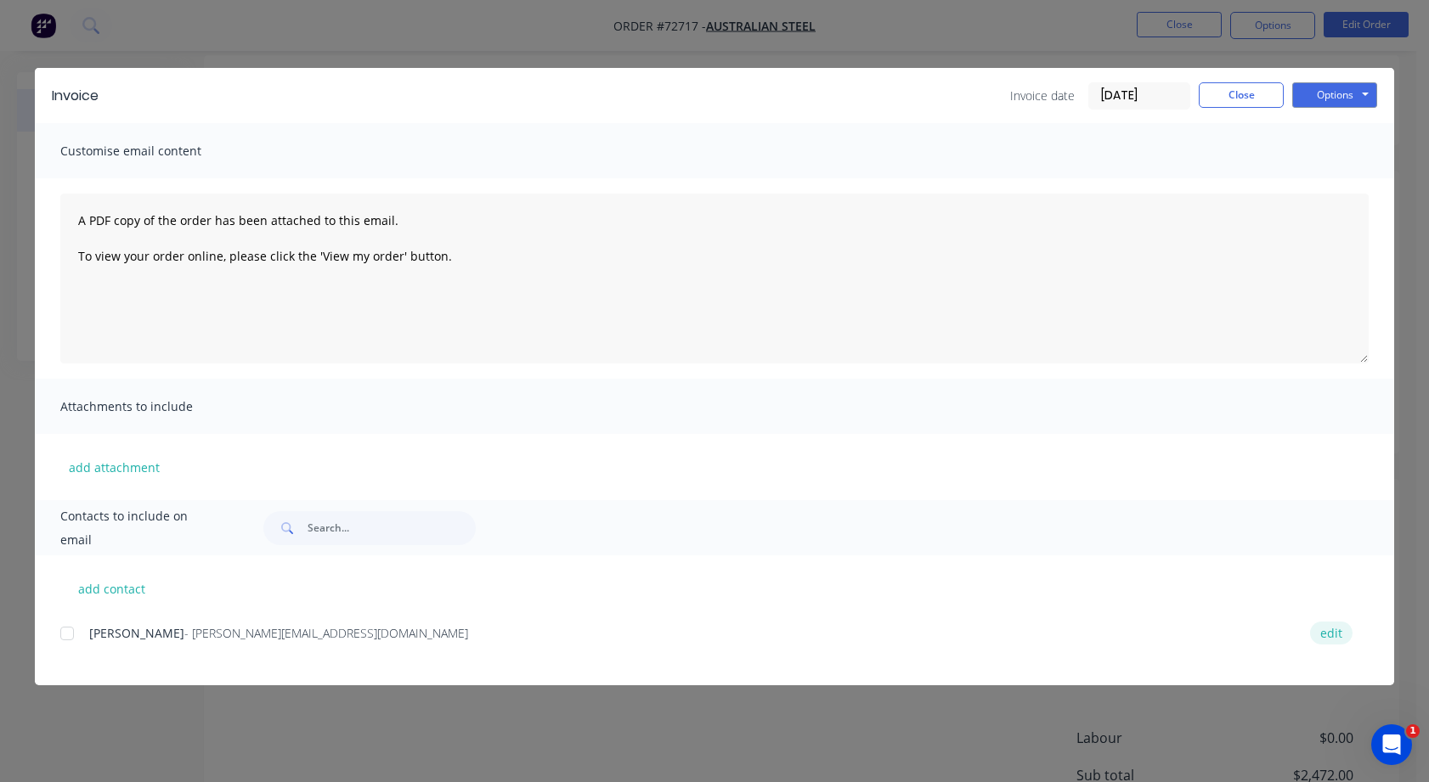
select select "AU"
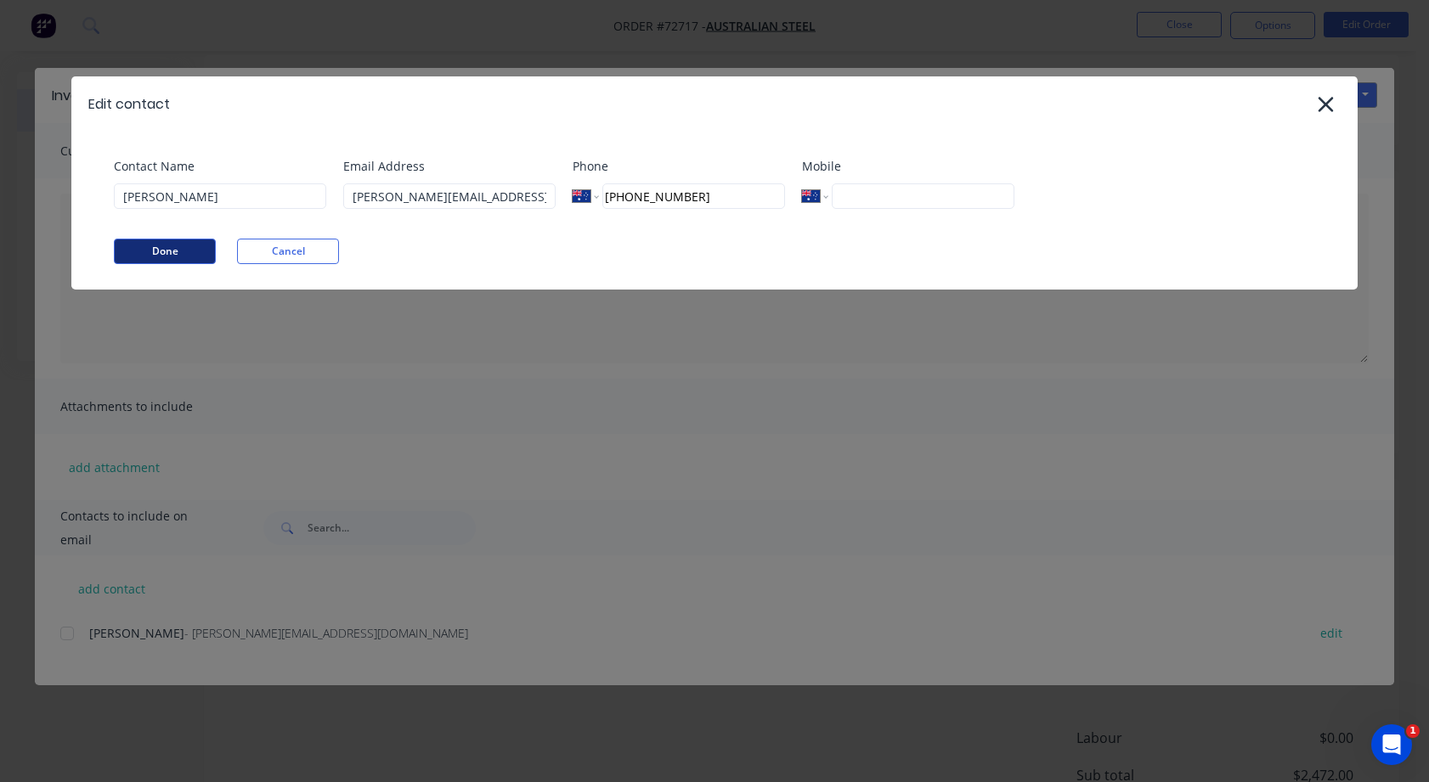
click at [194, 251] on button "Done" at bounding box center [165, 251] width 102 height 25
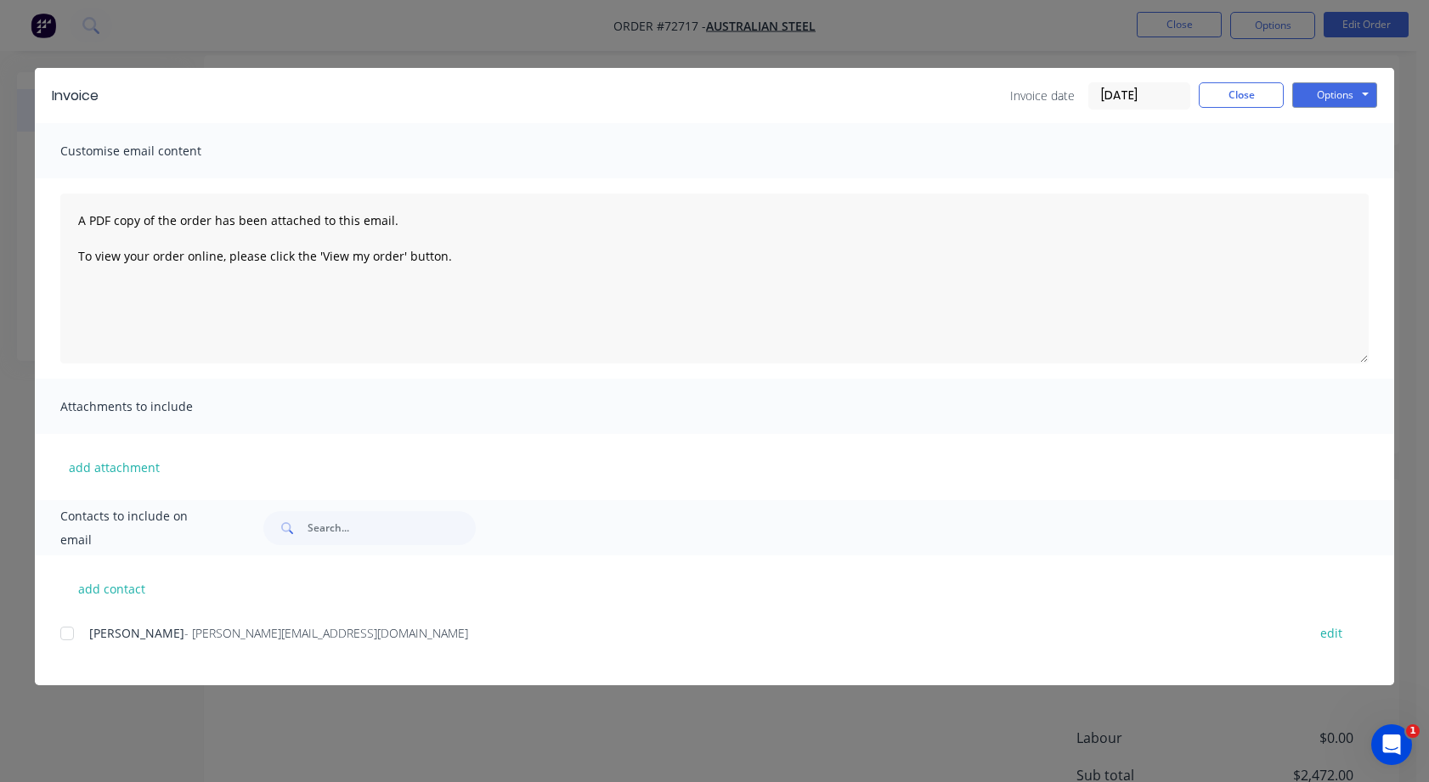
click at [217, 526] on span "Contacts to include on email" at bounding box center [140, 529] width 161 height 48
click at [340, 530] on input "text" at bounding box center [391, 528] width 168 height 34
click at [1232, 96] on button "Close" at bounding box center [1240, 94] width 85 height 25
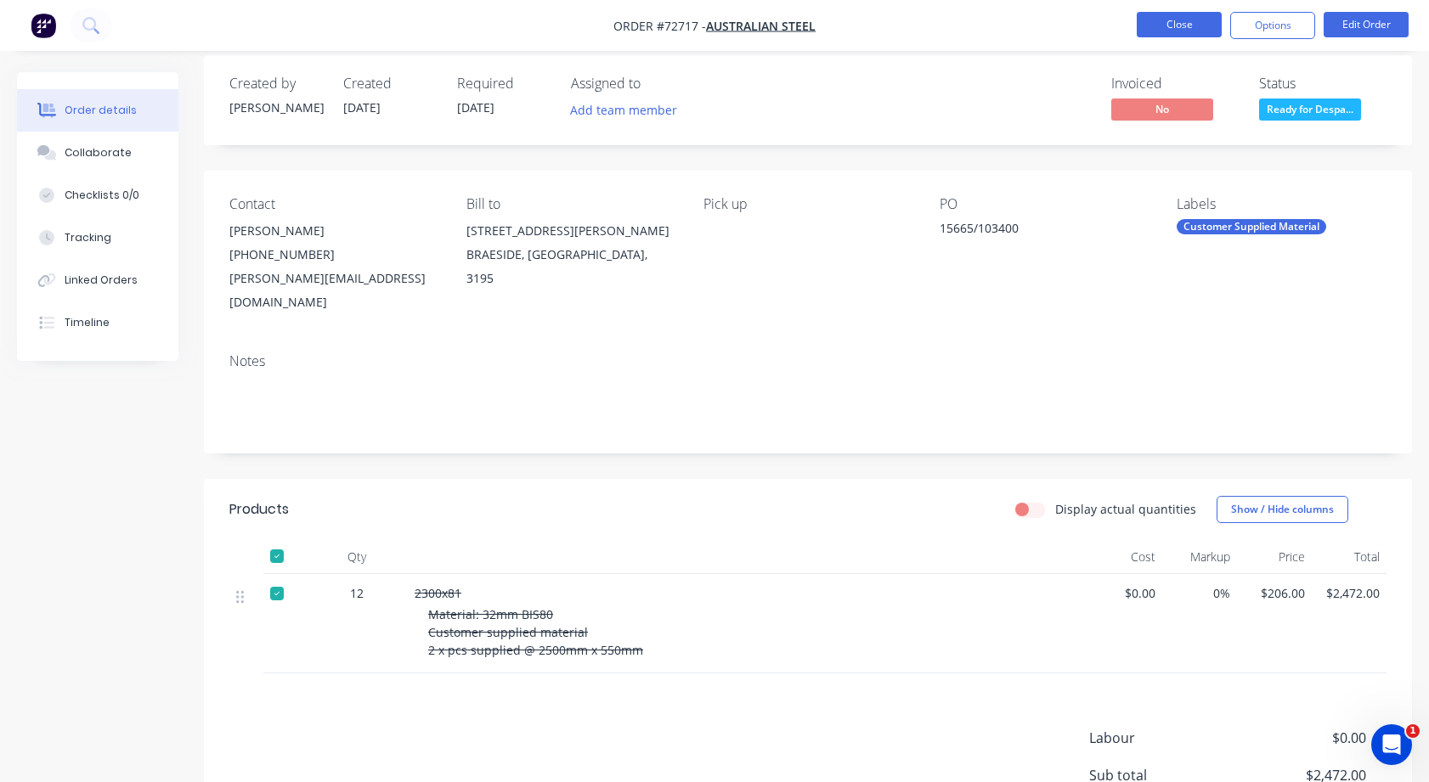
click at [1199, 20] on button "Close" at bounding box center [1178, 24] width 85 height 25
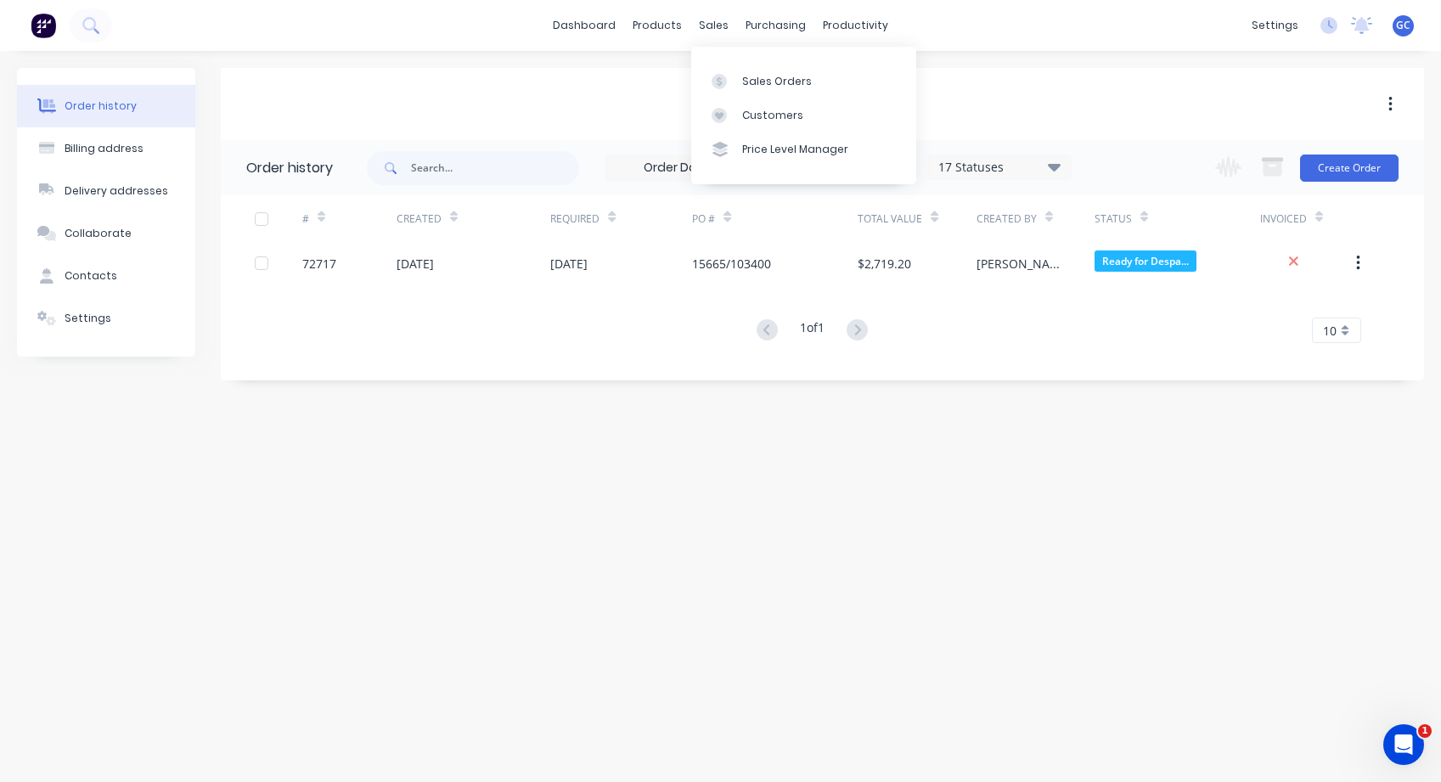
click at [737, 63] on div "Sales Orders Customers Price Level Manager" at bounding box center [803, 115] width 225 height 137
click at [739, 71] on link "Sales Orders" at bounding box center [803, 81] width 225 height 34
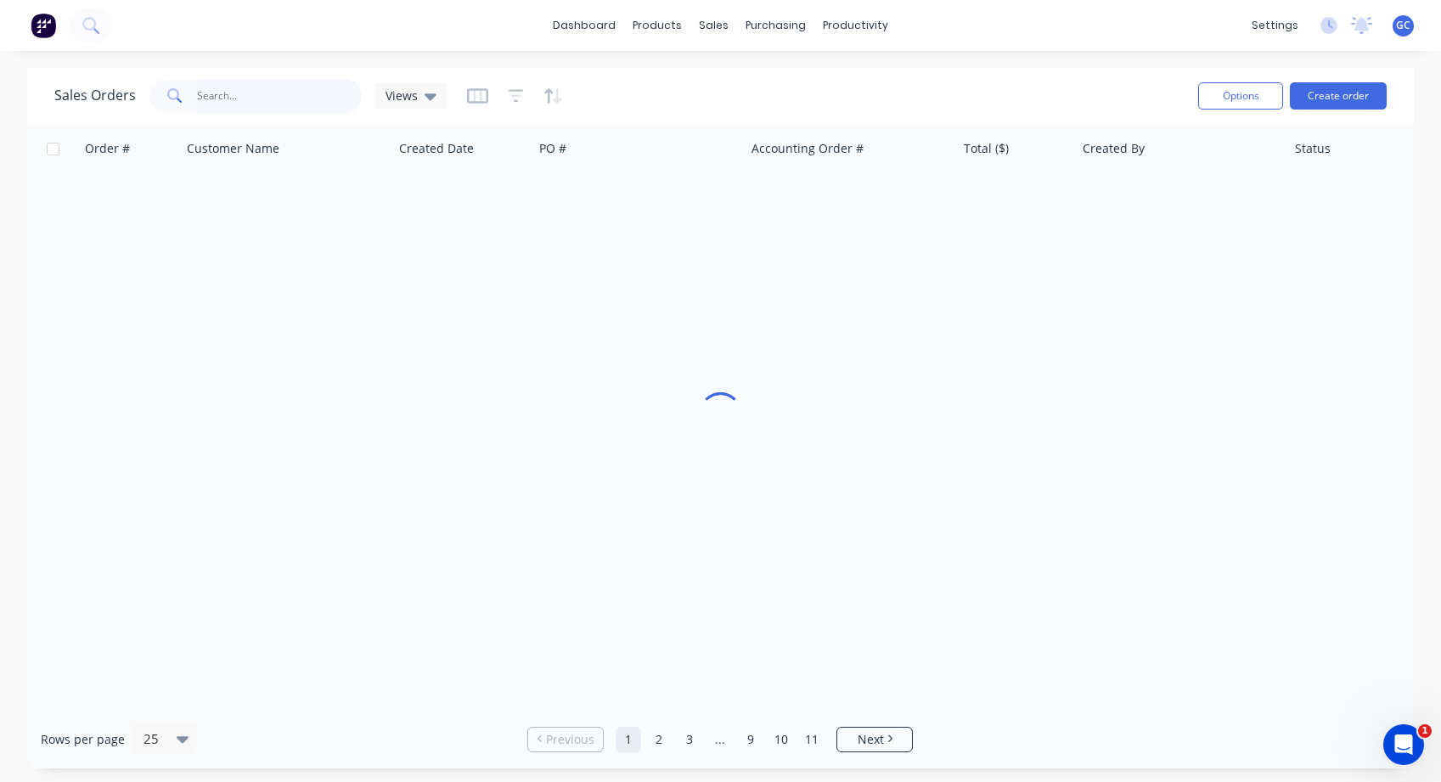
click at [267, 99] on input "text" at bounding box center [280, 96] width 166 height 34
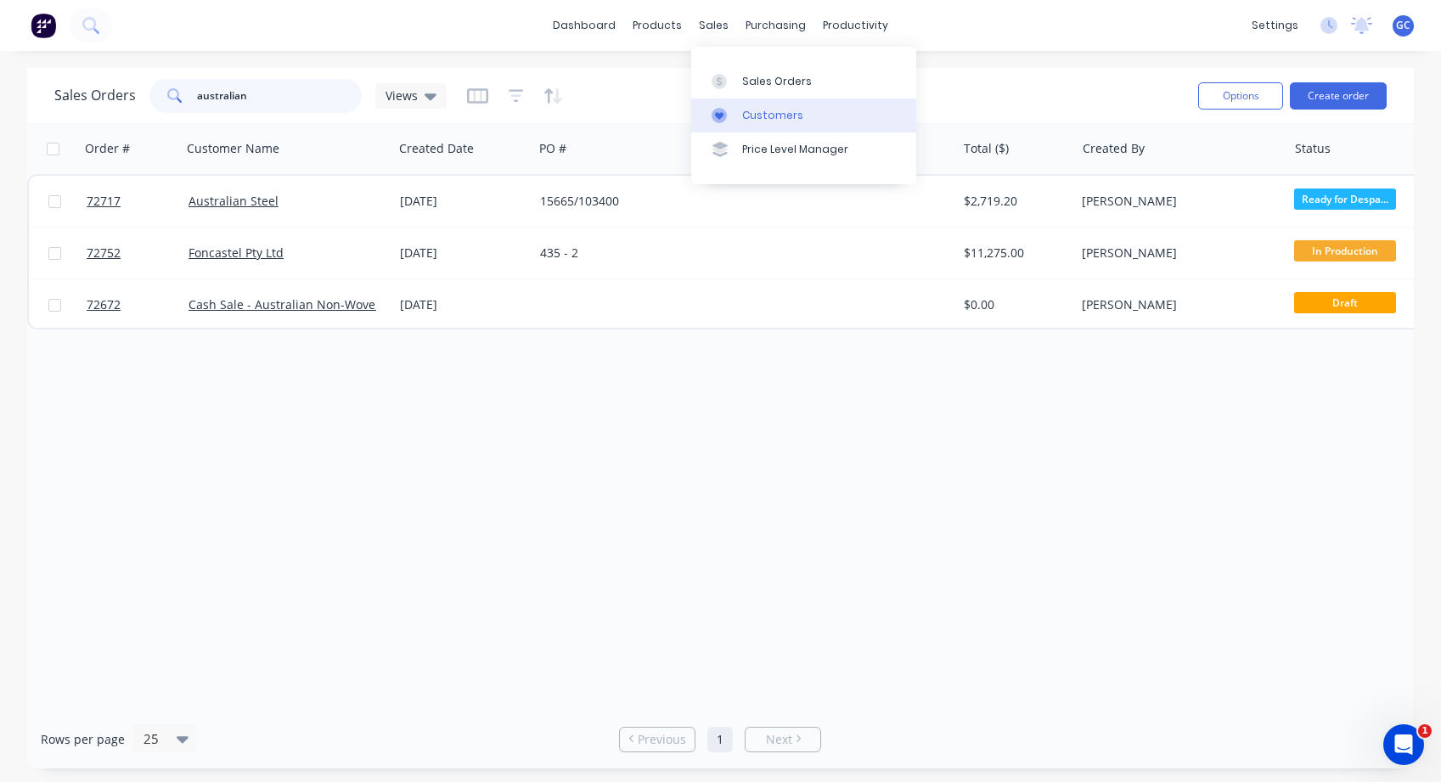
type input "australian"
click at [775, 110] on div "Customers" at bounding box center [772, 115] width 61 height 15
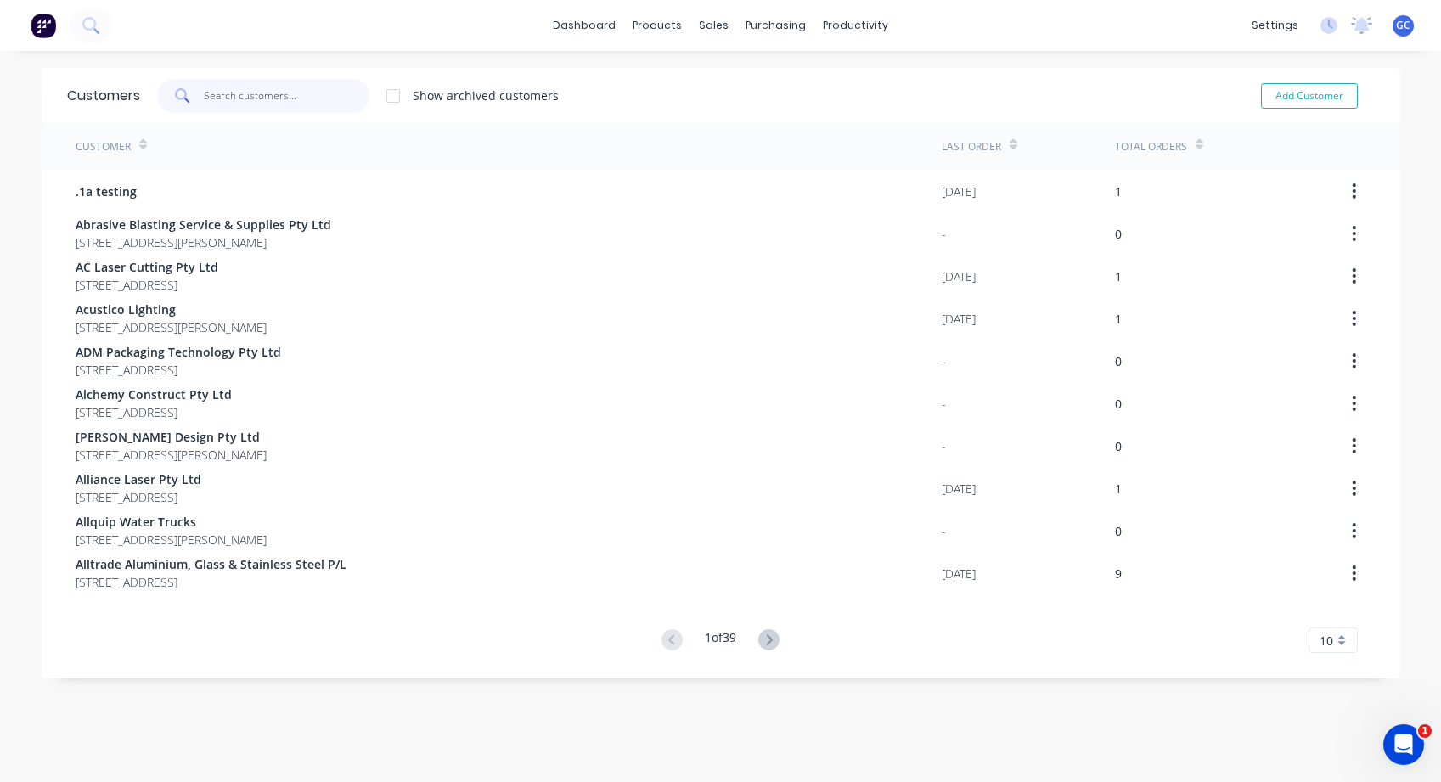
click at [285, 101] on input "text" at bounding box center [287, 96] width 166 height 34
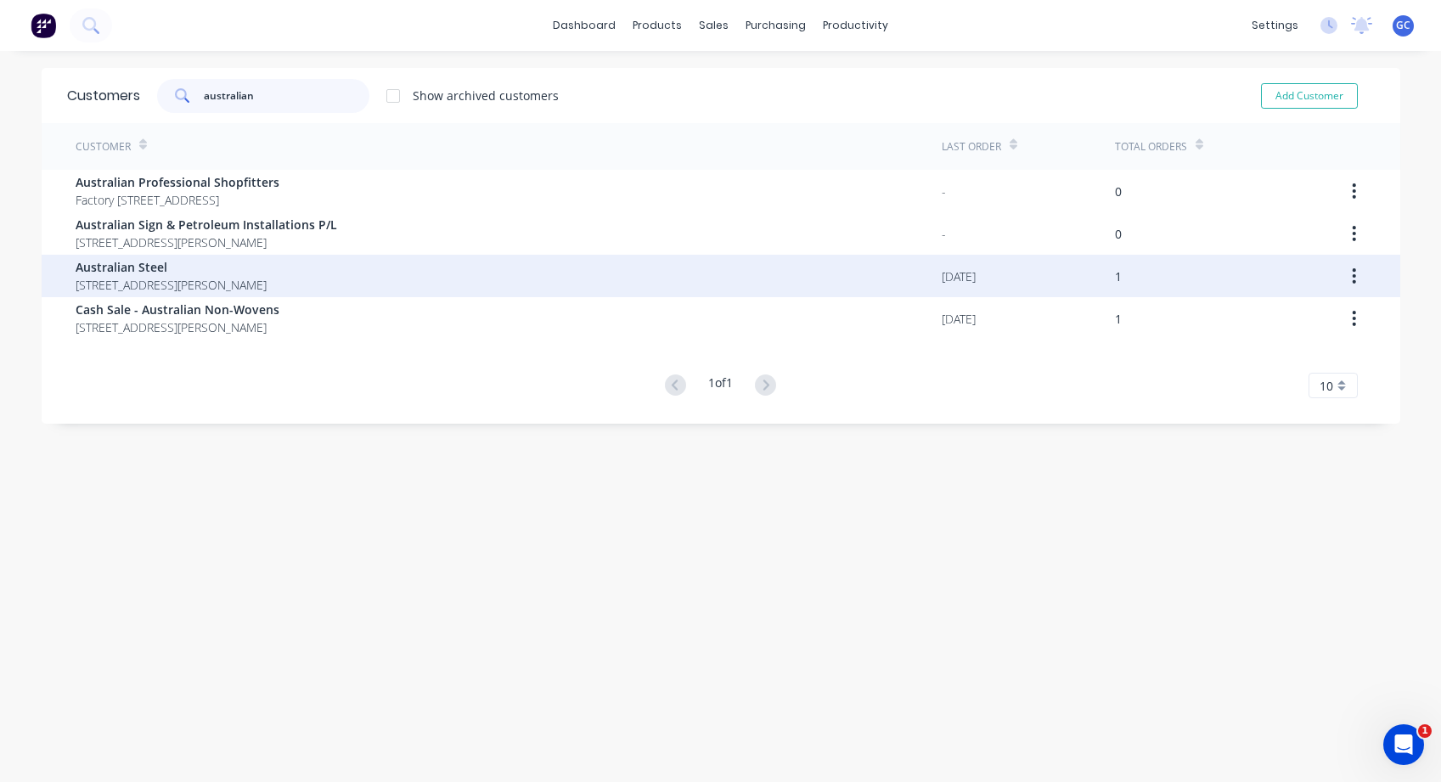
type input "australian"
click at [183, 261] on span "Australian Steel" at bounding box center [171, 267] width 191 height 18
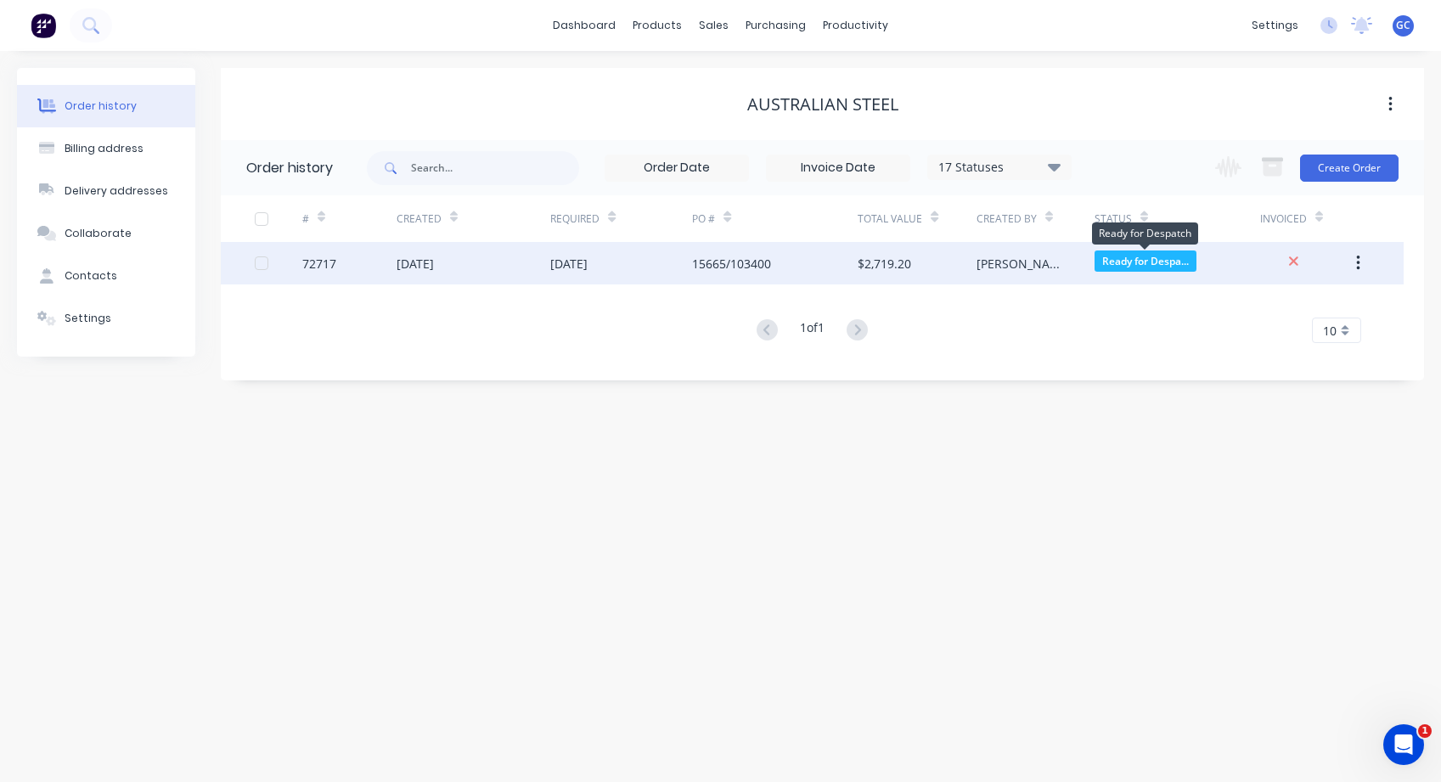
click at [1049, 264] on div "[PERSON_NAME]" at bounding box center [1036, 263] width 118 height 42
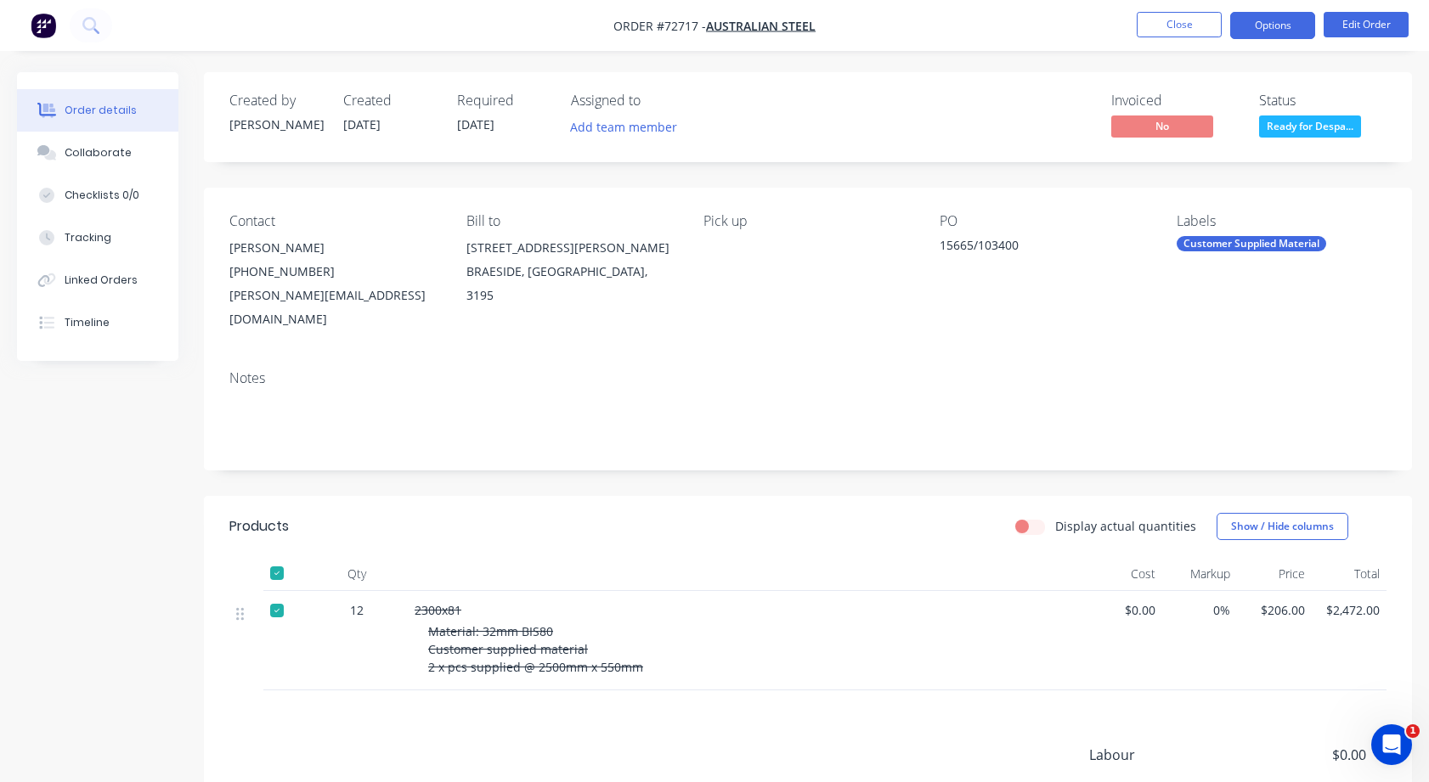
click at [1266, 35] on button "Options" at bounding box center [1272, 25] width 85 height 27
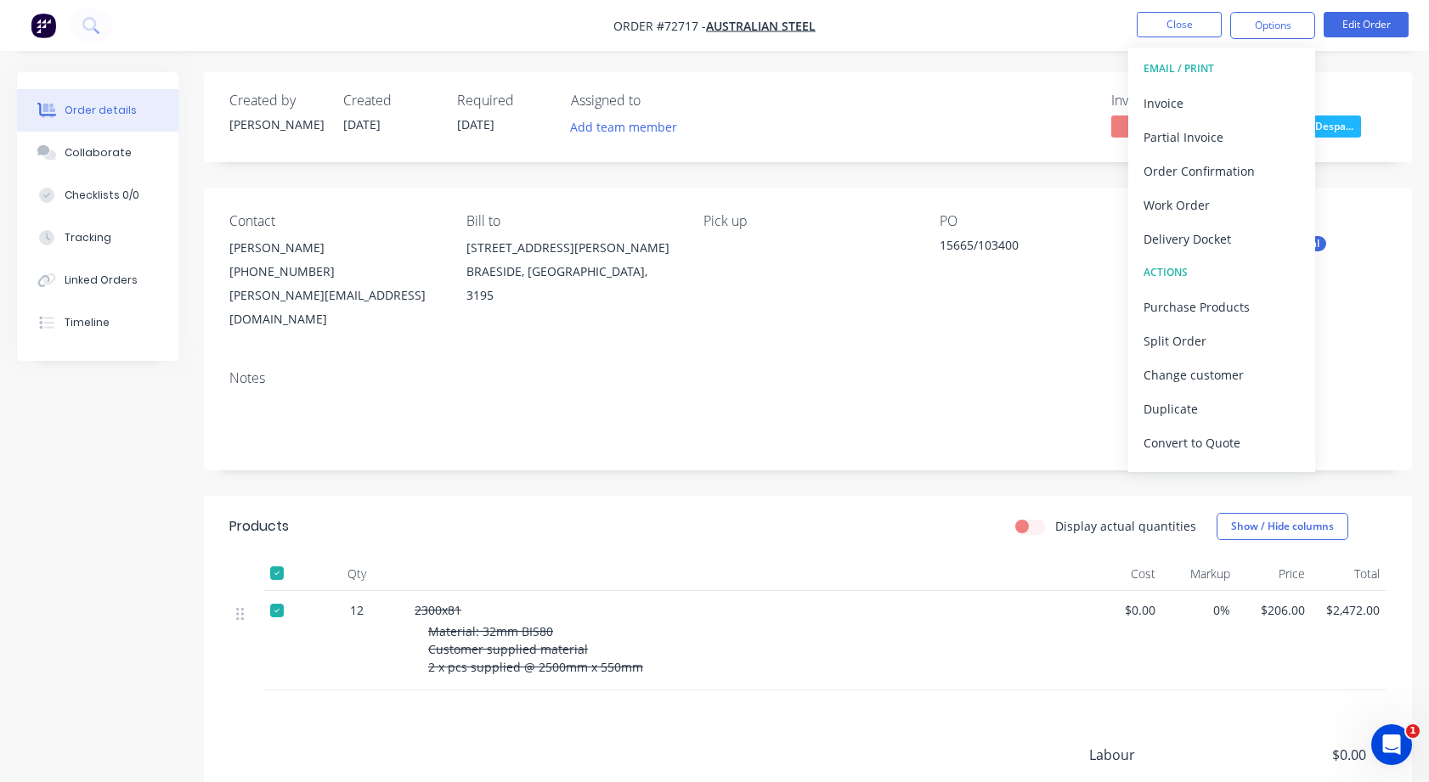
click at [654, 370] on div "Notes" at bounding box center [807, 378] width 1157 height 16
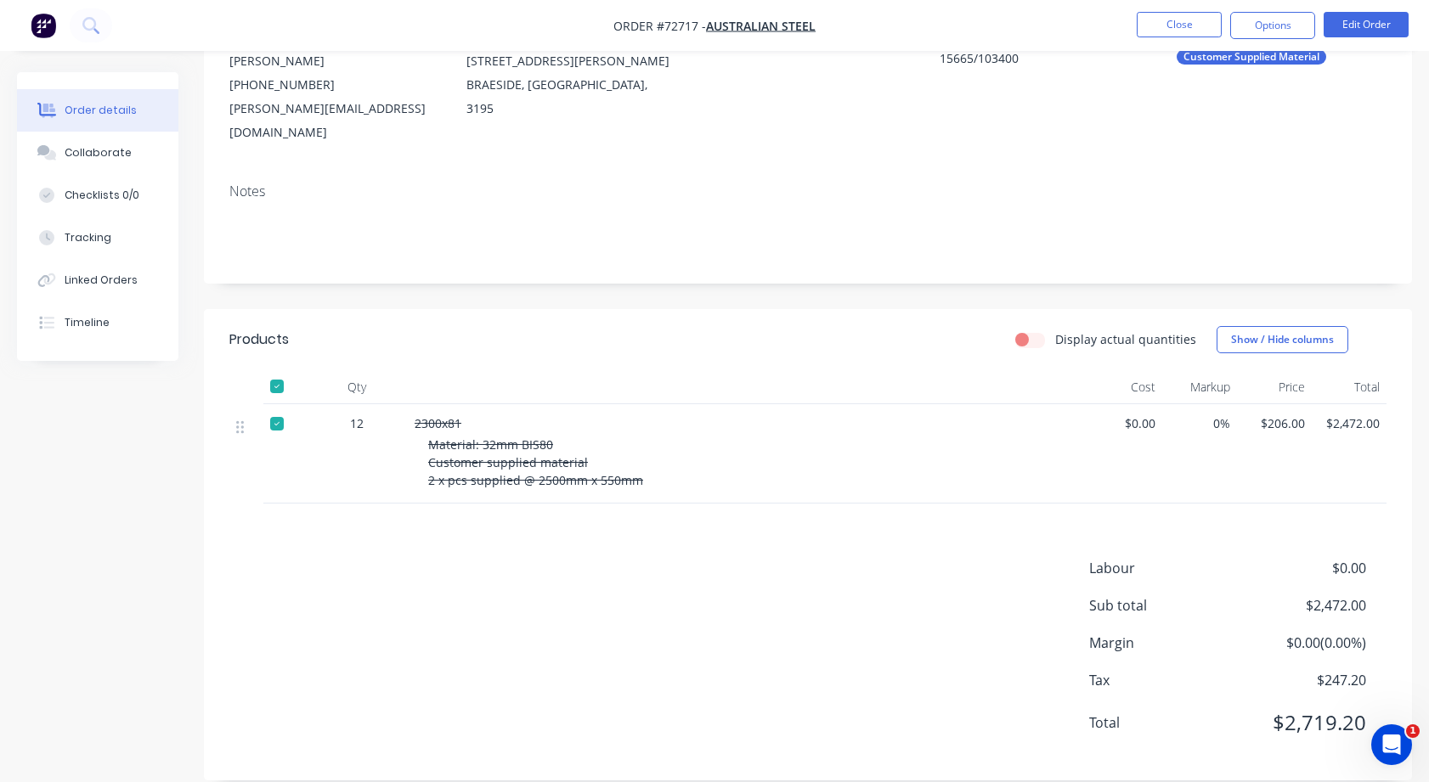
scroll to position [102, 0]
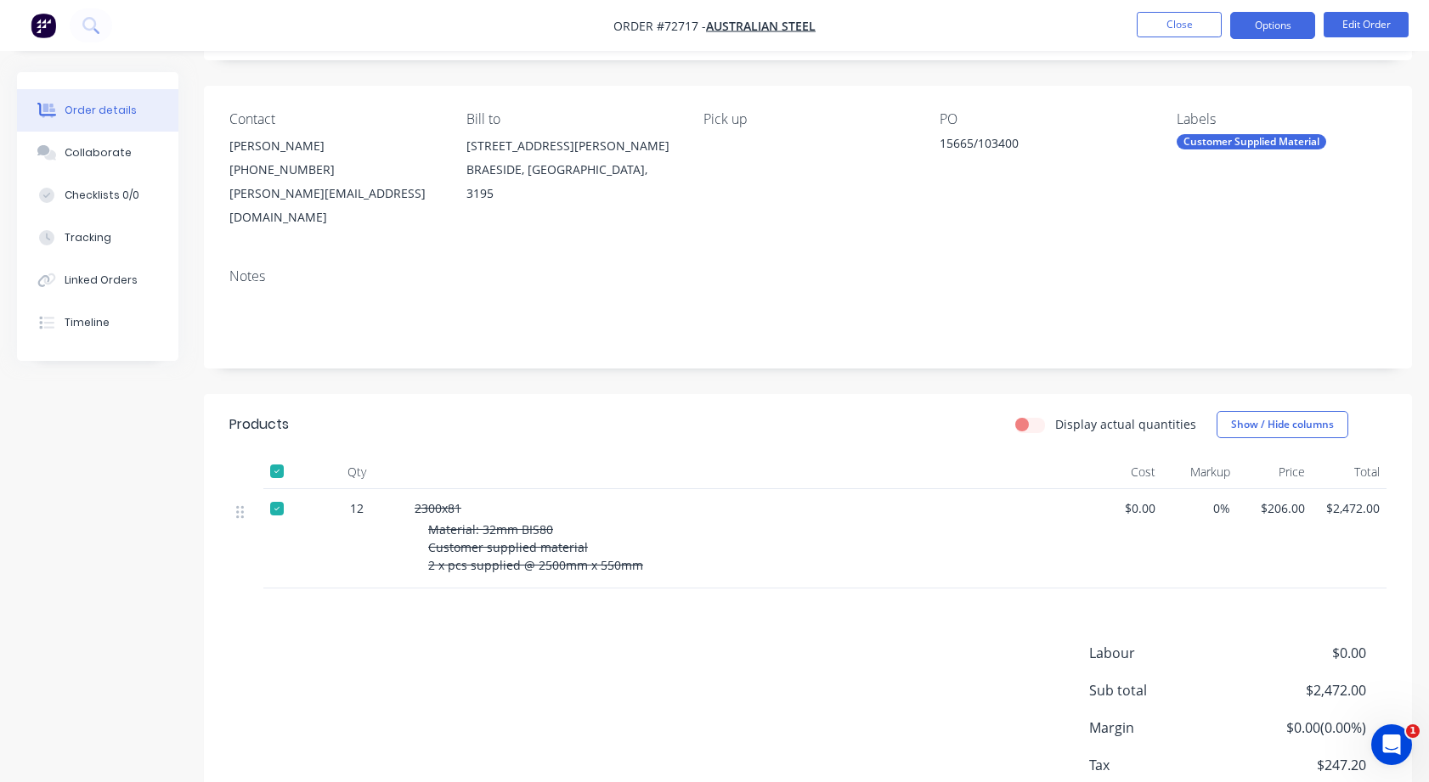
click at [1262, 34] on button "Options" at bounding box center [1272, 25] width 85 height 27
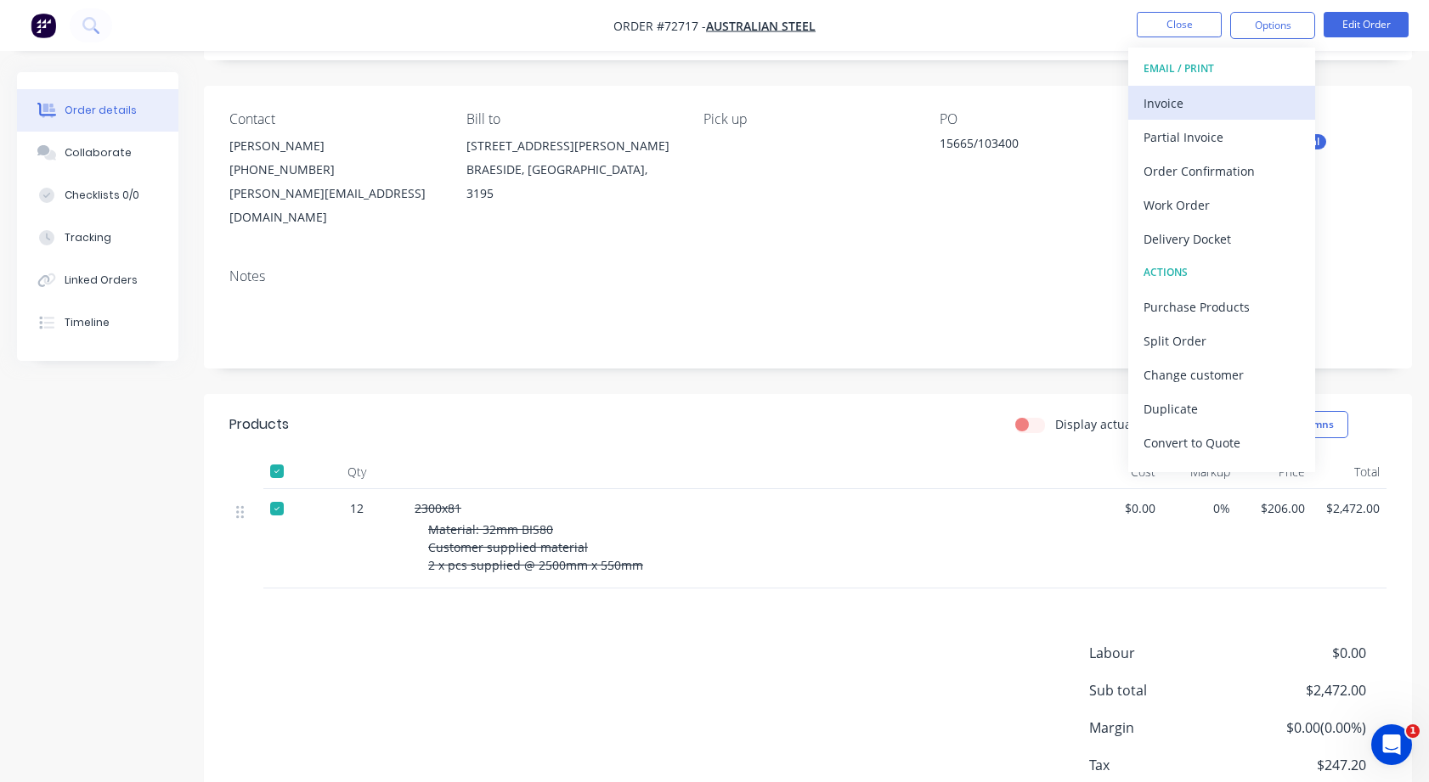
click at [1197, 113] on div "Invoice" at bounding box center [1221, 103] width 156 height 25
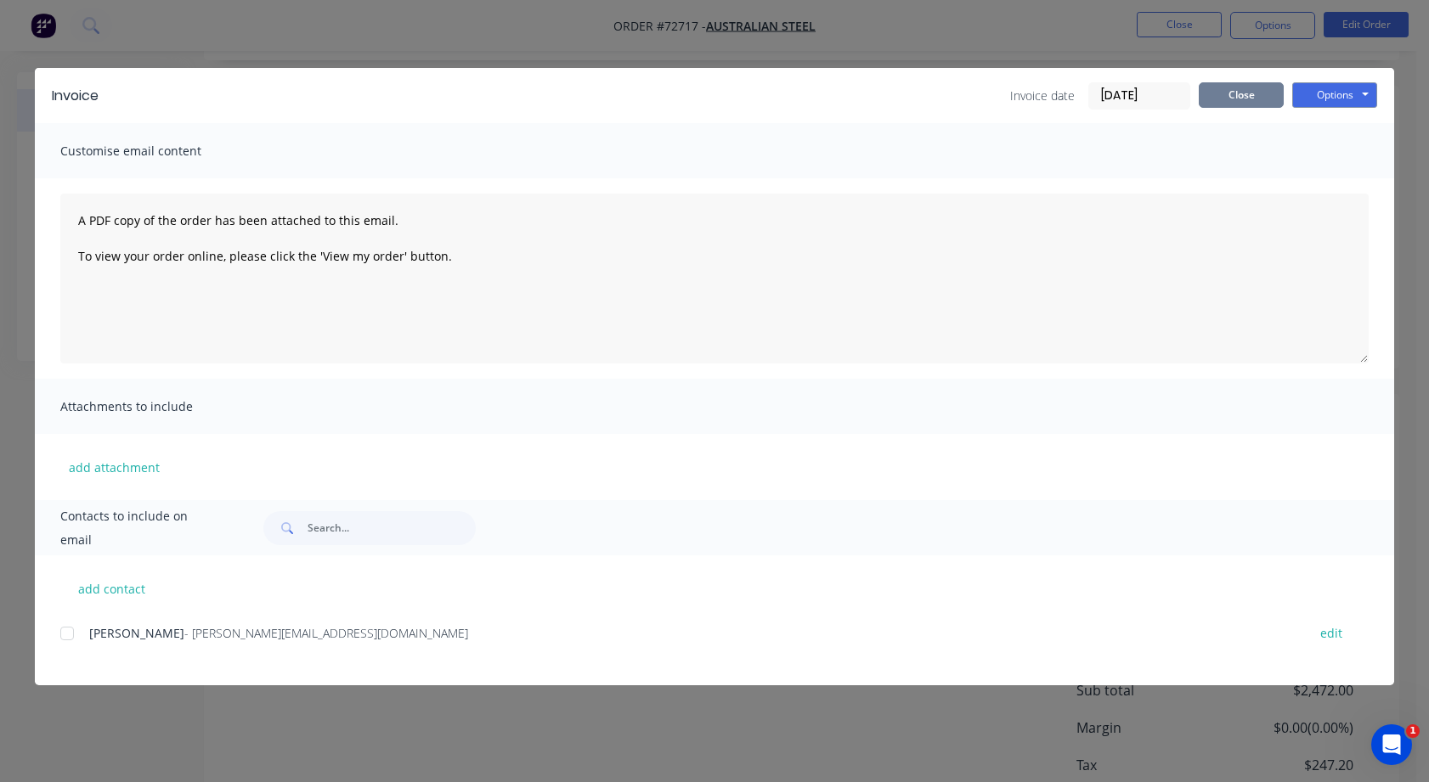
click at [1226, 99] on button "Close" at bounding box center [1240, 94] width 85 height 25
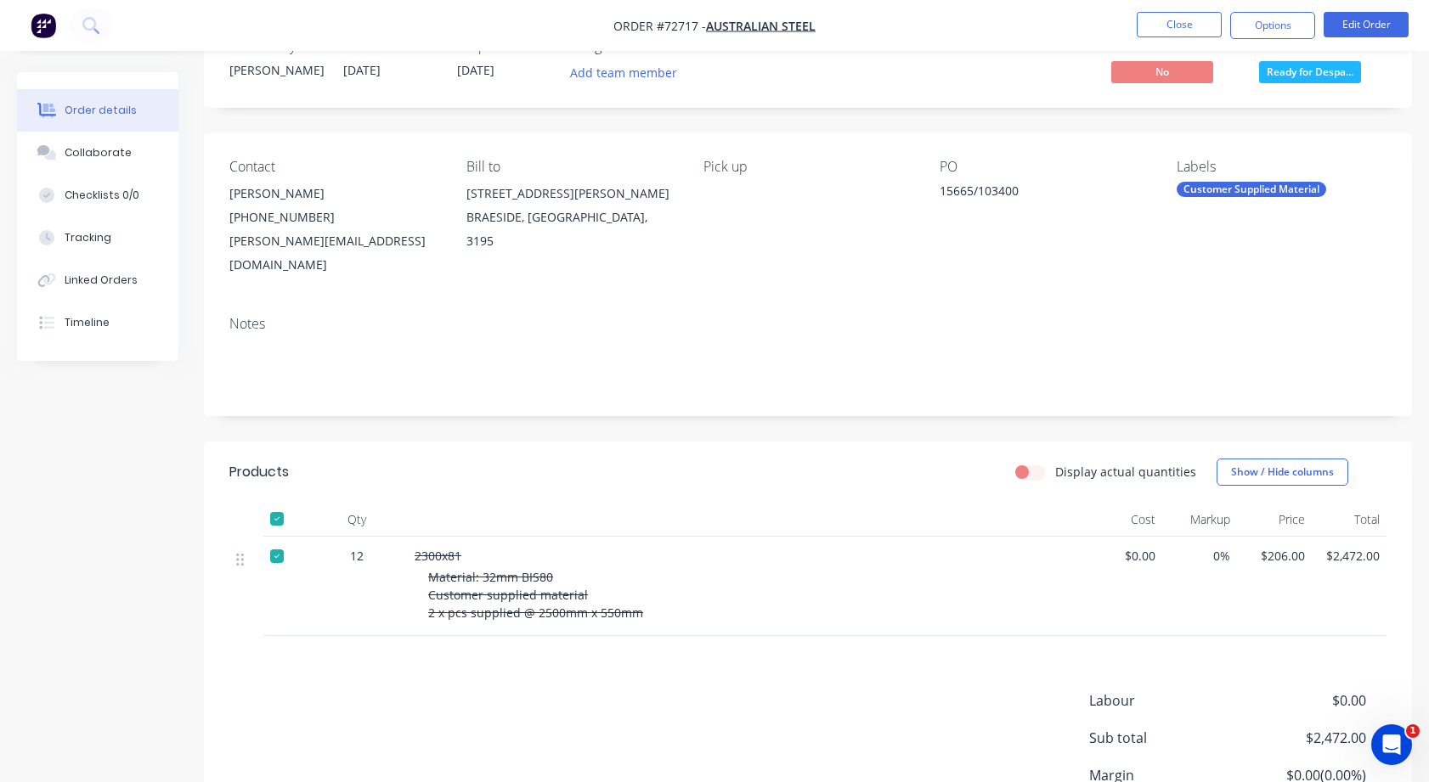
scroll to position [17, 0]
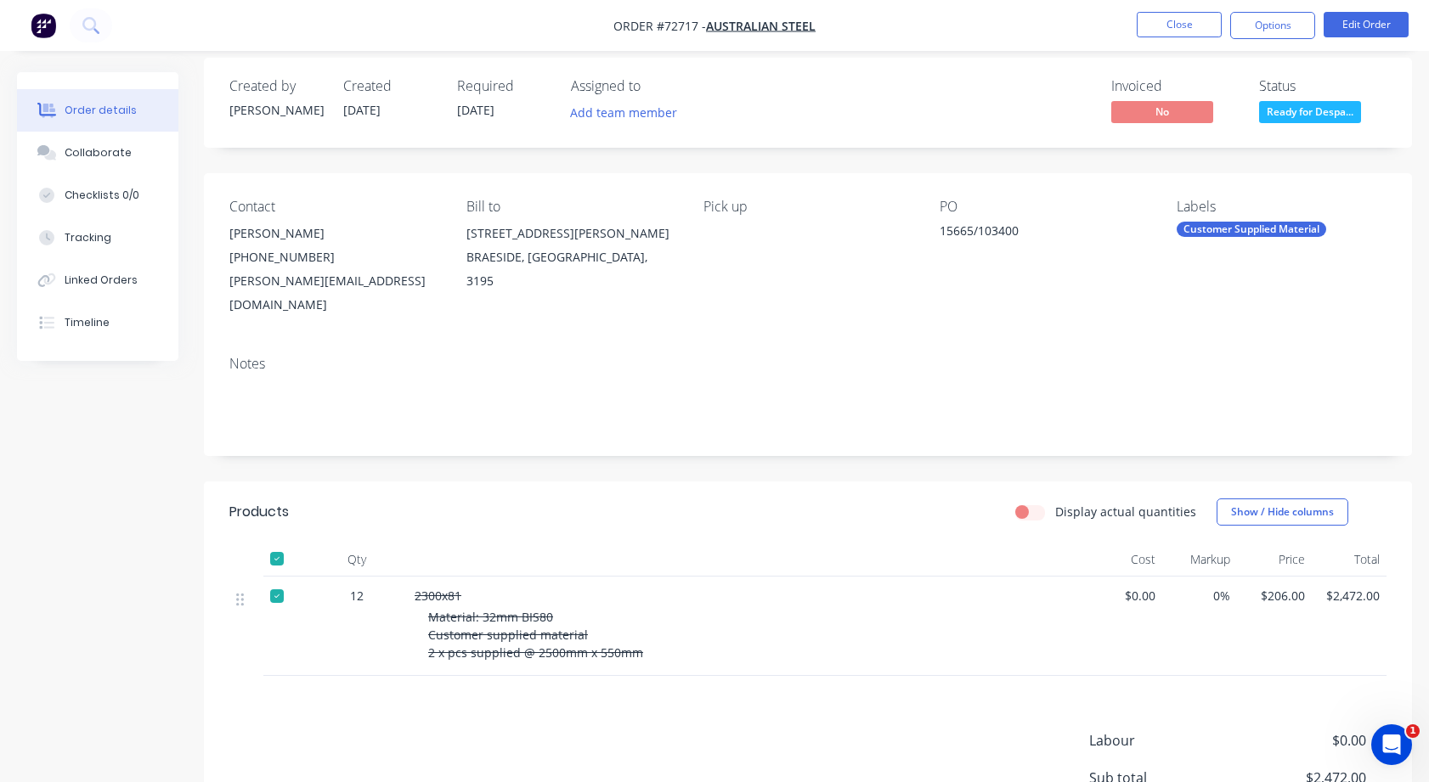
drag, startPoint x: 1274, startPoint y: 31, endPoint x: 1256, endPoint y: 42, distance: 21.0
click at [1273, 30] on button "Options" at bounding box center [1272, 25] width 85 height 27
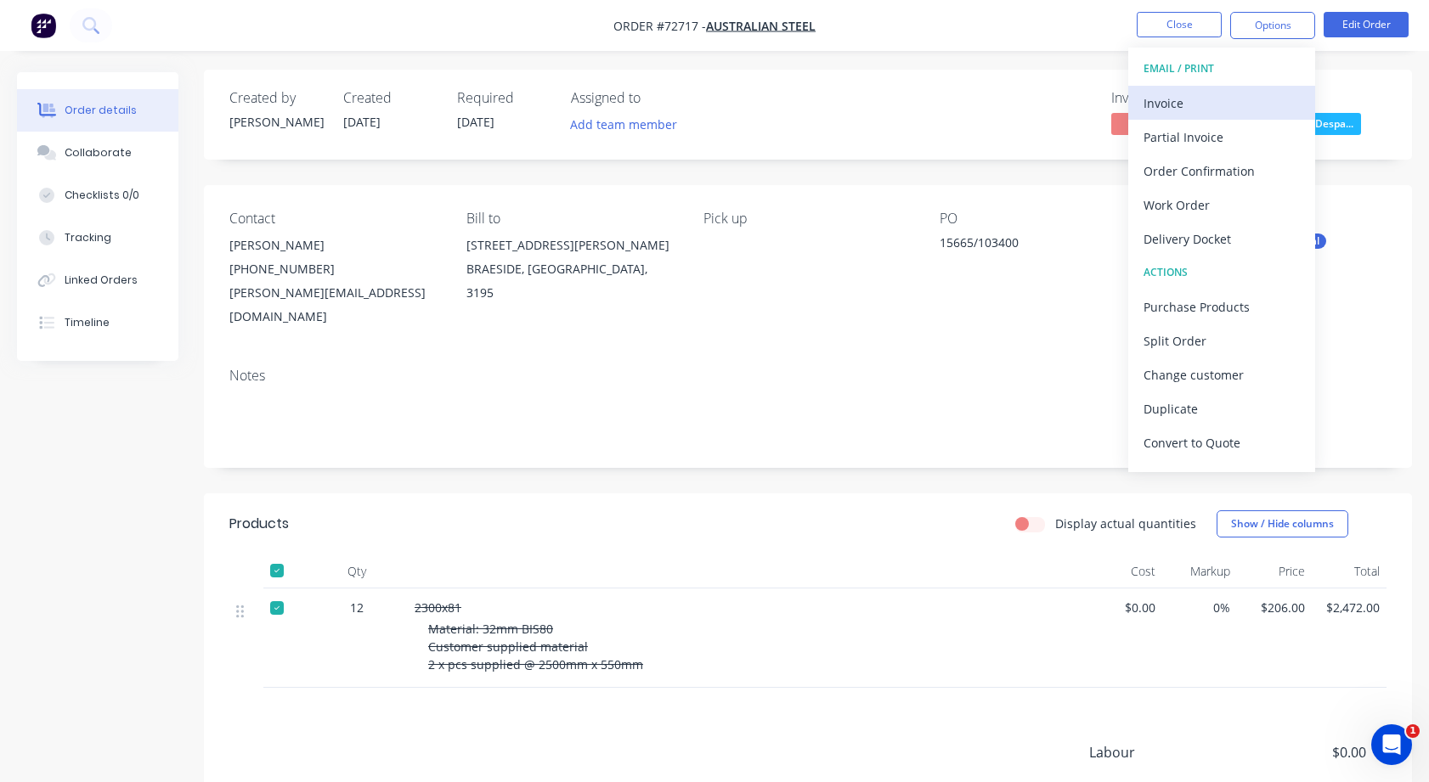
scroll to position [0, 0]
click at [1181, 108] on div "Invoice" at bounding box center [1221, 103] width 156 height 25
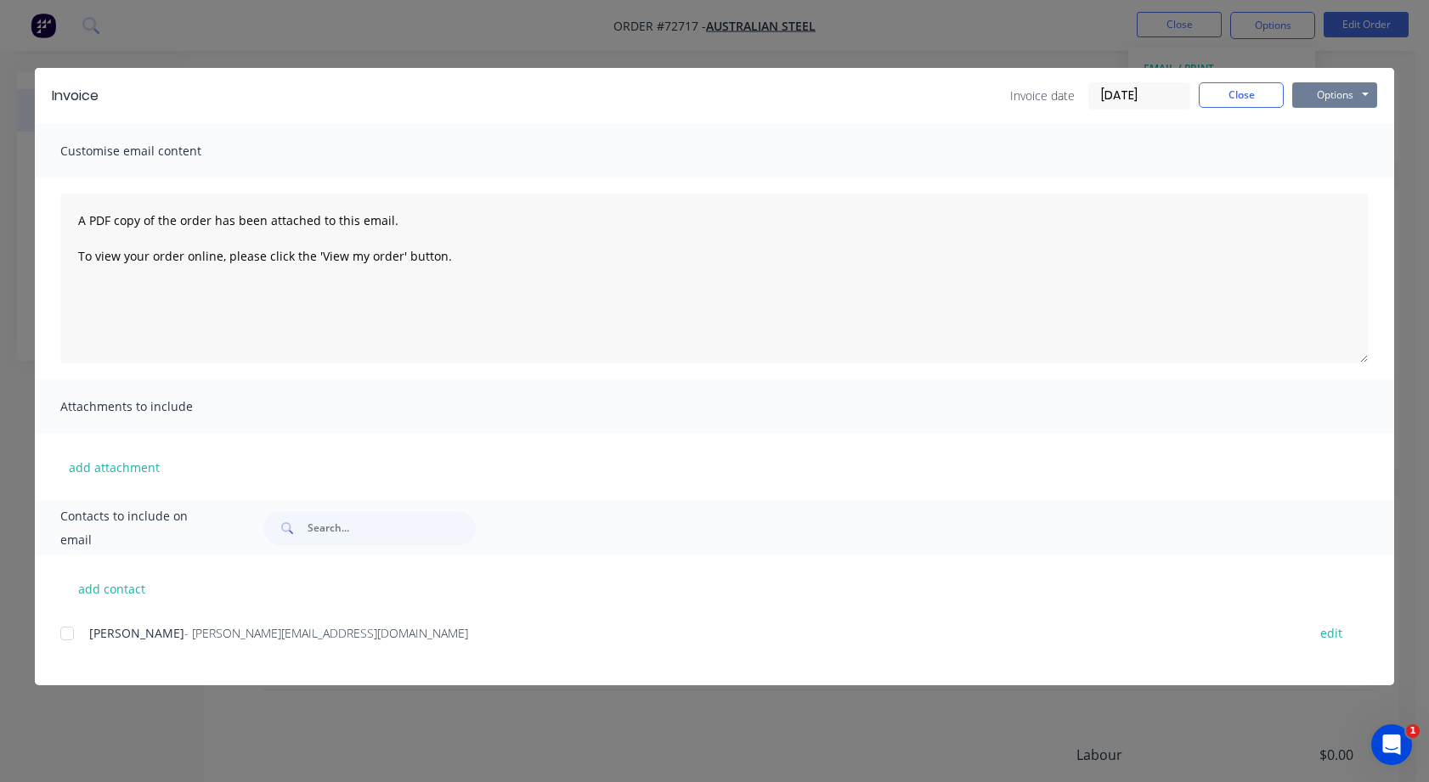
click at [1316, 99] on button "Options" at bounding box center [1334, 94] width 85 height 25
click at [68, 631] on div at bounding box center [67, 634] width 34 height 34
click at [1316, 93] on button "Options" at bounding box center [1334, 94] width 85 height 25
click at [1334, 155] on button "Print" at bounding box center [1346, 153] width 109 height 28
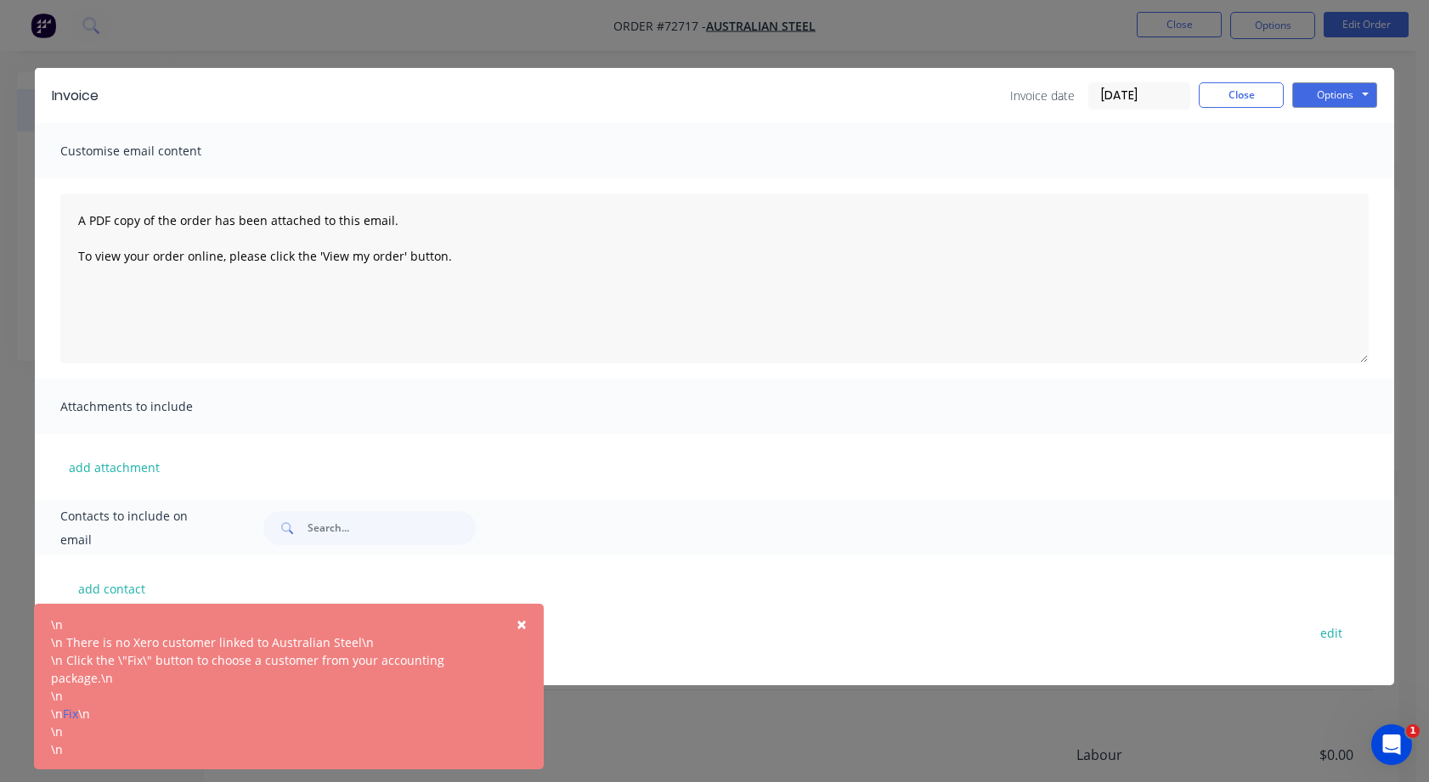
click at [525, 616] on span "×" at bounding box center [521, 624] width 10 height 24
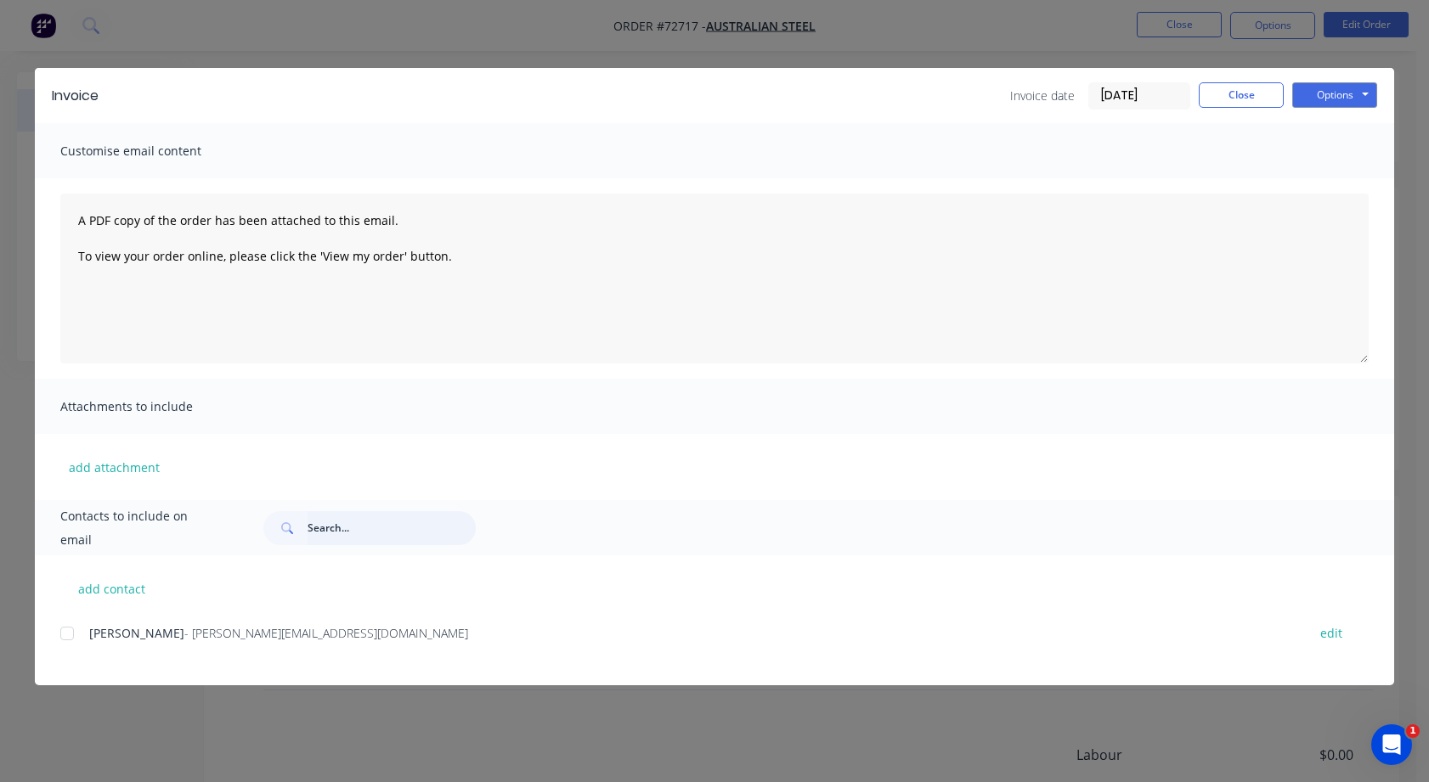
click at [373, 530] on input "text" at bounding box center [391, 528] width 168 height 34
click at [62, 630] on div at bounding box center [67, 634] width 34 height 34
type input "rya"
click at [1340, 86] on button "Options" at bounding box center [1334, 94] width 85 height 25
click at [1331, 124] on button "Preview" at bounding box center [1346, 125] width 109 height 28
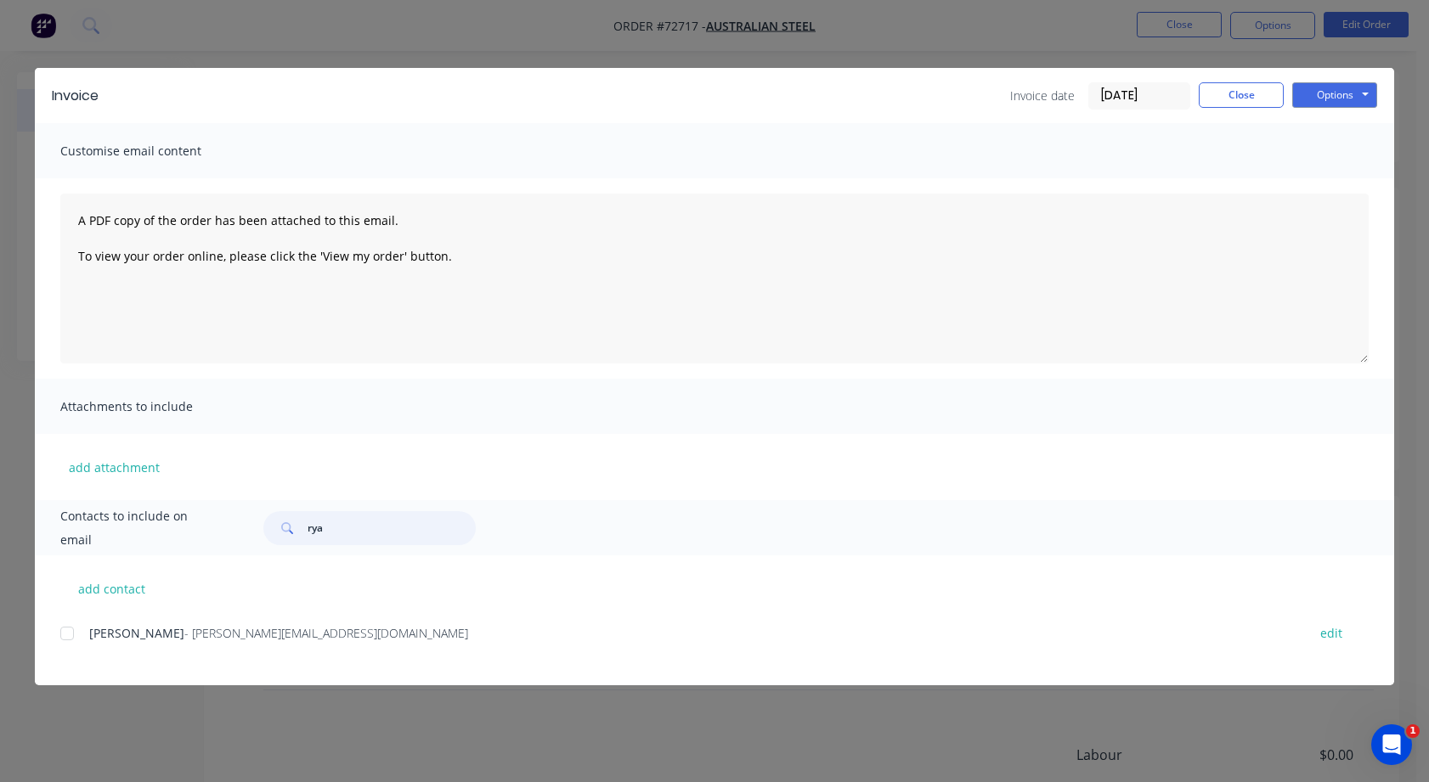
drag, startPoint x: 337, startPoint y: 538, endPoint x: 253, endPoint y: 527, distance: 84.7
click at [267, 529] on div "rya" at bounding box center [369, 528] width 212 height 34
click at [118, 582] on button "add contact" at bounding box center [111, 588] width 102 height 25
select select "AU"
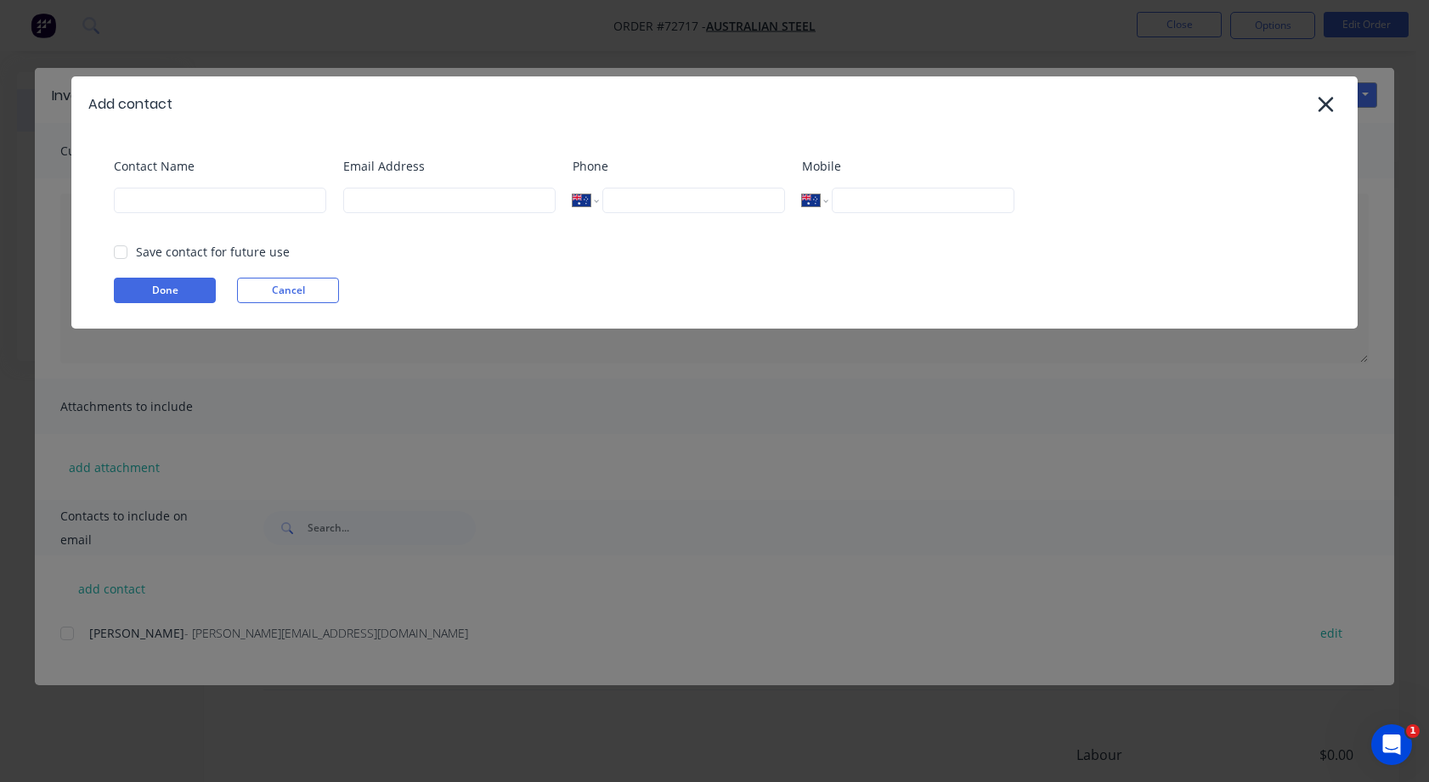
select select "AU"
click at [215, 195] on input at bounding box center [220, 200] width 212 height 25
type input "[PERSON_NAME]"
click at [347, 194] on input at bounding box center [449, 200] width 212 height 25
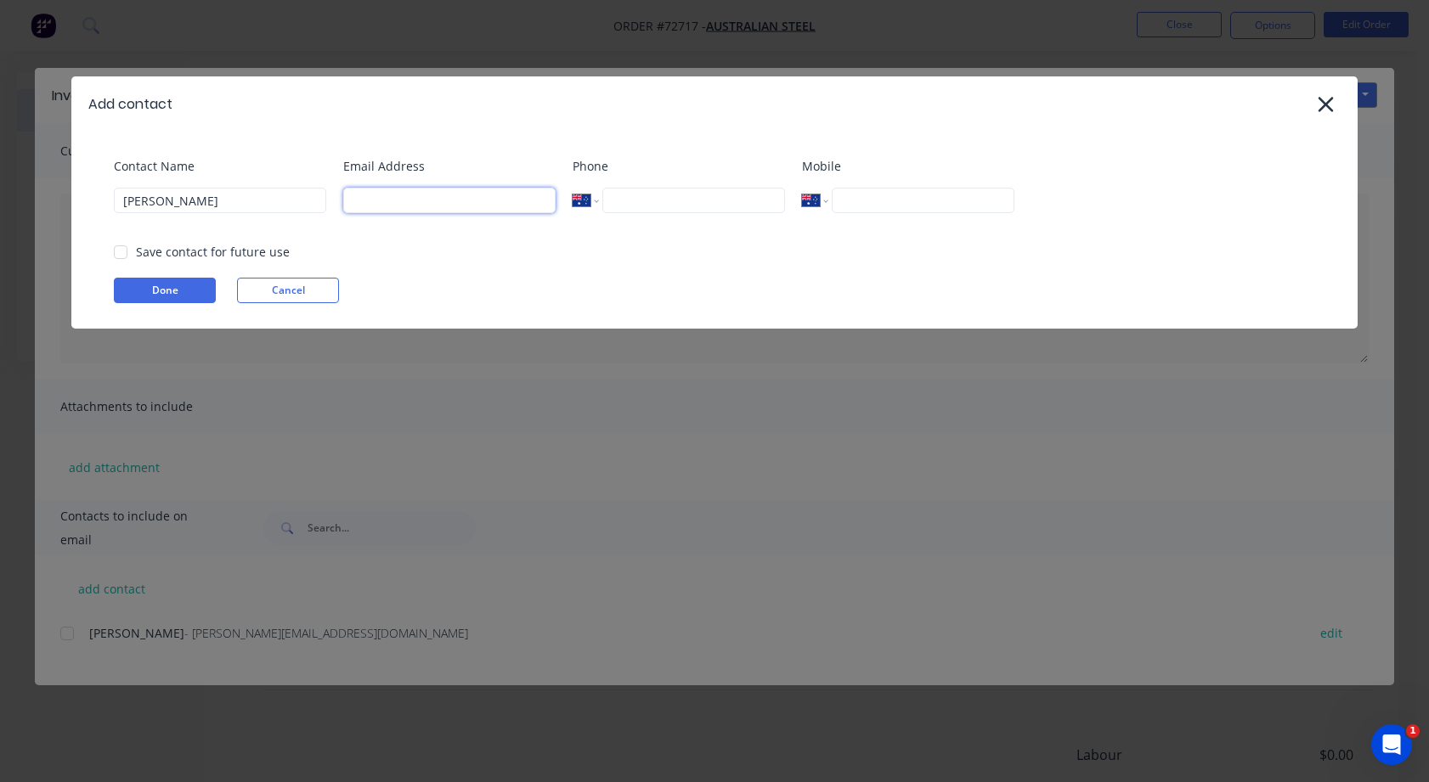
paste input "[PERSON_NAME][EMAIL_ADDRESS][DOMAIN_NAME]"
click at [122, 251] on div at bounding box center [121, 252] width 34 height 34
type input "[PERSON_NAME][EMAIL_ADDRESS][DOMAIN_NAME]"
click at [147, 282] on button "Done" at bounding box center [165, 290] width 102 height 25
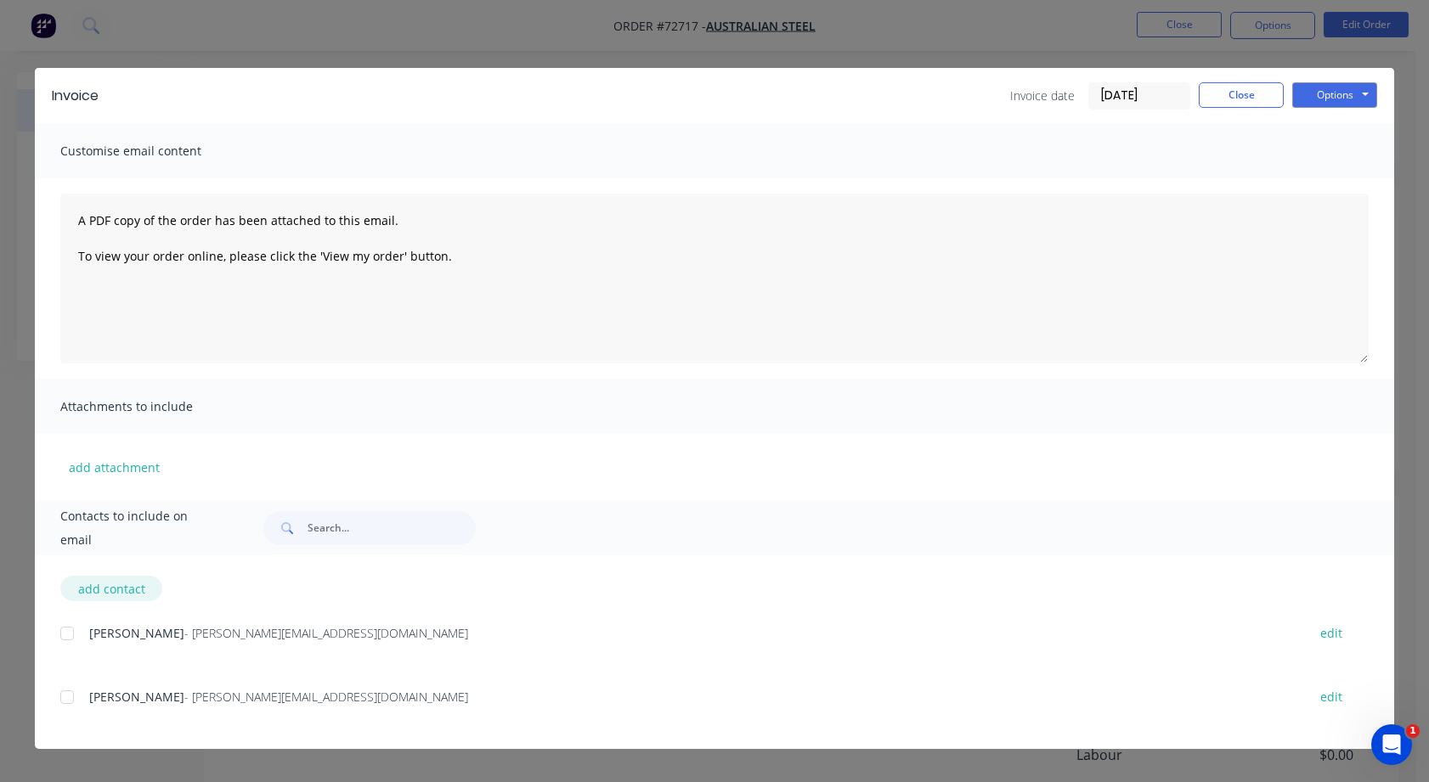
click at [136, 589] on button "add contact" at bounding box center [111, 588] width 102 height 25
select select "AU"
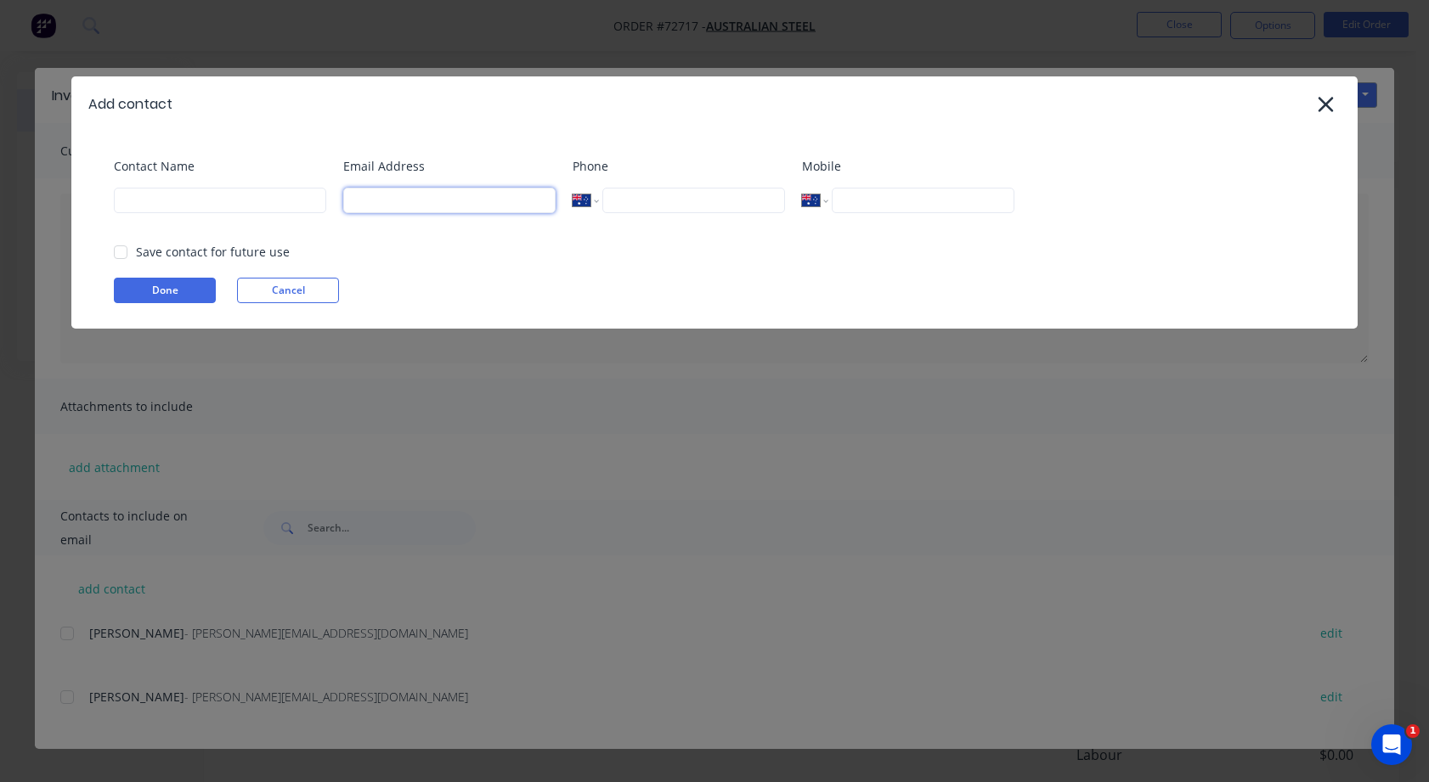
click at [462, 208] on input at bounding box center [449, 200] width 212 height 25
paste input "[PERSON_NAME][EMAIL_ADDRESS][DOMAIN_NAME]"
type input "[PERSON_NAME][EMAIL_ADDRESS][DOMAIN_NAME]"
click at [288, 203] on input at bounding box center [220, 200] width 212 height 25
type input "[PERSON_NAME]"
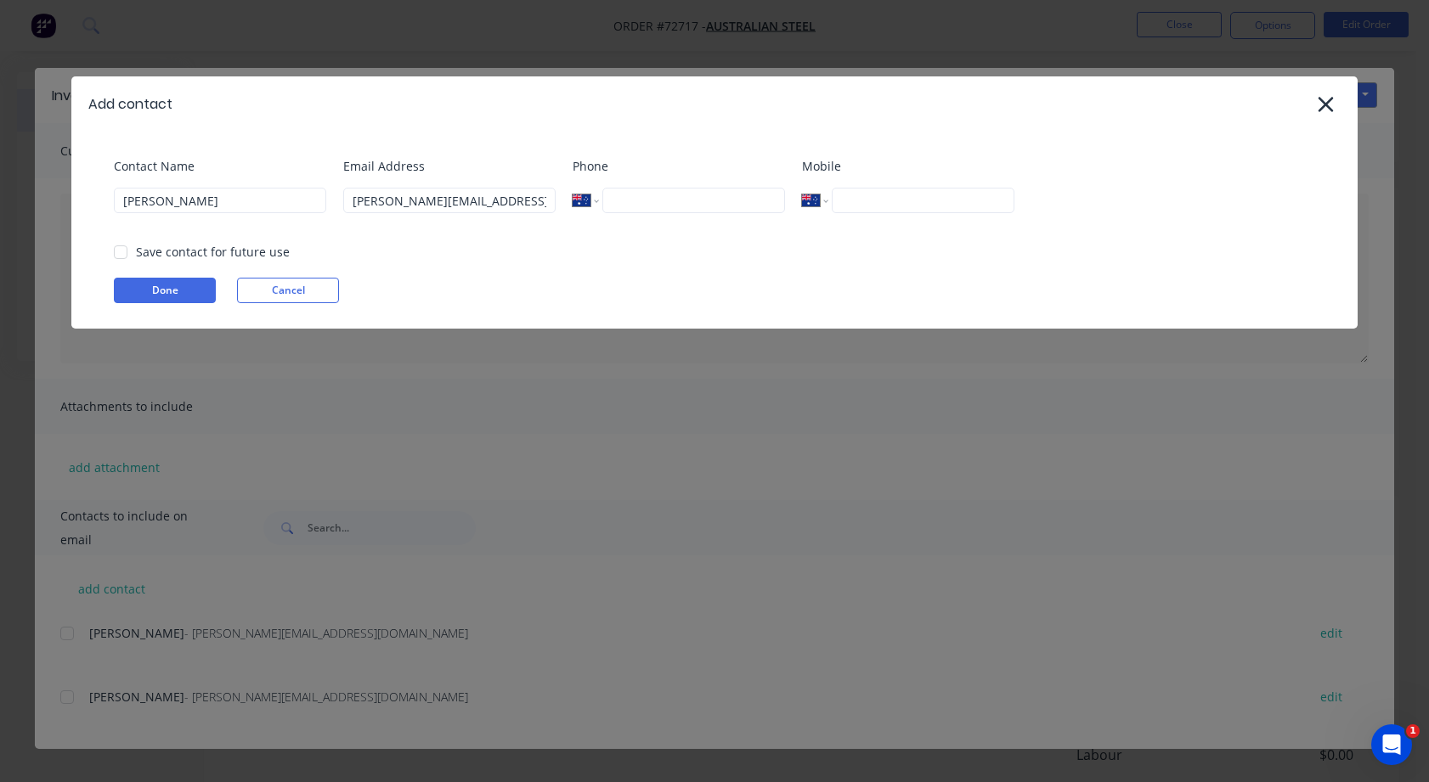
click at [207, 252] on div "Save contact for future use" at bounding box center [213, 252] width 154 height 18
click at [130, 257] on div at bounding box center [121, 252] width 34 height 34
click at [150, 278] on button "Done" at bounding box center [165, 290] width 102 height 25
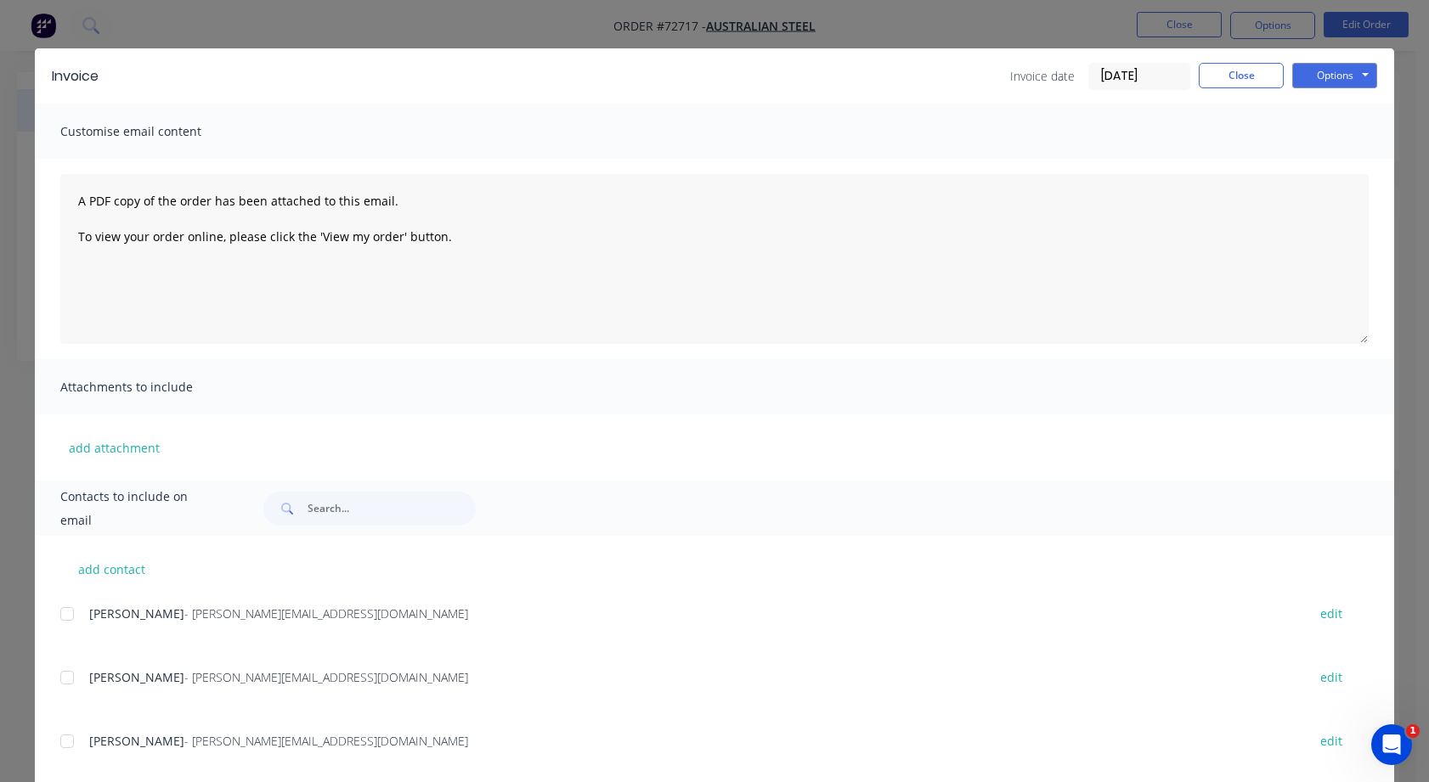
scroll to position [54, 0]
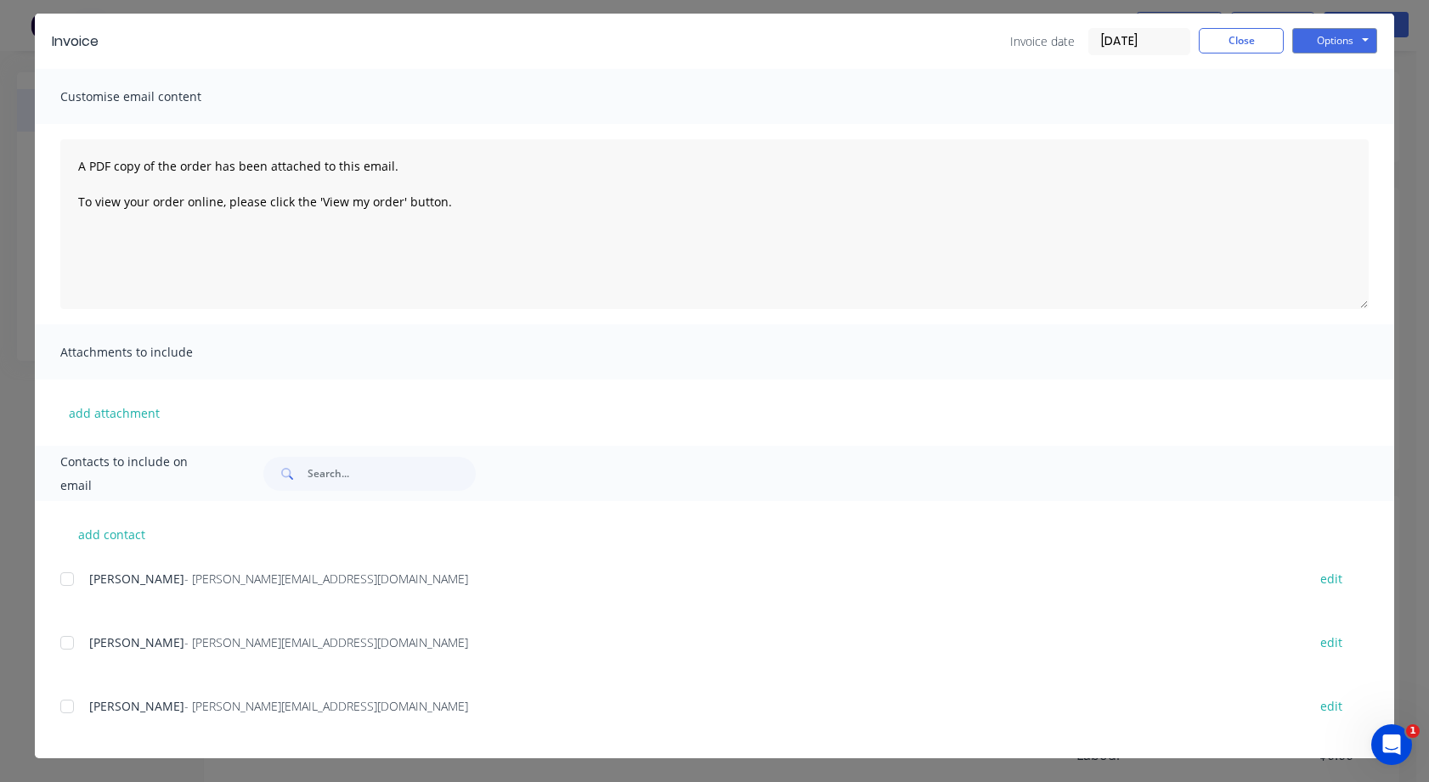
click at [60, 704] on div at bounding box center [67, 707] width 34 height 34
click at [66, 642] on div at bounding box center [67, 643] width 34 height 34
click at [1307, 44] on button "Options" at bounding box center [1334, 40] width 85 height 25
click at [1319, 92] on button "Print" at bounding box center [1346, 99] width 109 height 28
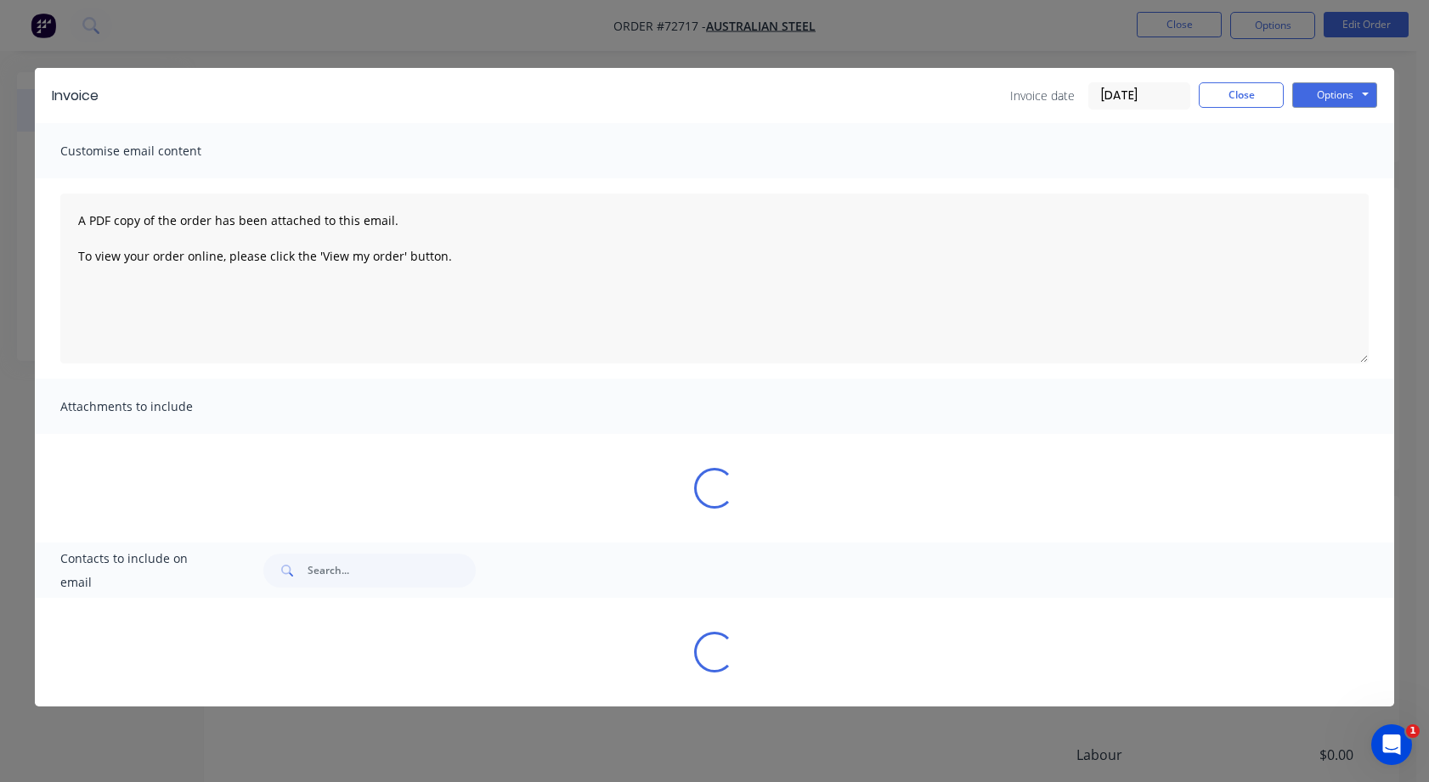
scroll to position [0, 0]
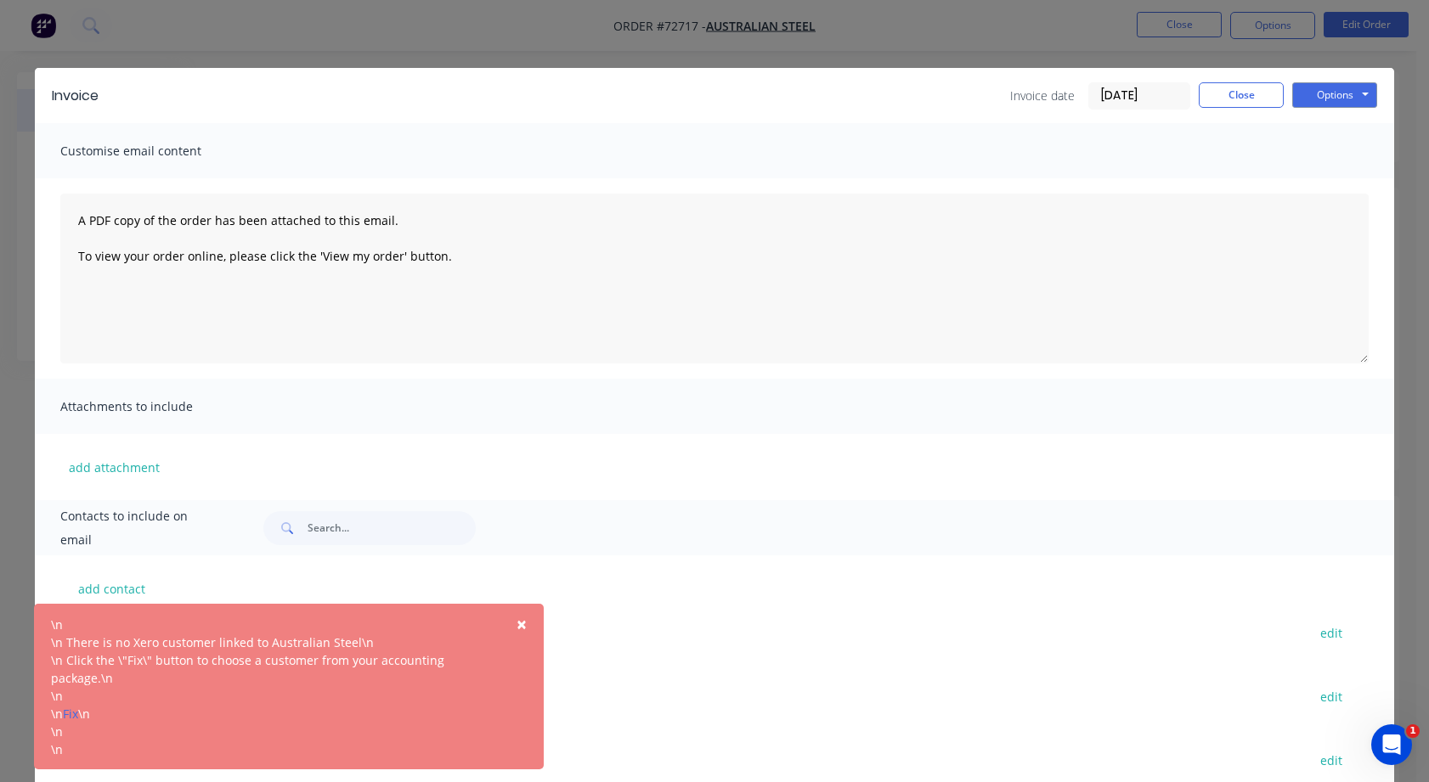
click at [518, 623] on span "×" at bounding box center [521, 624] width 10 height 24
